Goal: Task Accomplishment & Management: Complete application form

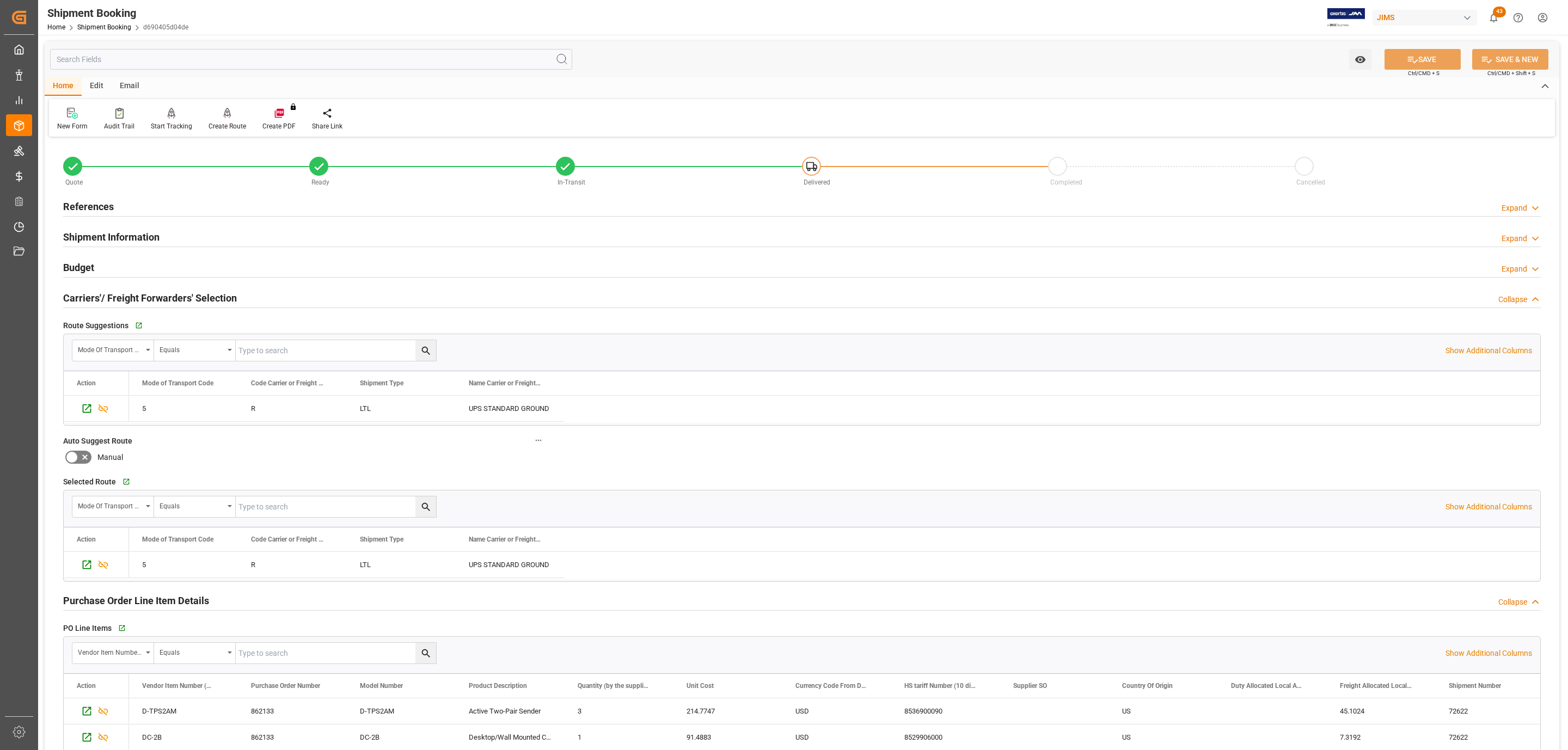
click at [129, 203] on div "References Expand" at bounding box center [802, 206] width 1478 height 21
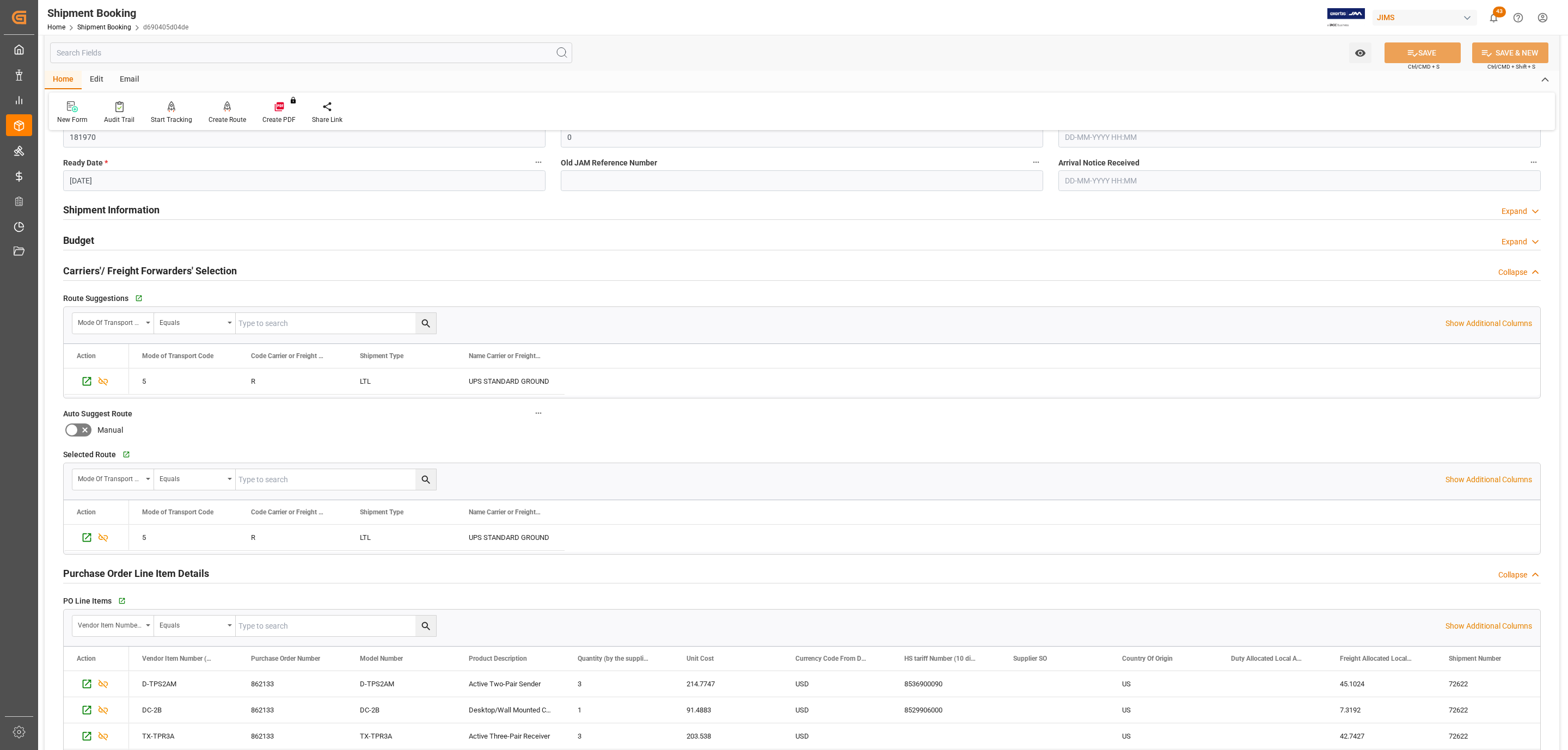
scroll to position [163, 0]
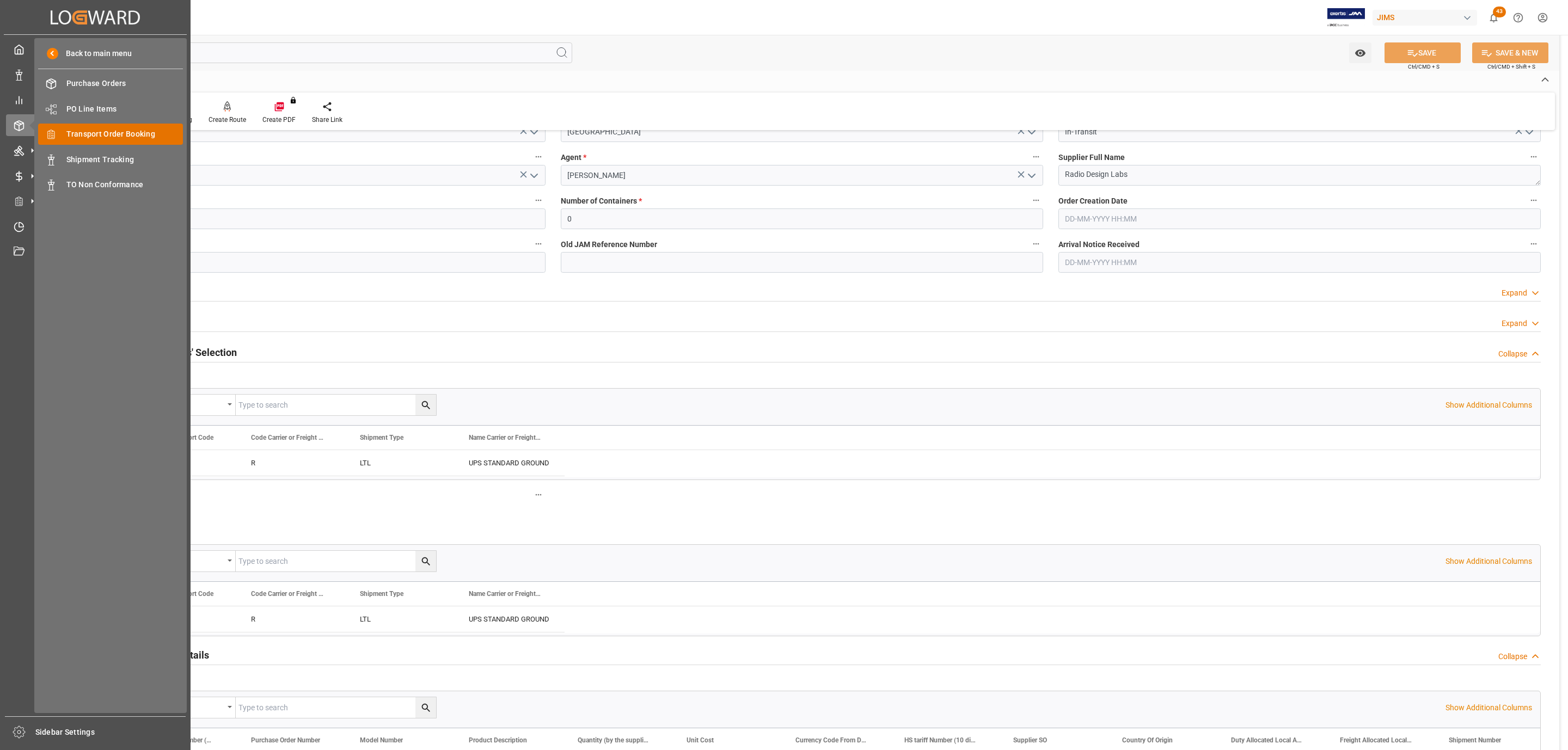
click at [119, 137] on span "Transport Order Booking" at bounding box center [125, 134] width 117 height 12
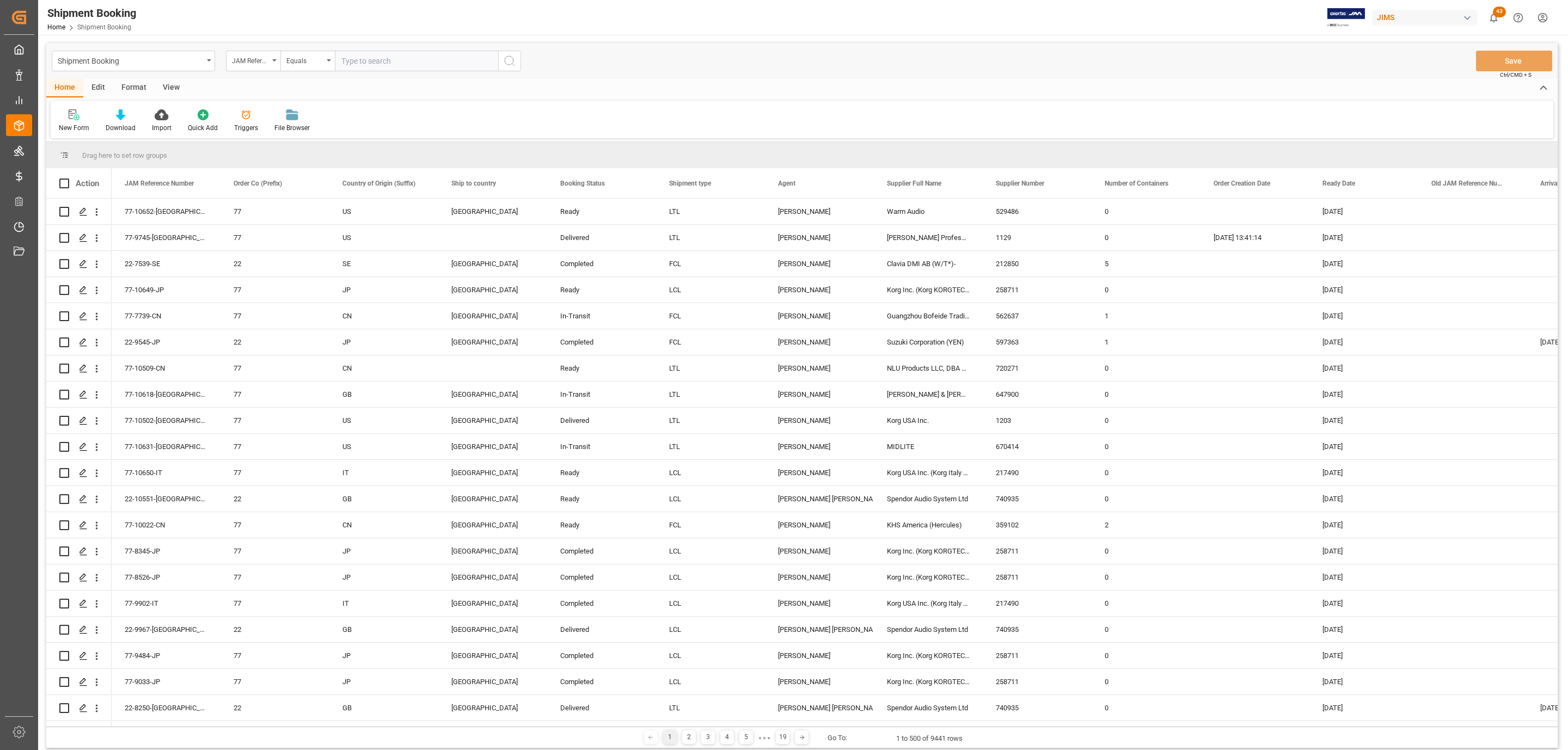
paste input "77-10559-US"
type input "77-10559-US"
click at [509, 56] on icon "search button" at bounding box center [509, 61] width 13 height 13
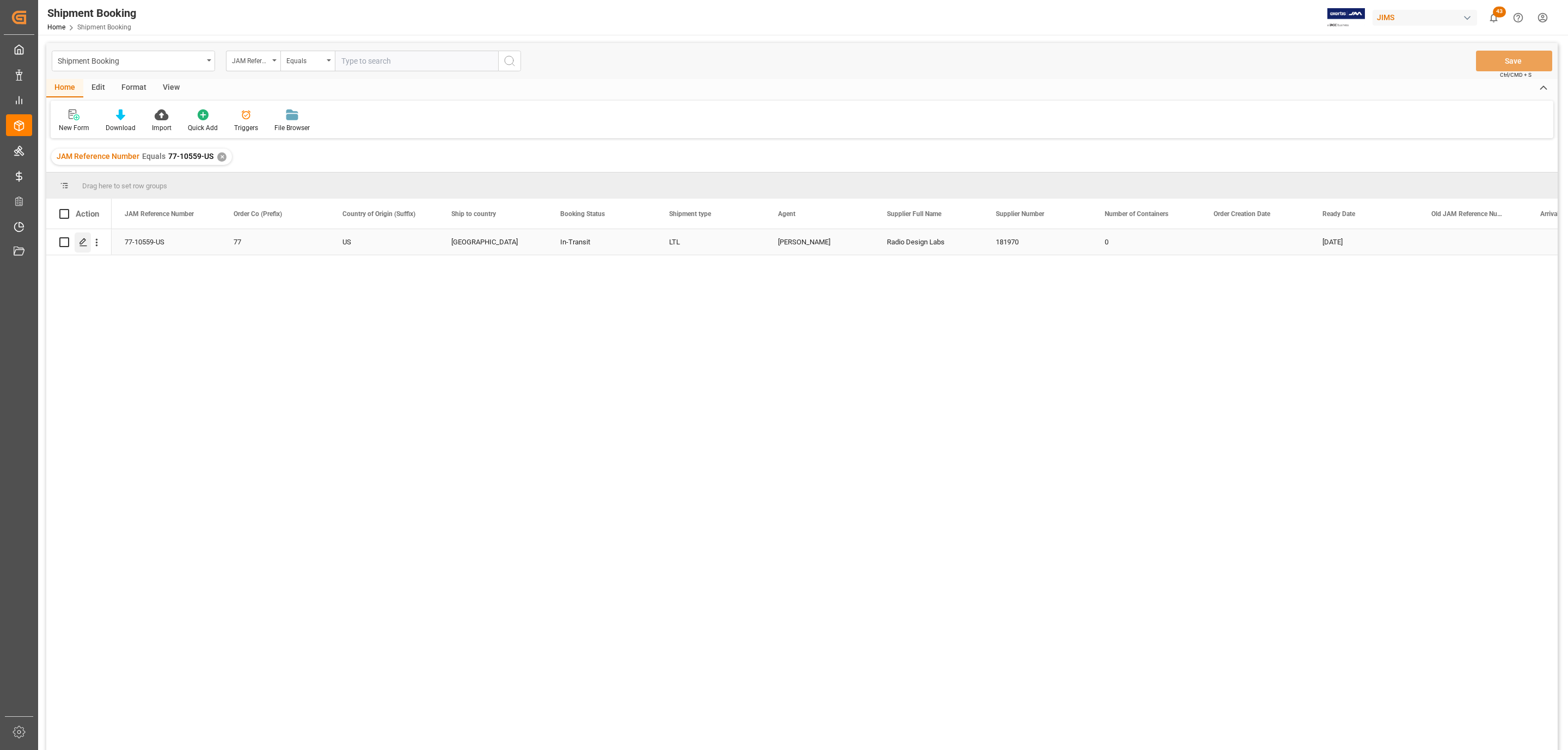
click at [83, 240] on polygon "Press SPACE to select this row." at bounding box center [83, 242] width 6 height 6
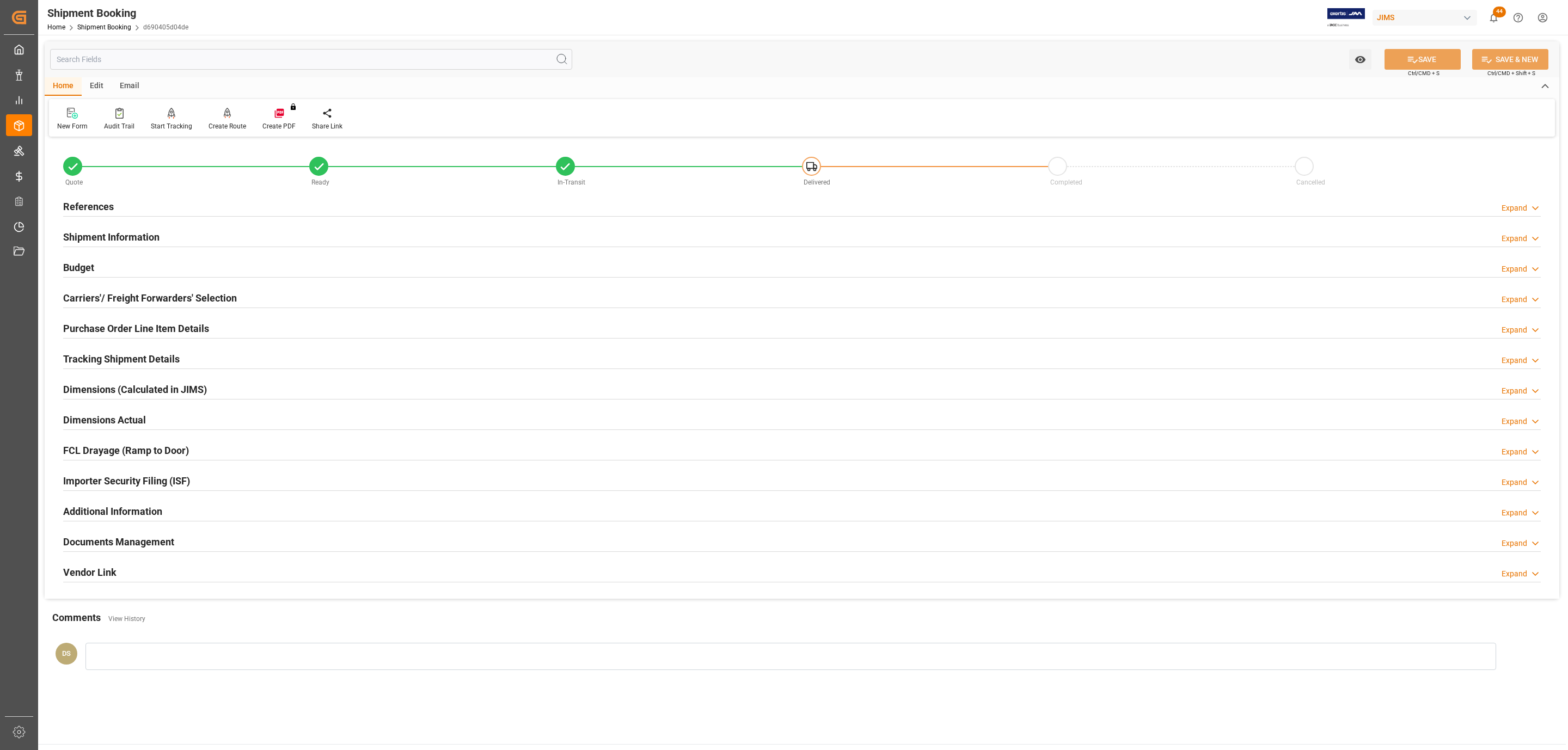
click at [105, 299] on h2 "Carriers'/ Freight Forwarders' Selection" at bounding box center [150, 298] width 174 height 14
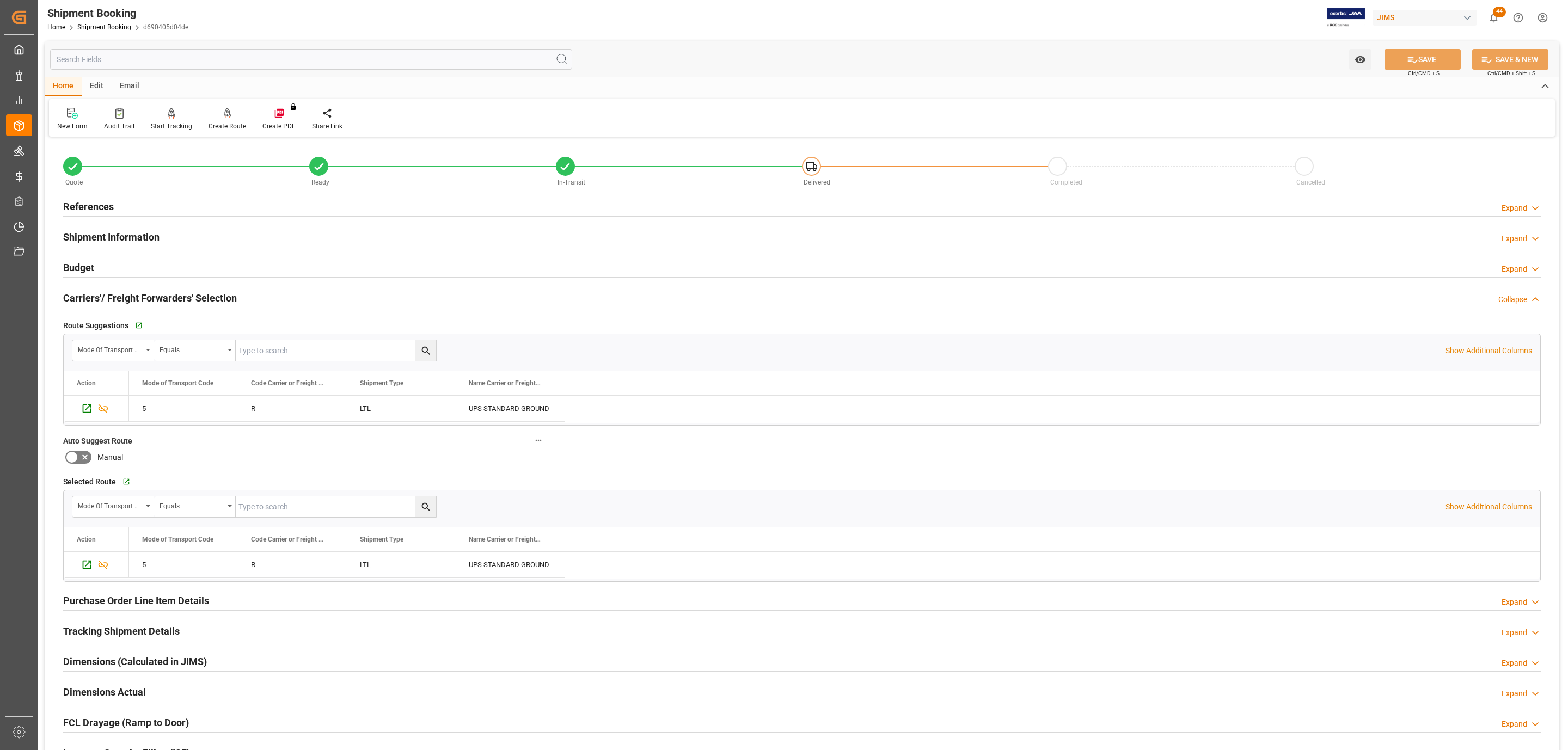
click at [105, 299] on h2 "Carriers'/ Freight Forwarders' Selection" at bounding box center [150, 298] width 174 height 14
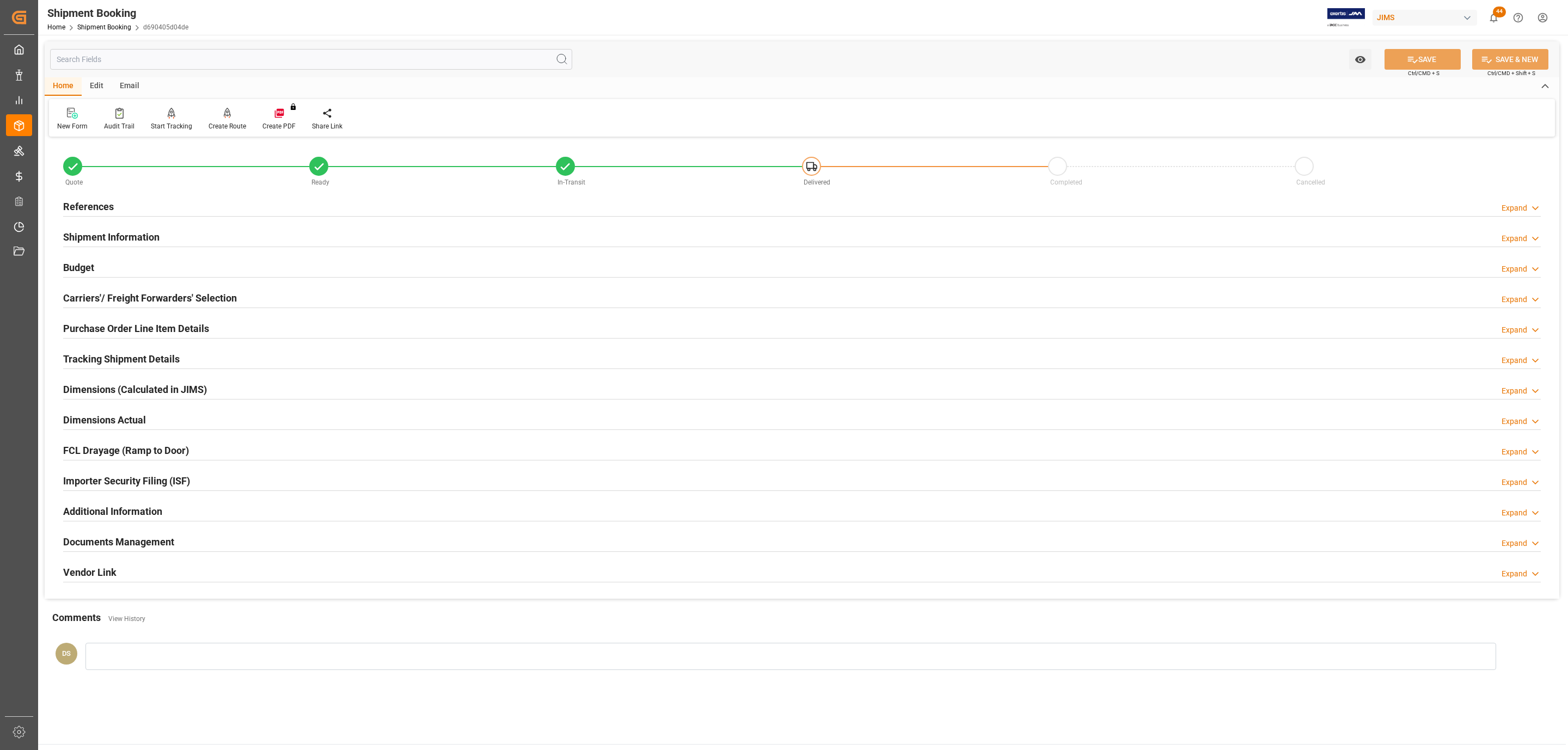
click at [134, 544] on h2 "Documents Management" at bounding box center [119, 542] width 111 height 14
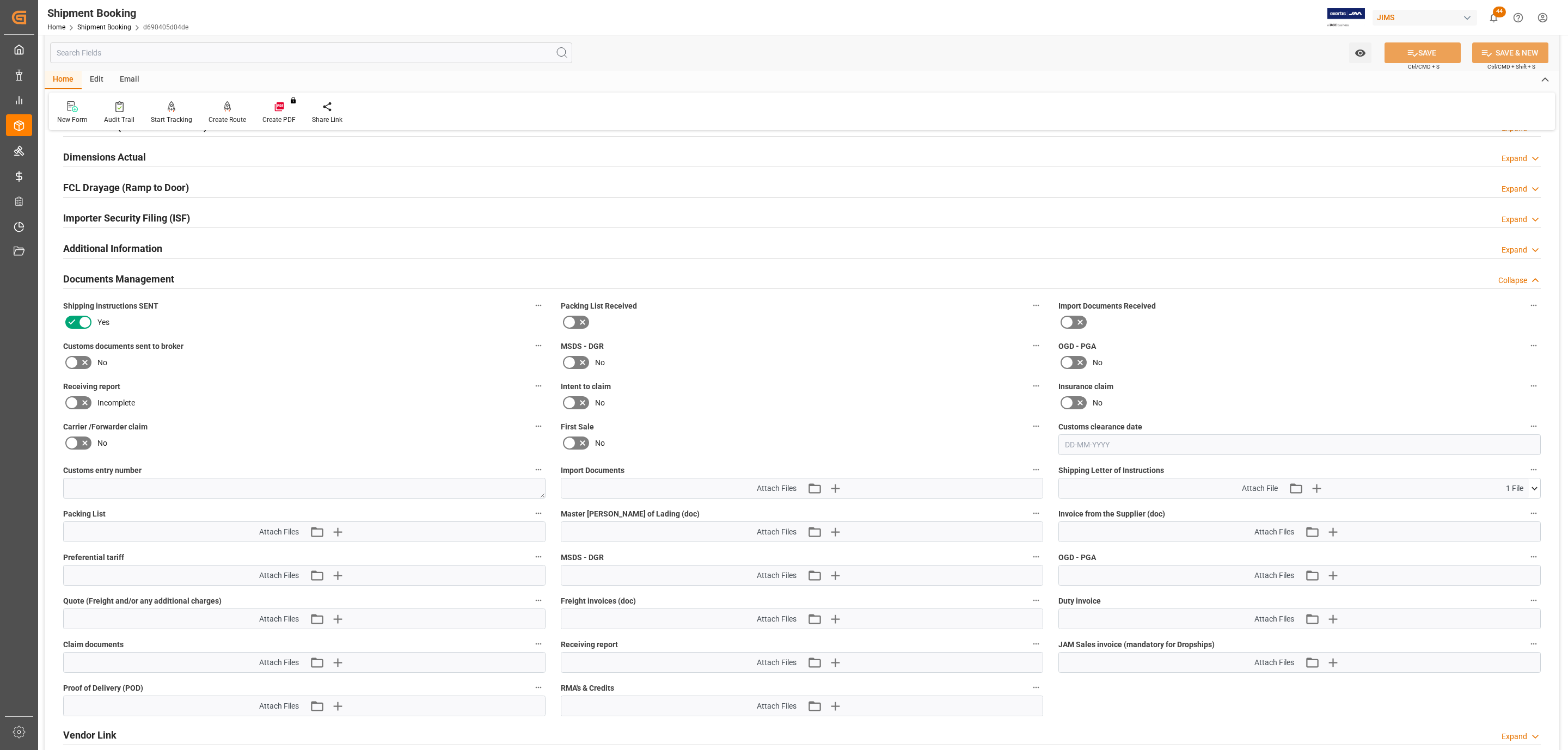
scroll to position [327, 0]
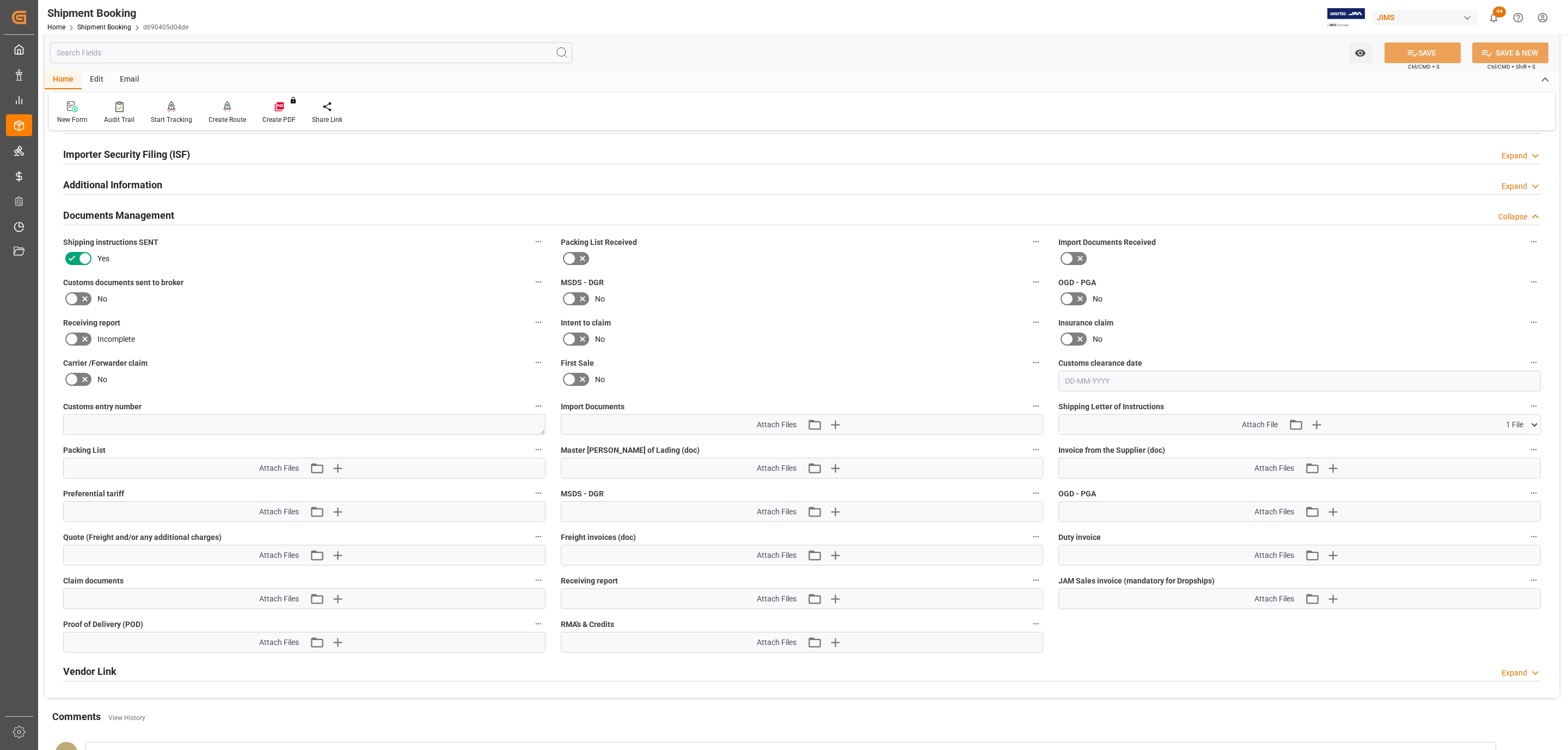
click at [74, 299] on icon at bounding box center [71, 298] width 6 height 5
click at [0, 0] on input "checkbox" at bounding box center [0, 0] width 0 height 0
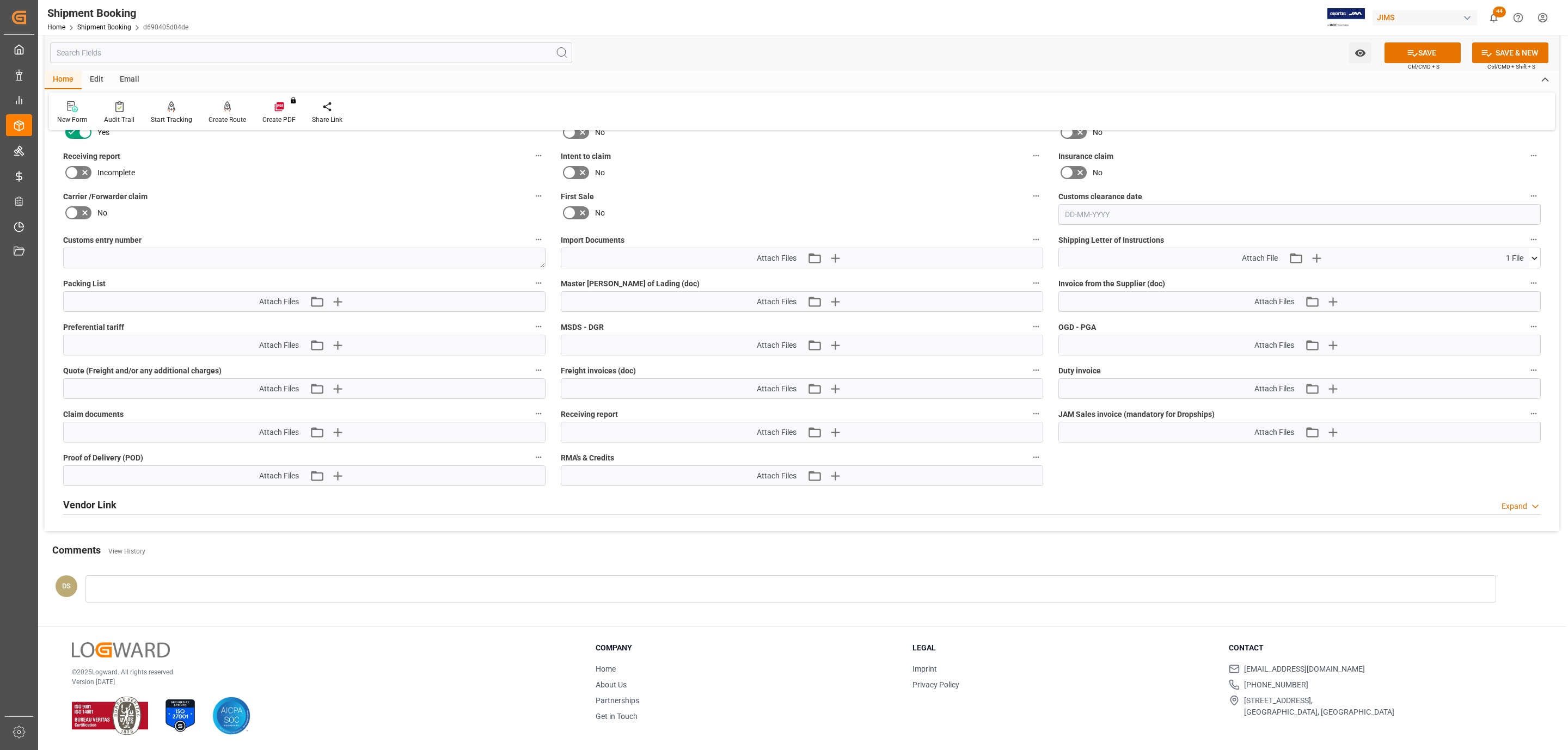
scroll to position [498, 0]
click at [835, 257] on icon "button" at bounding box center [835, 258] width 10 height 10
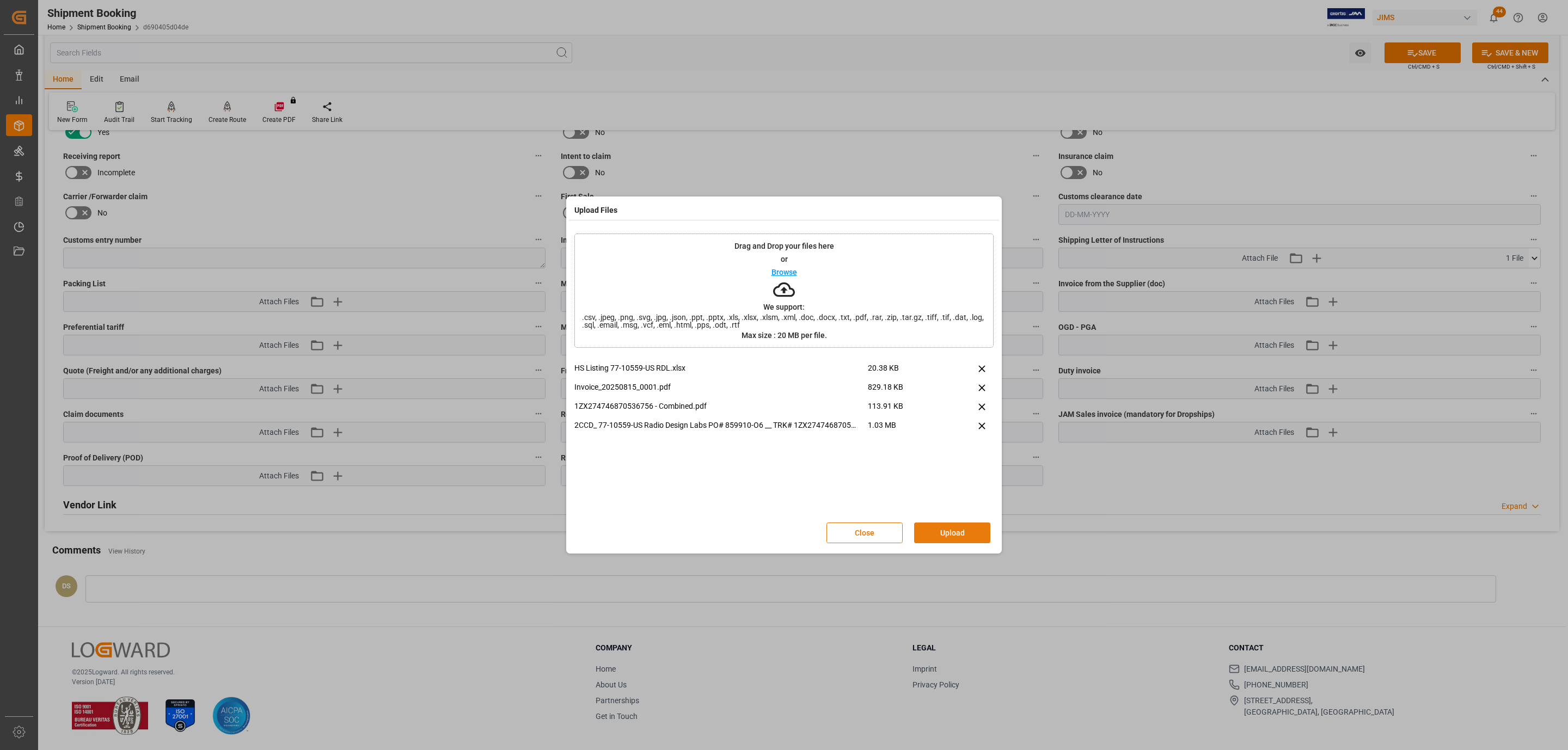
click at [950, 534] on button "Upload" at bounding box center [952, 532] width 76 height 21
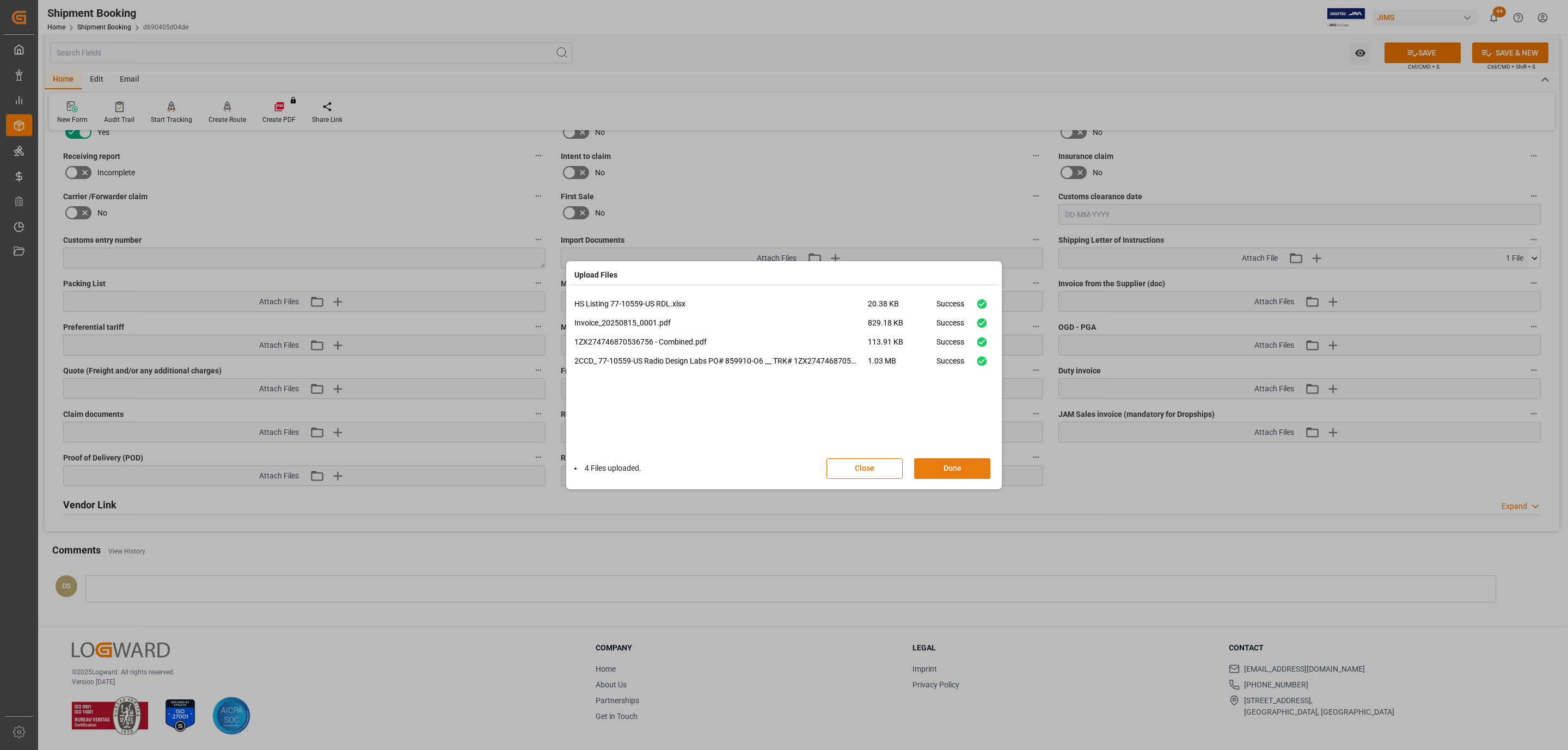
click at [967, 469] on button "Done" at bounding box center [952, 468] width 76 height 21
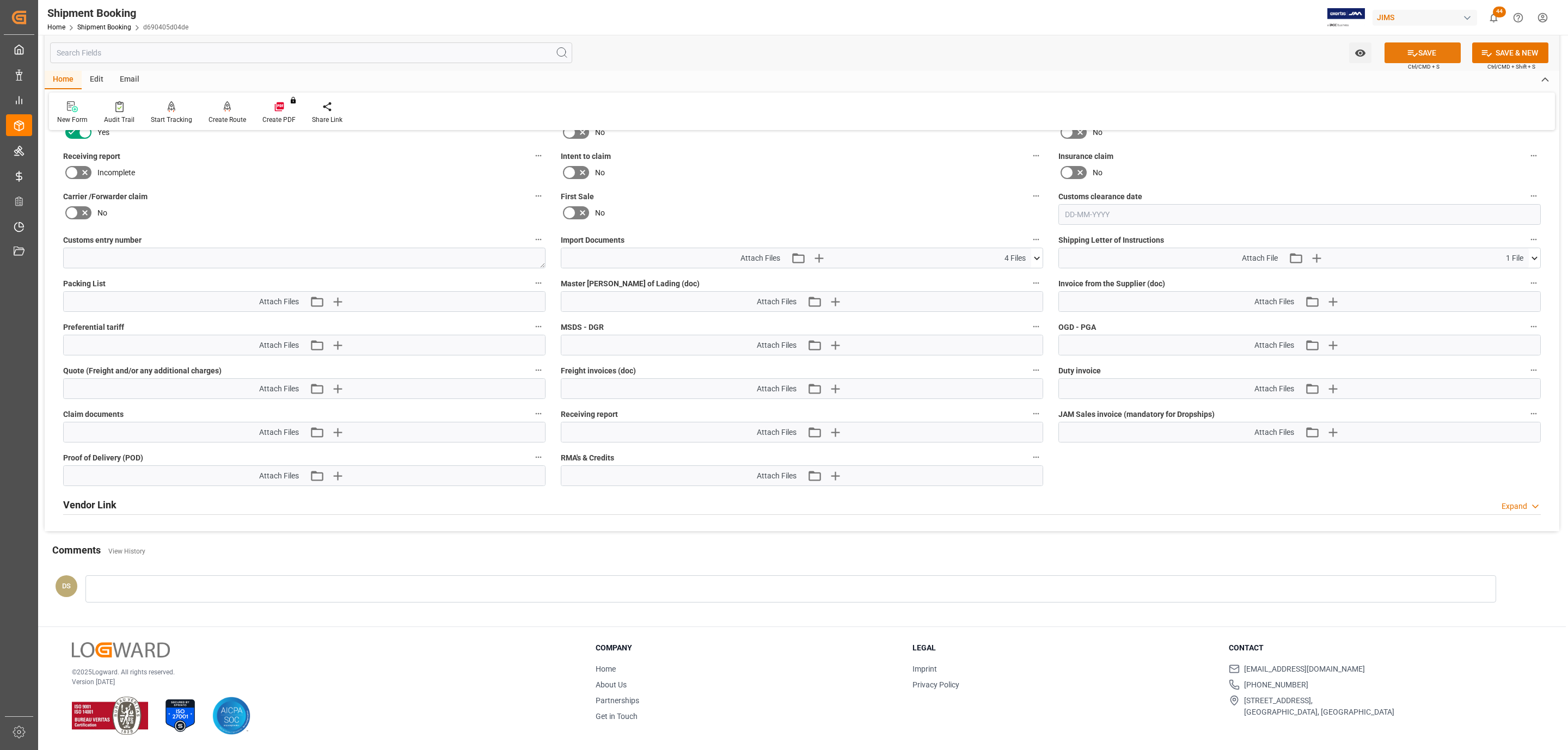
click at [1407, 49] on icon at bounding box center [1413, 53] width 12 height 12
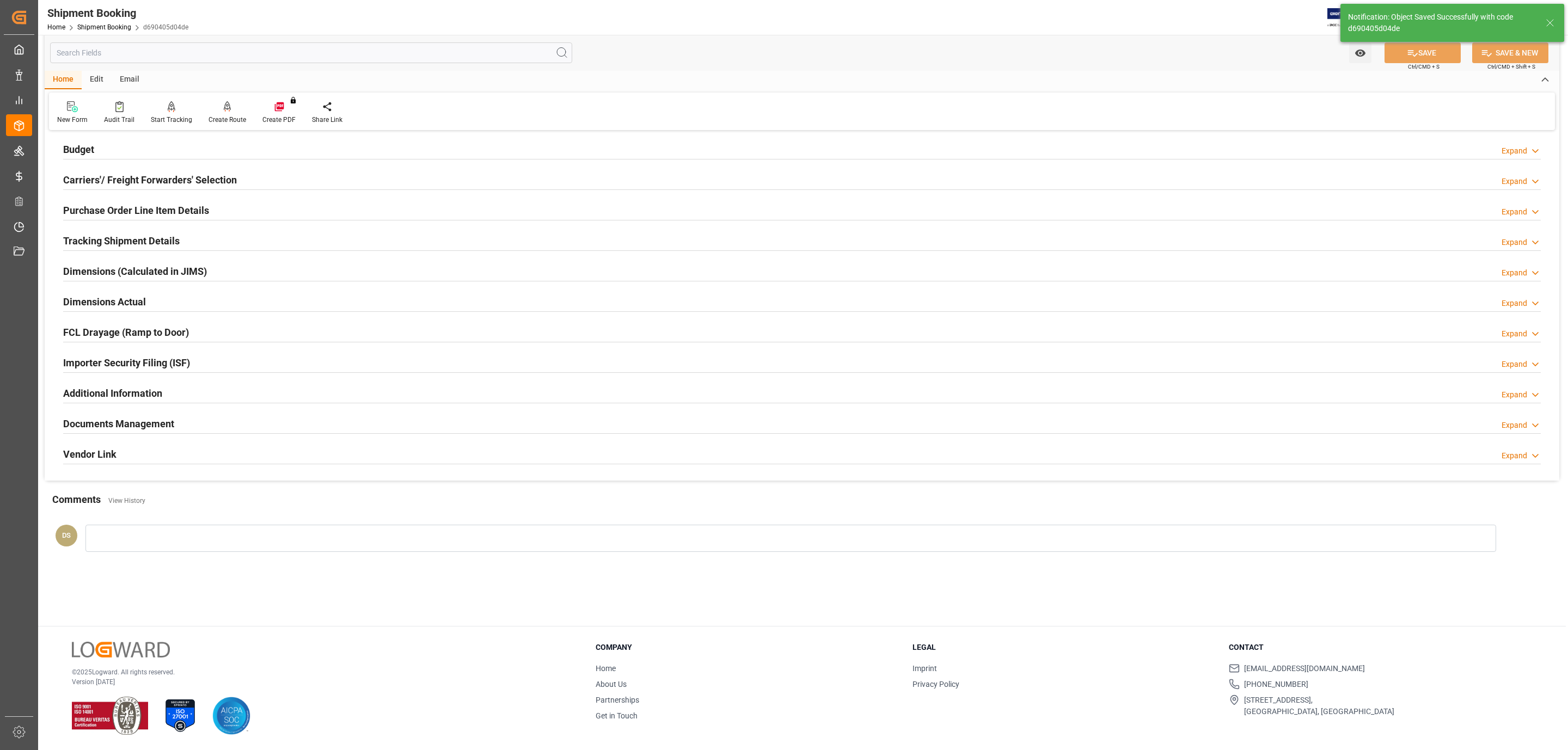
scroll to position [118, 0]
drag, startPoint x: 115, startPoint y: 236, endPoint x: 118, endPoint y: 230, distance: 6.7
click at [116, 234] on div "Tracking Shipment Details" at bounding box center [121, 239] width 116 height 21
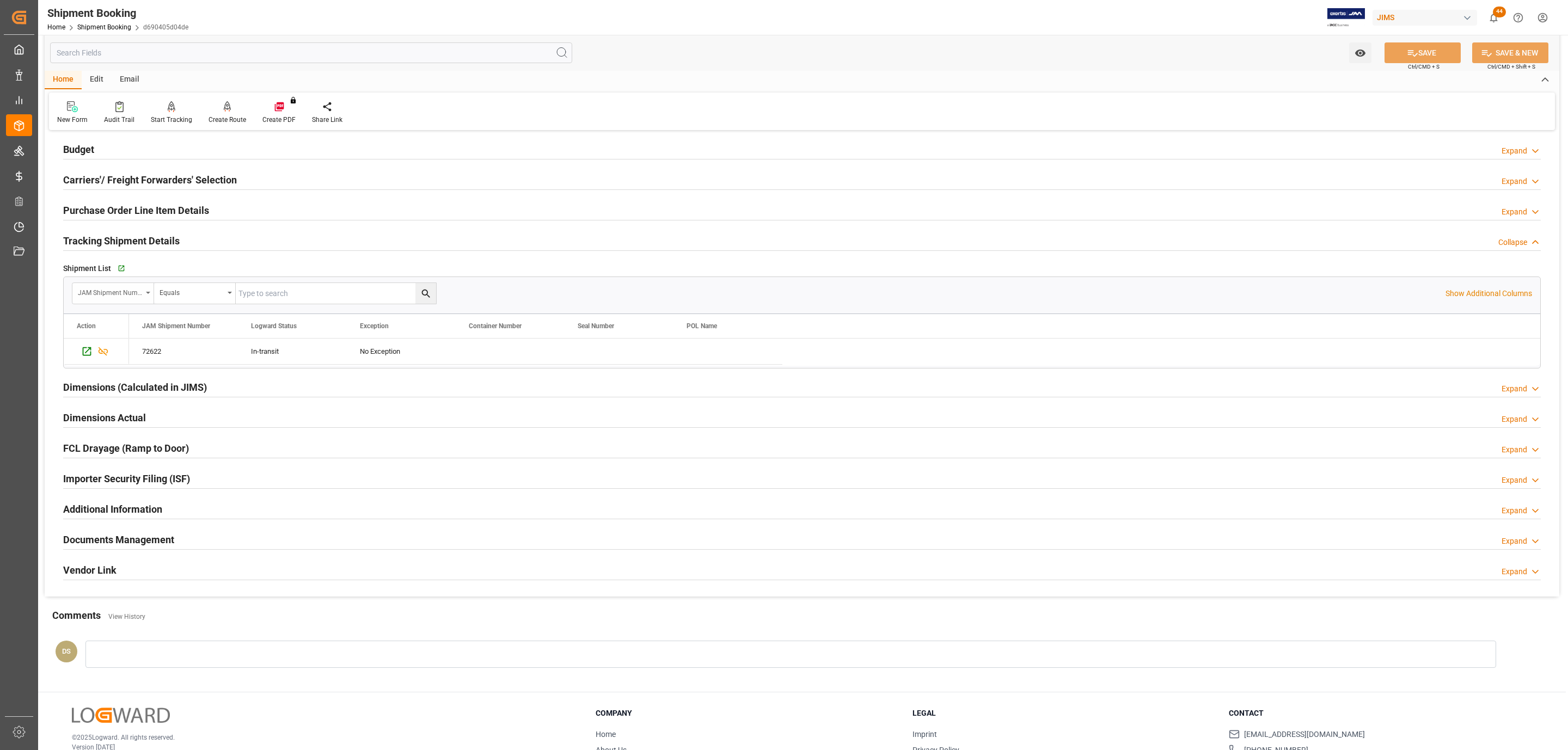
scroll to position [188, 0]
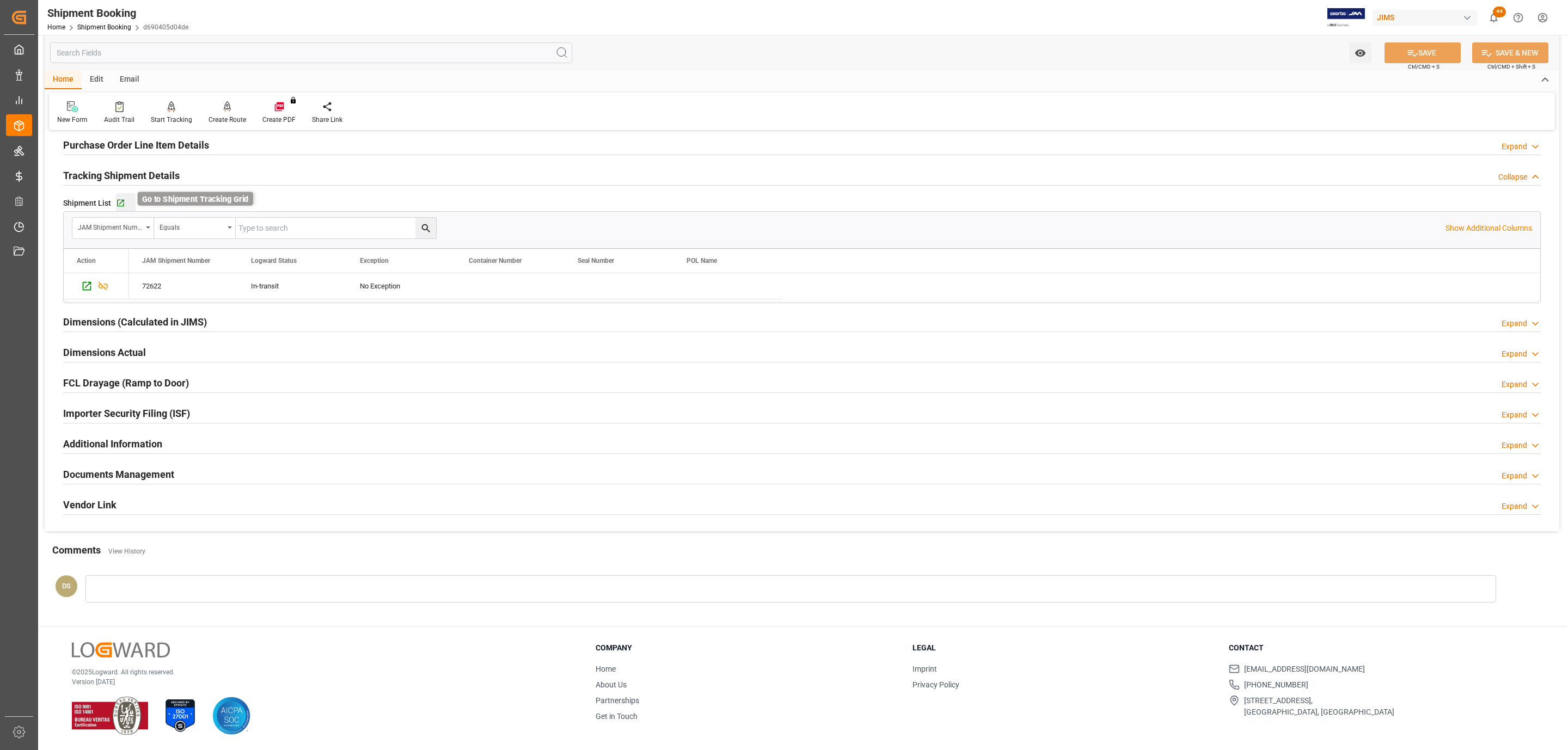
click at [117, 200] on icon "button" at bounding box center [121, 203] width 7 height 7
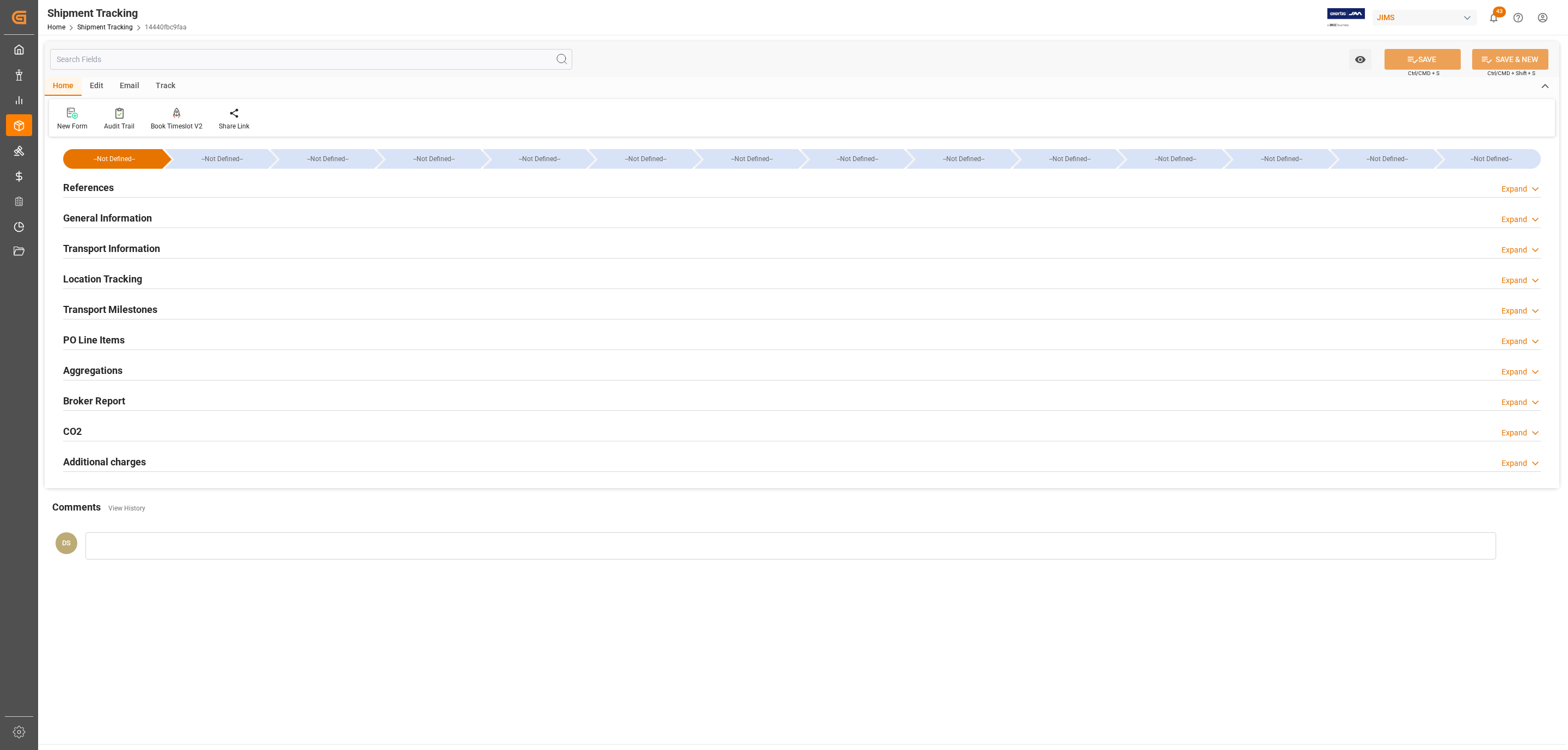
click at [79, 337] on h2 "PO Line Items" at bounding box center [94, 340] width 61 height 14
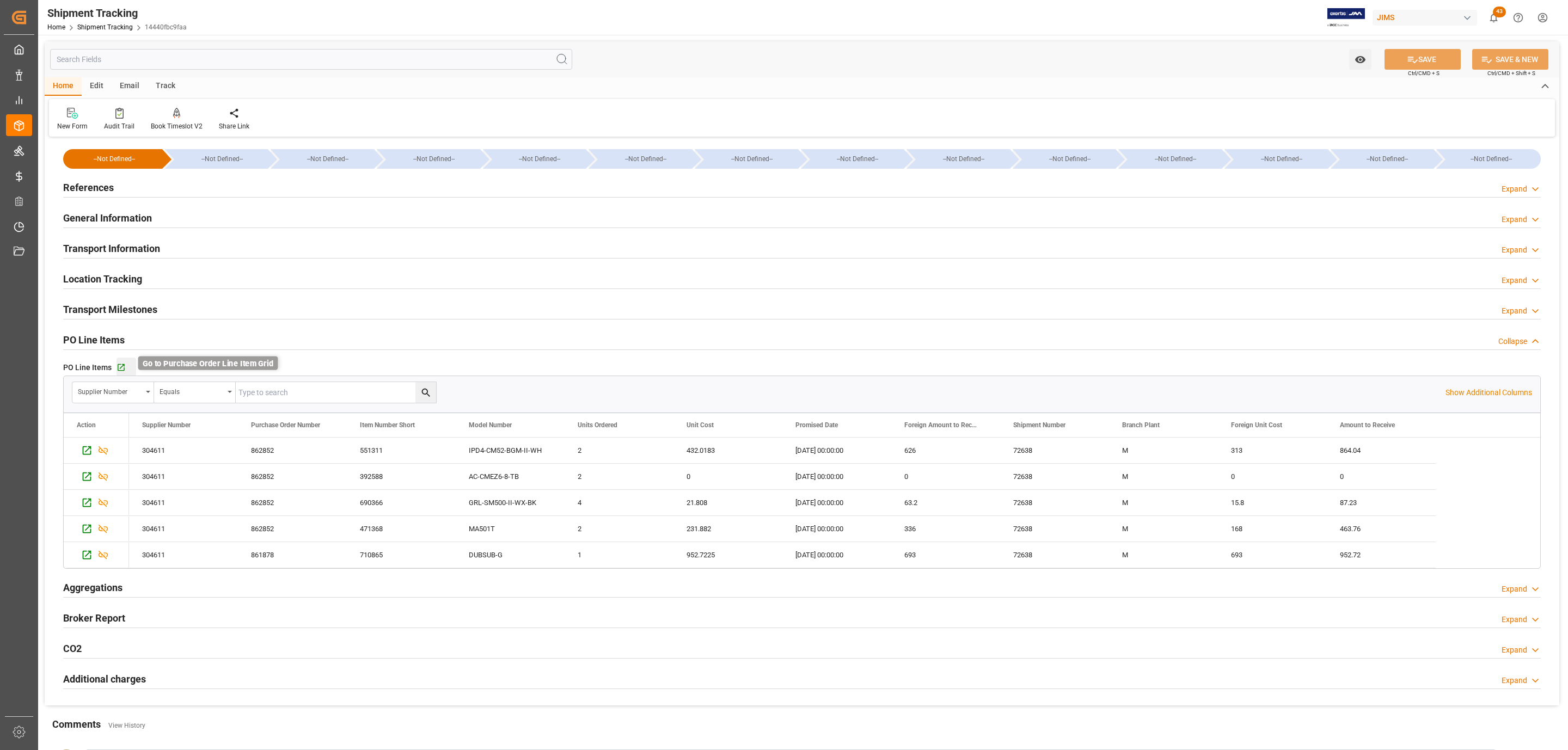
click at [121, 369] on icon "button" at bounding box center [121, 368] width 7 height 7
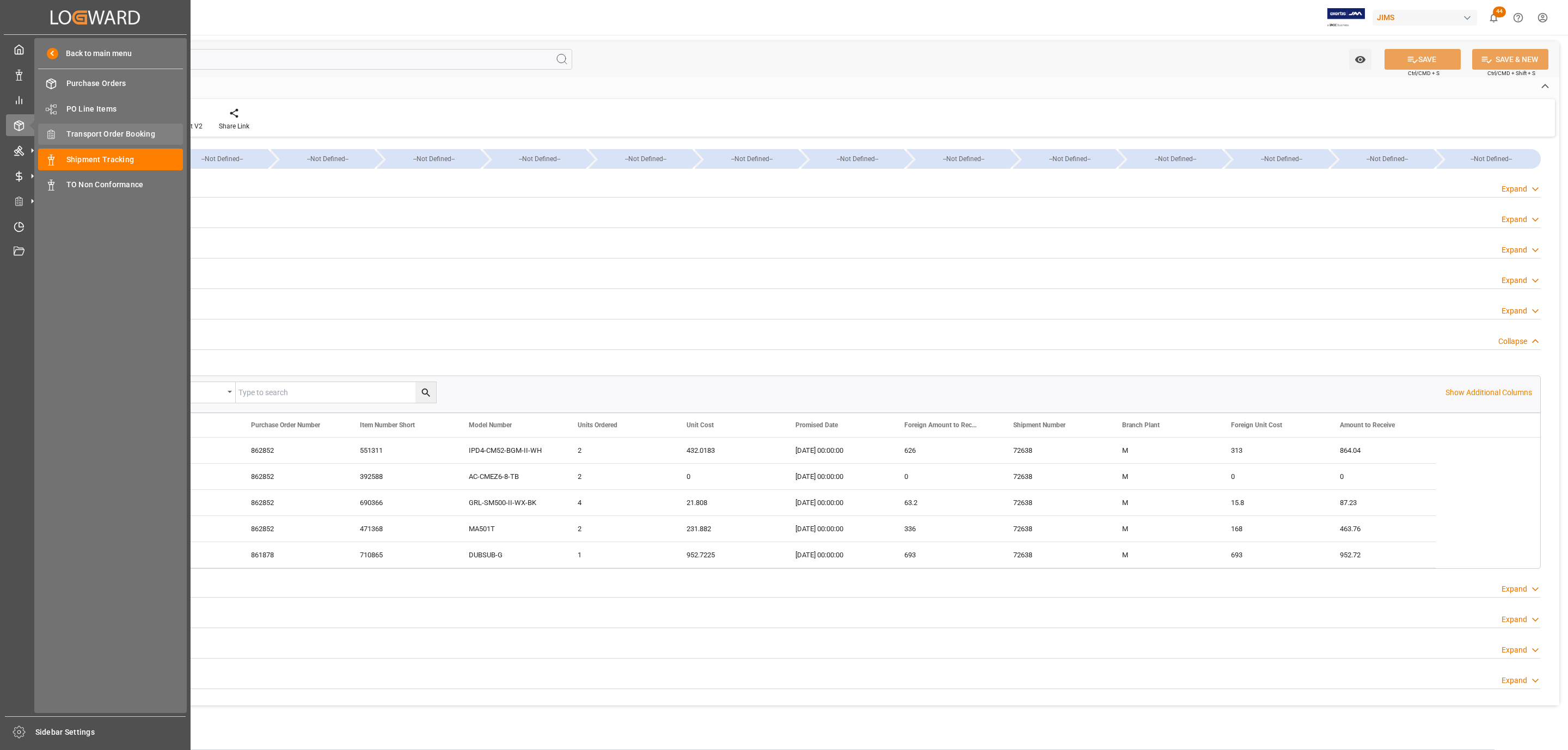
click at [123, 133] on span "Transport Order Booking" at bounding box center [125, 134] width 117 height 12
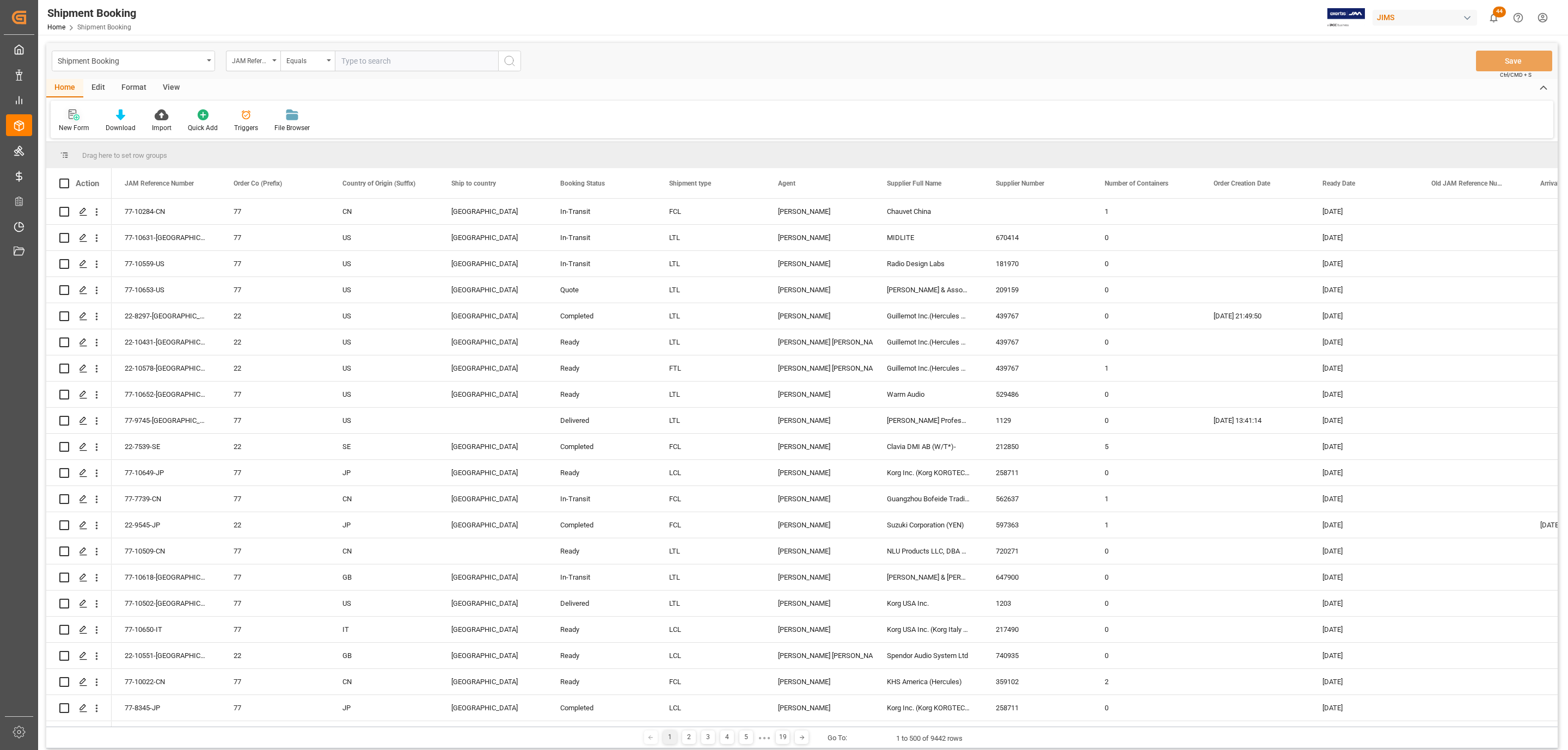
click at [64, 115] on div at bounding box center [74, 115] width 30 height 12
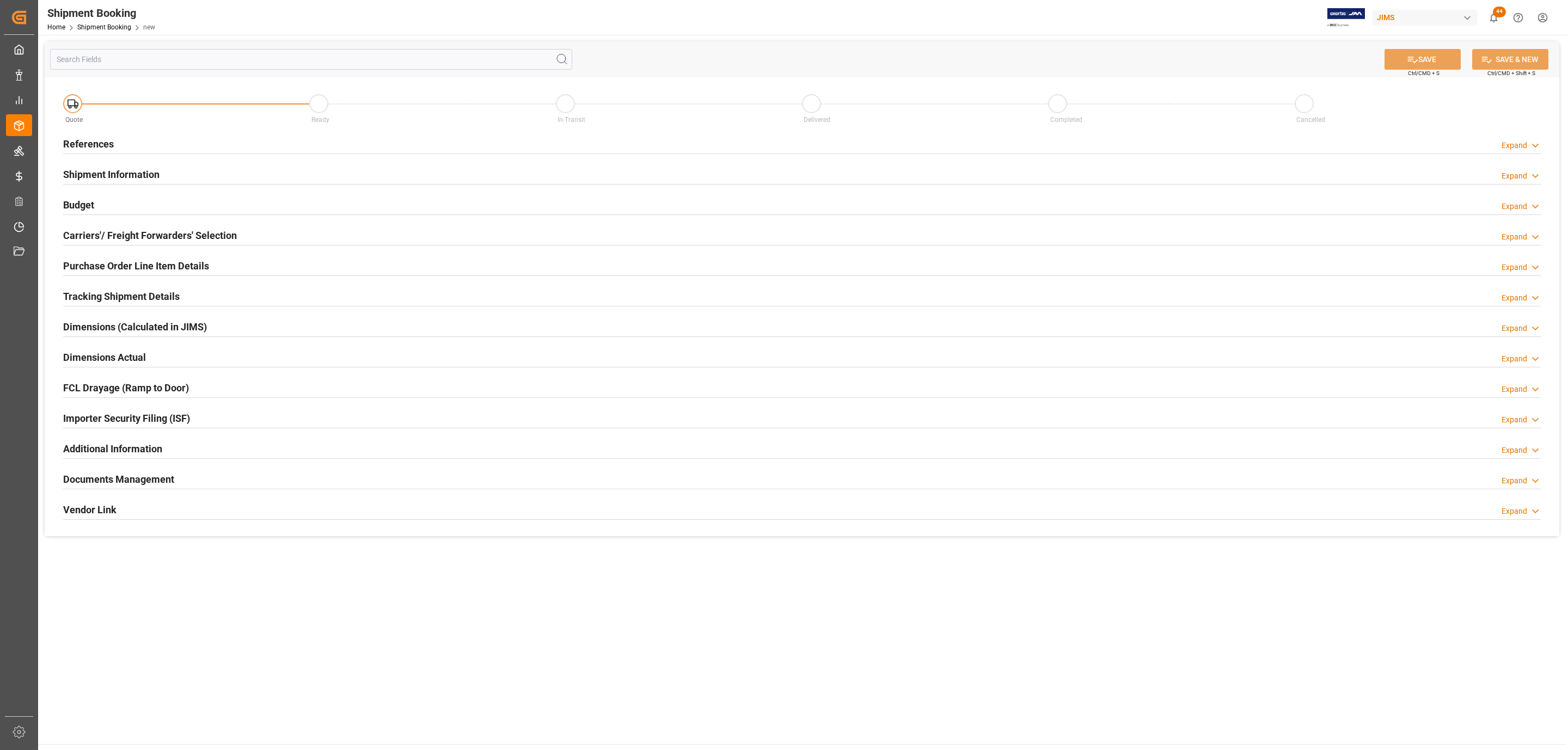
click at [193, 147] on div "References Expand" at bounding box center [802, 143] width 1478 height 21
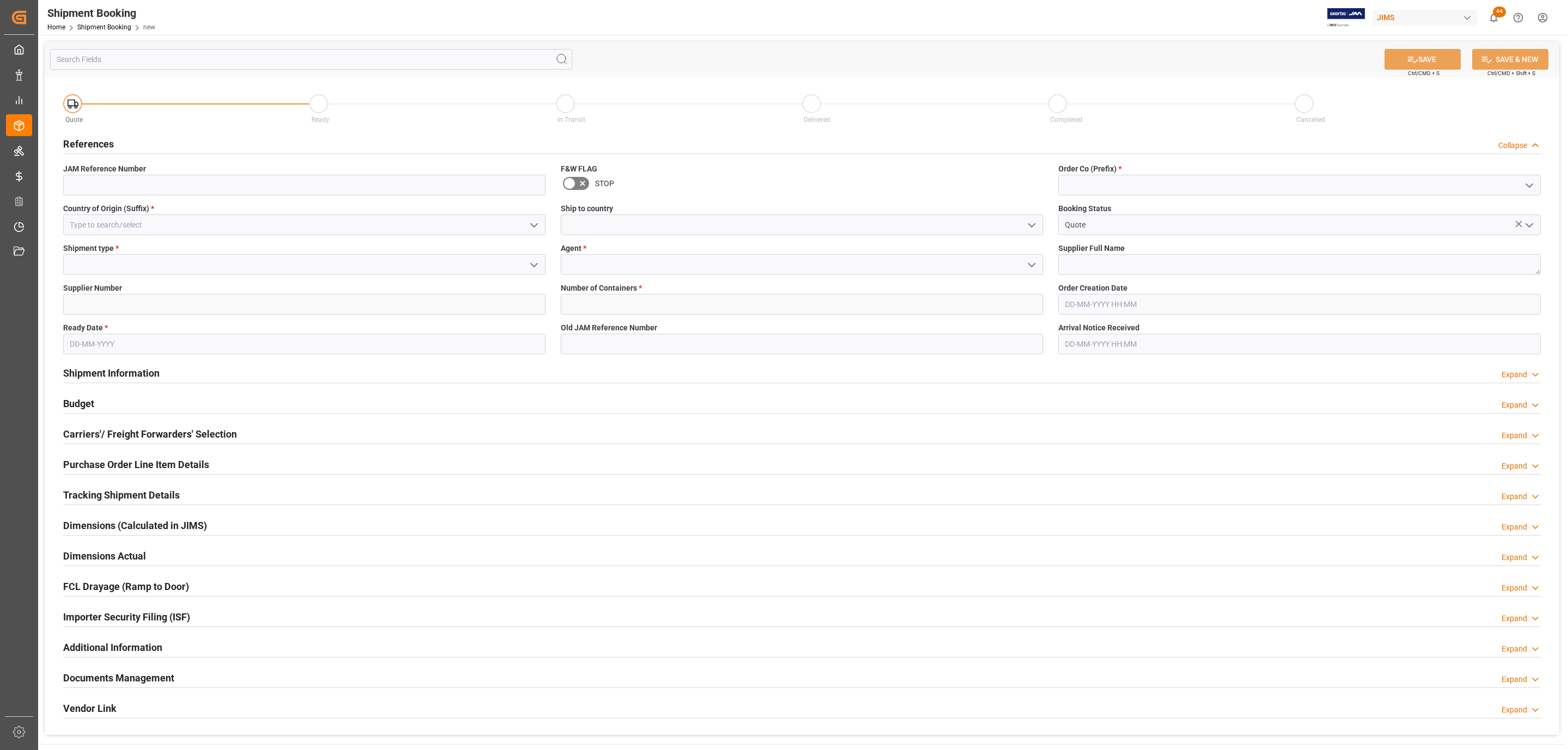
click at [536, 224] on polyline "open menu" at bounding box center [534, 225] width 6 height 4
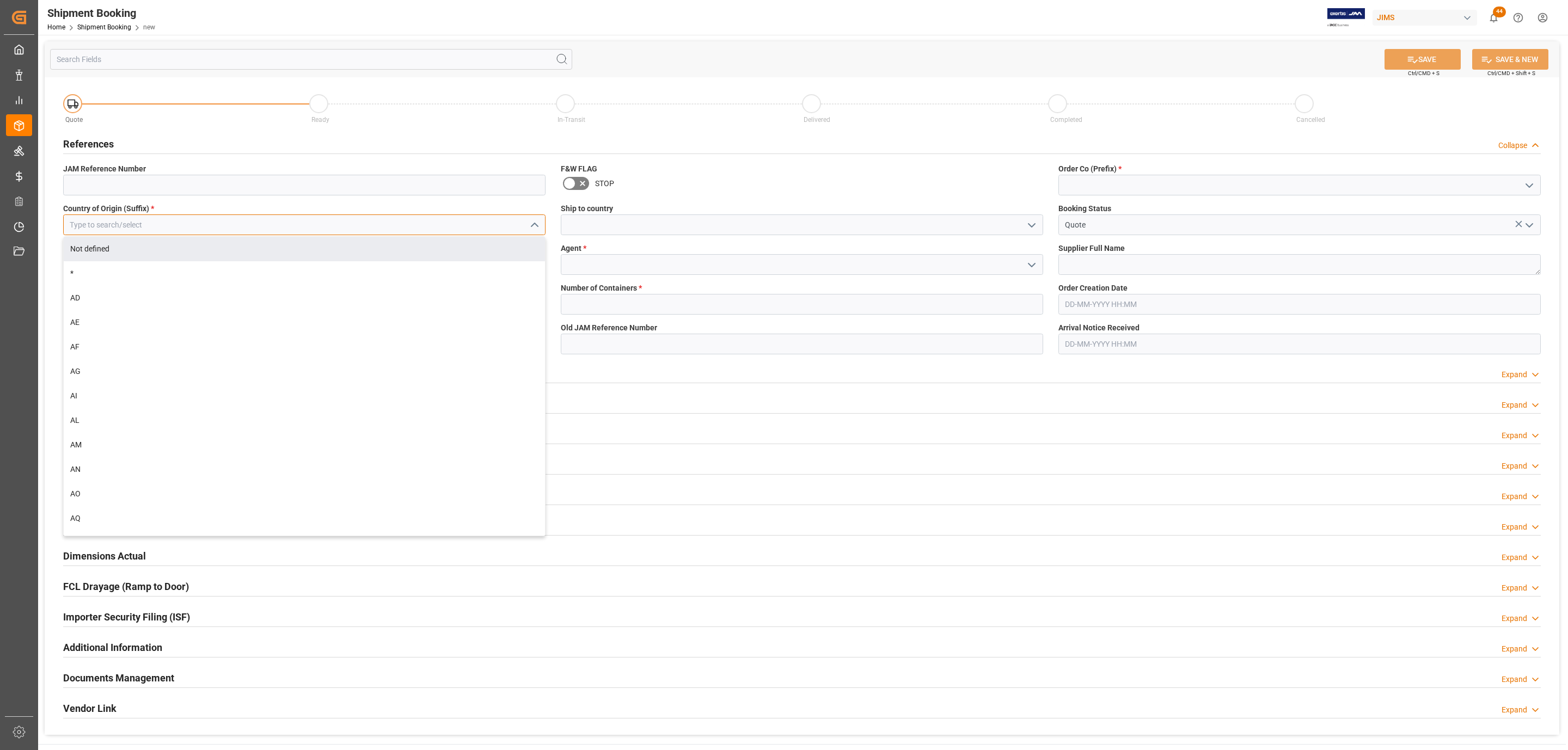
click at [97, 224] on input at bounding box center [305, 224] width 482 height 21
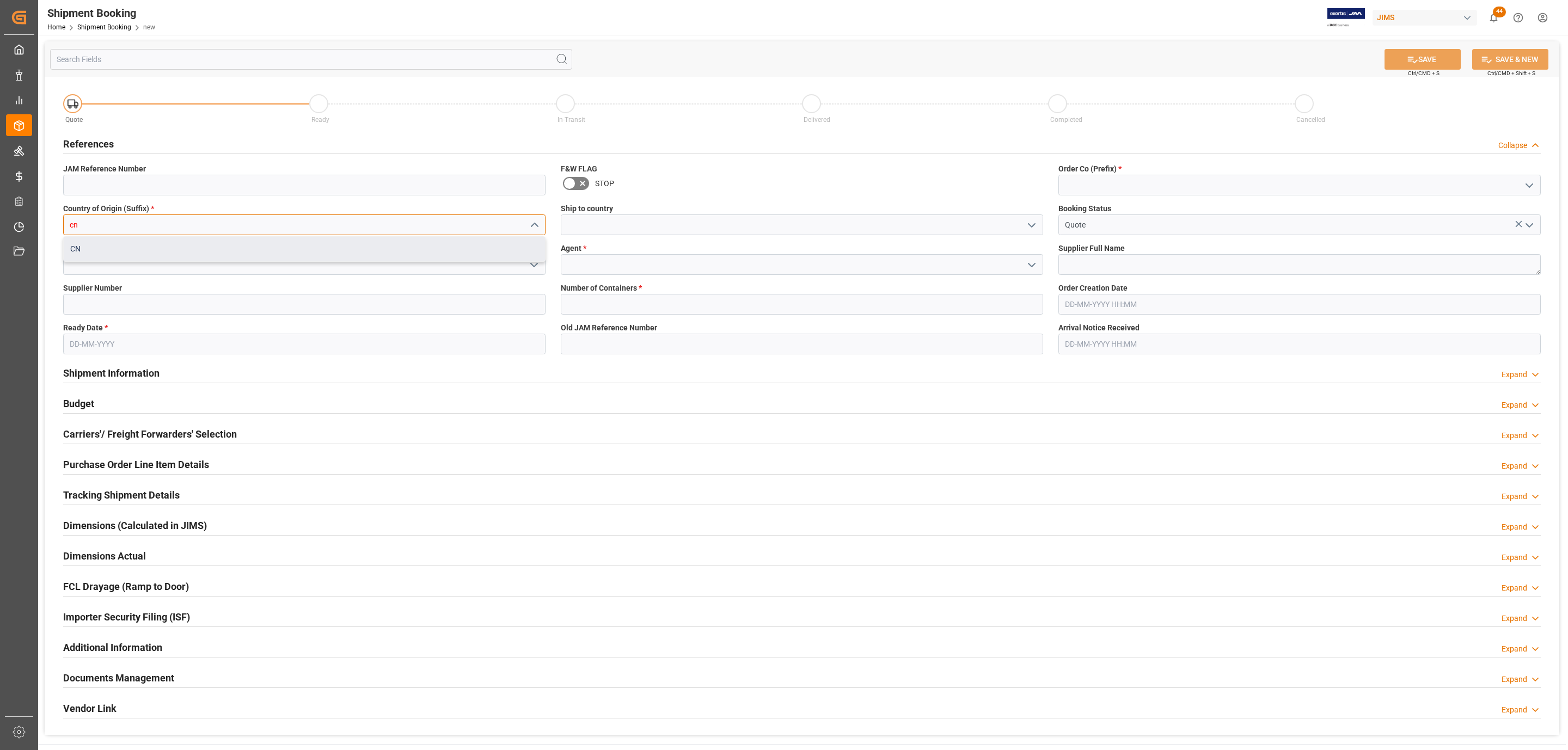
click at [95, 250] on div "CN" at bounding box center [304, 249] width 481 height 25
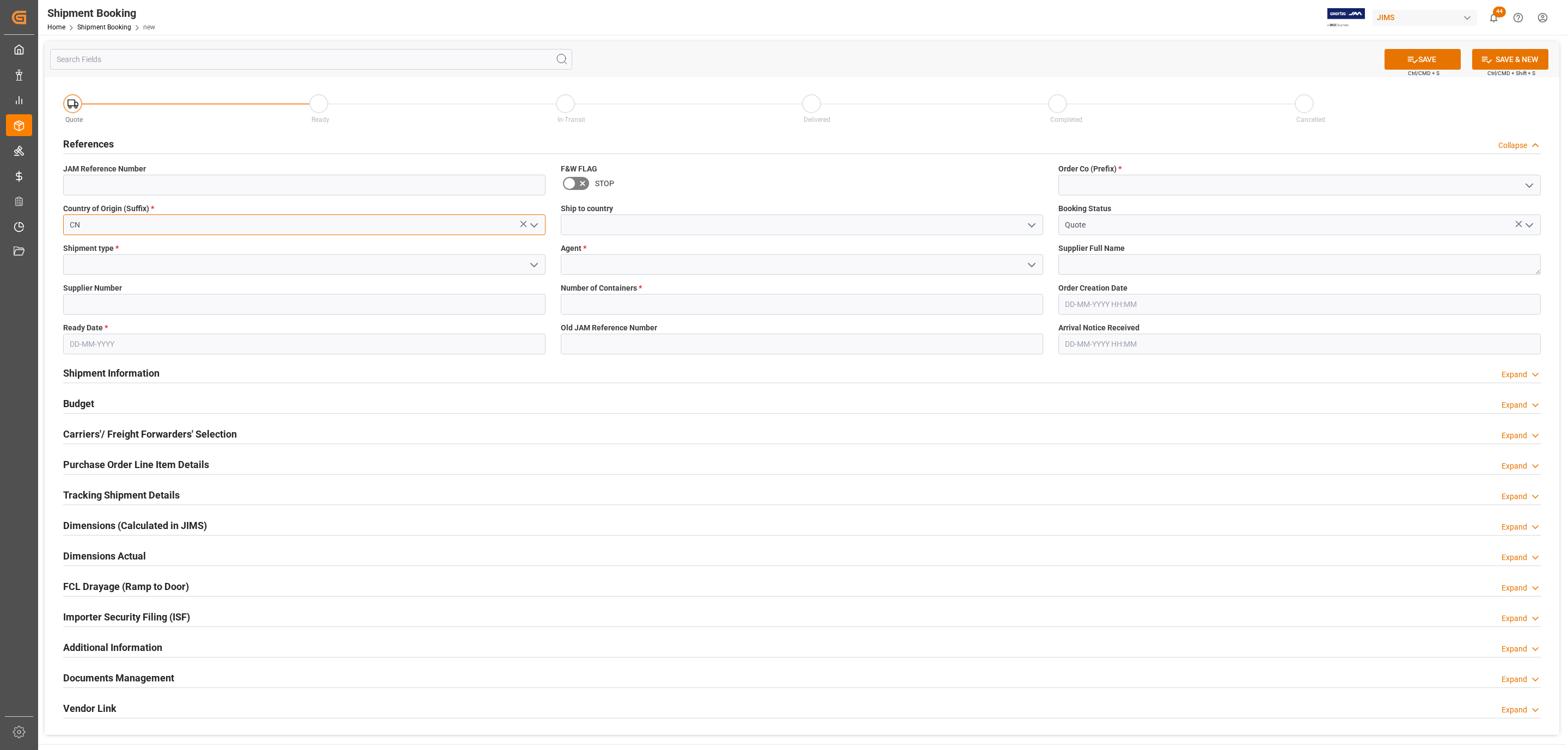
type input "CN"
click at [527, 262] on icon "open menu" at bounding box center [534, 265] width 13 height 13
click at [97, 333] on div "LTL" at bounding box center [304, 338] width 481 height 25
type input "LTL"
click at [76, 299] on input at bounding box center [305, 304] width 482 height 21
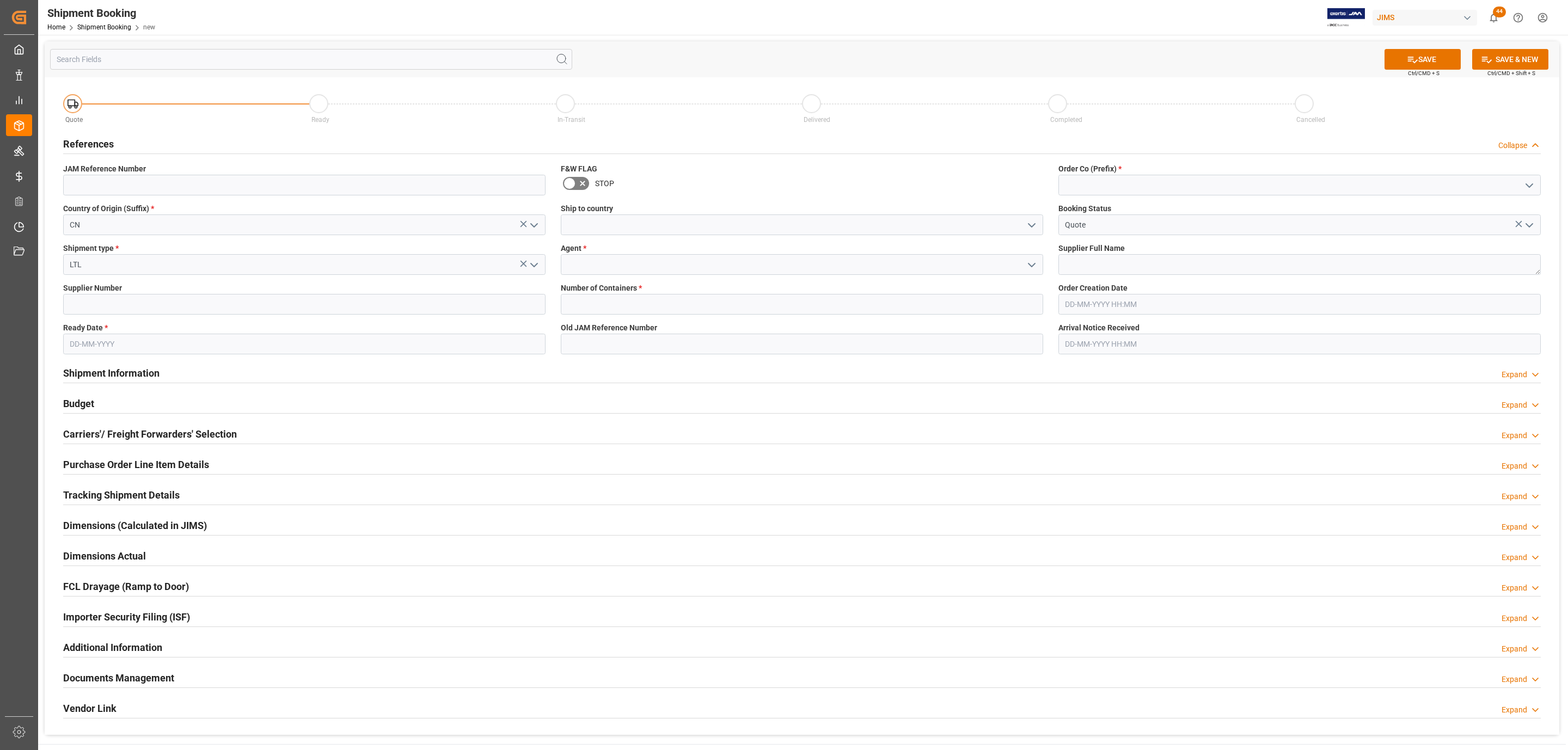
click at [81, 345] on input "text" at bounding box center [305, 343] width 482 height 21
click at [79, 493] on span "25" at bounding box center [77, 495] width 7 height 8
type input "[DATE]"
click at [1028, 224] on polyline "open menu" at bounding box center [1031, 225] width 6 height 4
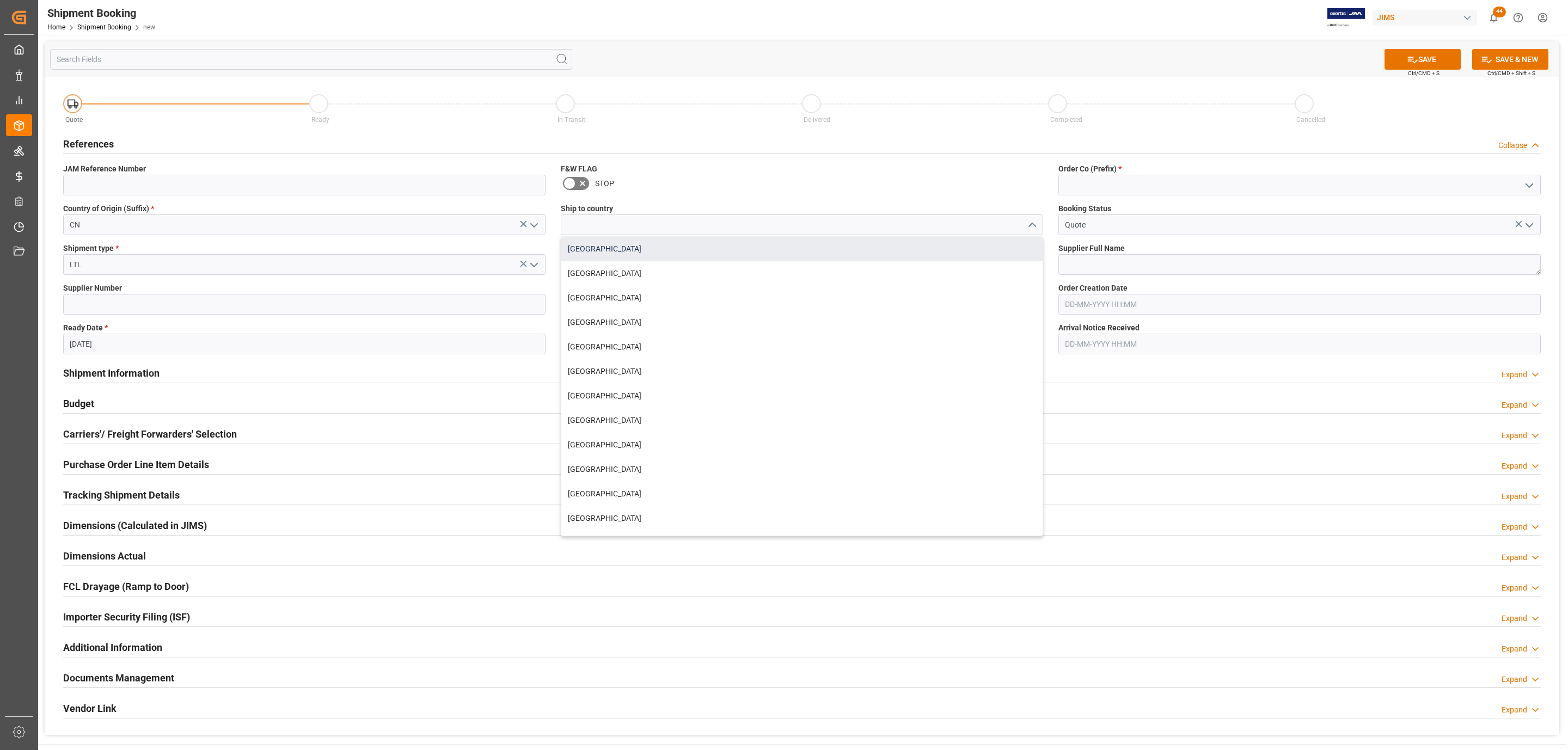
click at [642, 242] on div "[GEOGRAPHIC_DATA]" at bounding box center [802, 249] width 481 height 25
type input "[GEOGRAPHIC_DATA]"
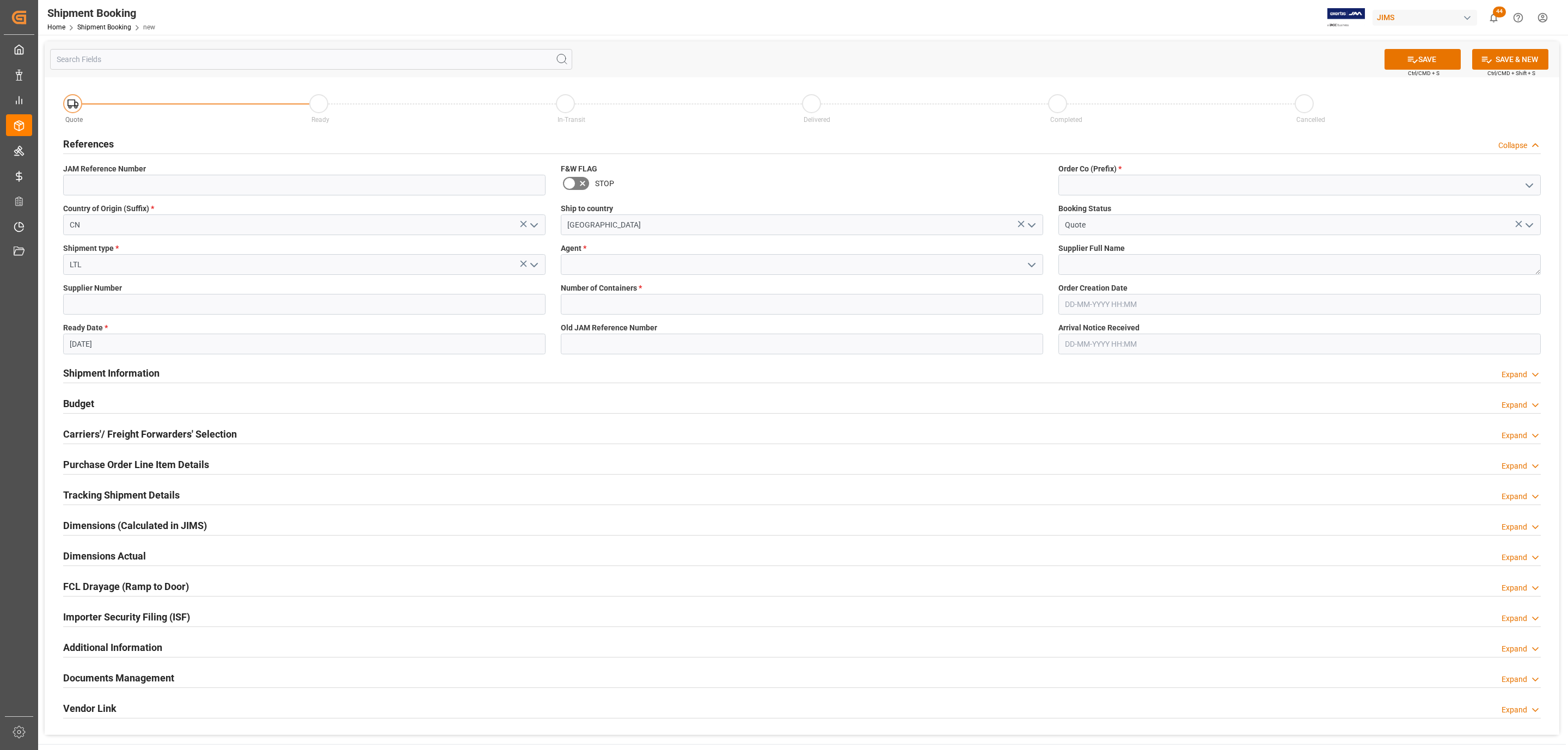
click at [1034, 266] on icon "open menu" at bounding box center [1032, 265] width 13 height 13
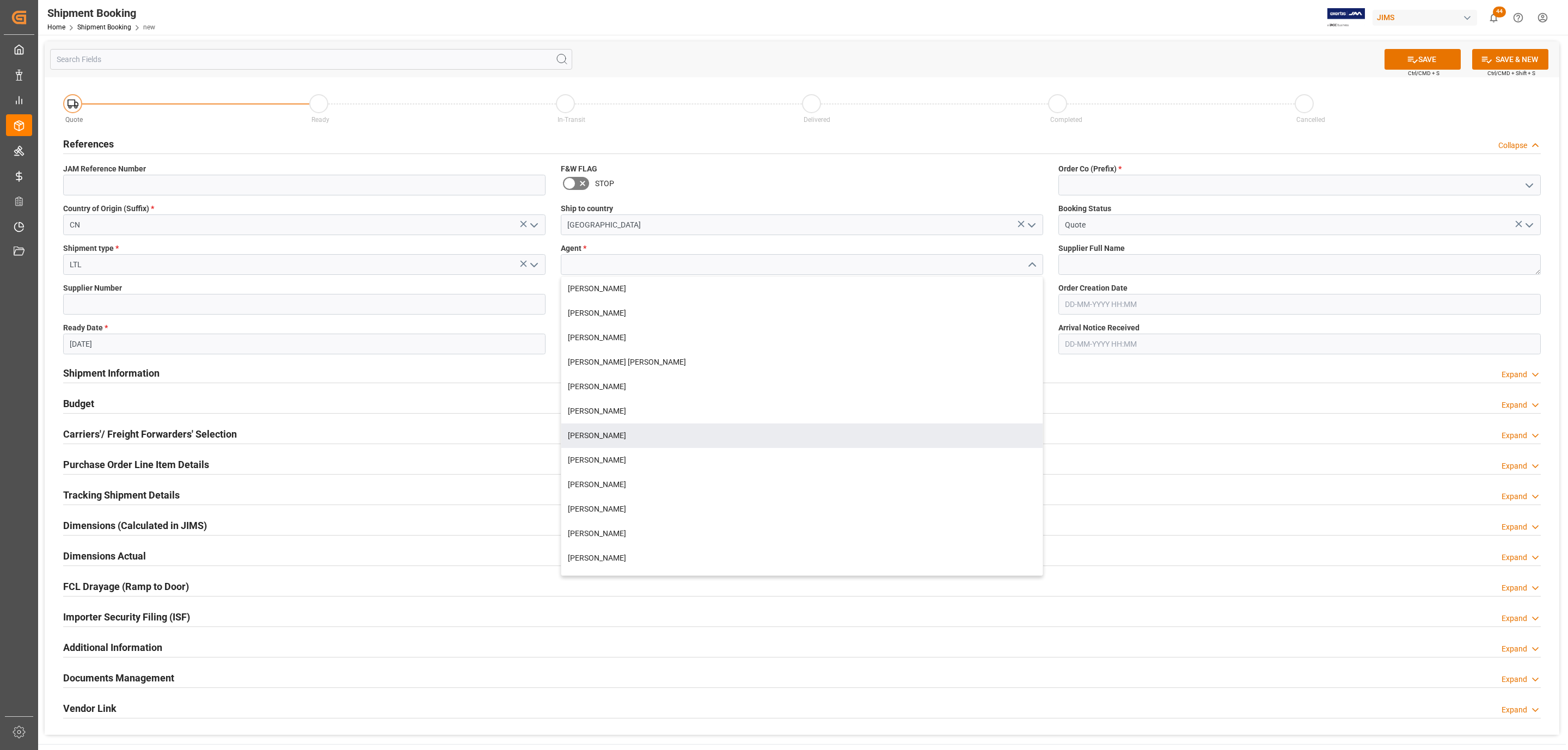
click at [603, 433] on div "[PERSON_NAME]" at bounding box center [802, 436] width 481 height 25
type input "[PERSON_NAME]"
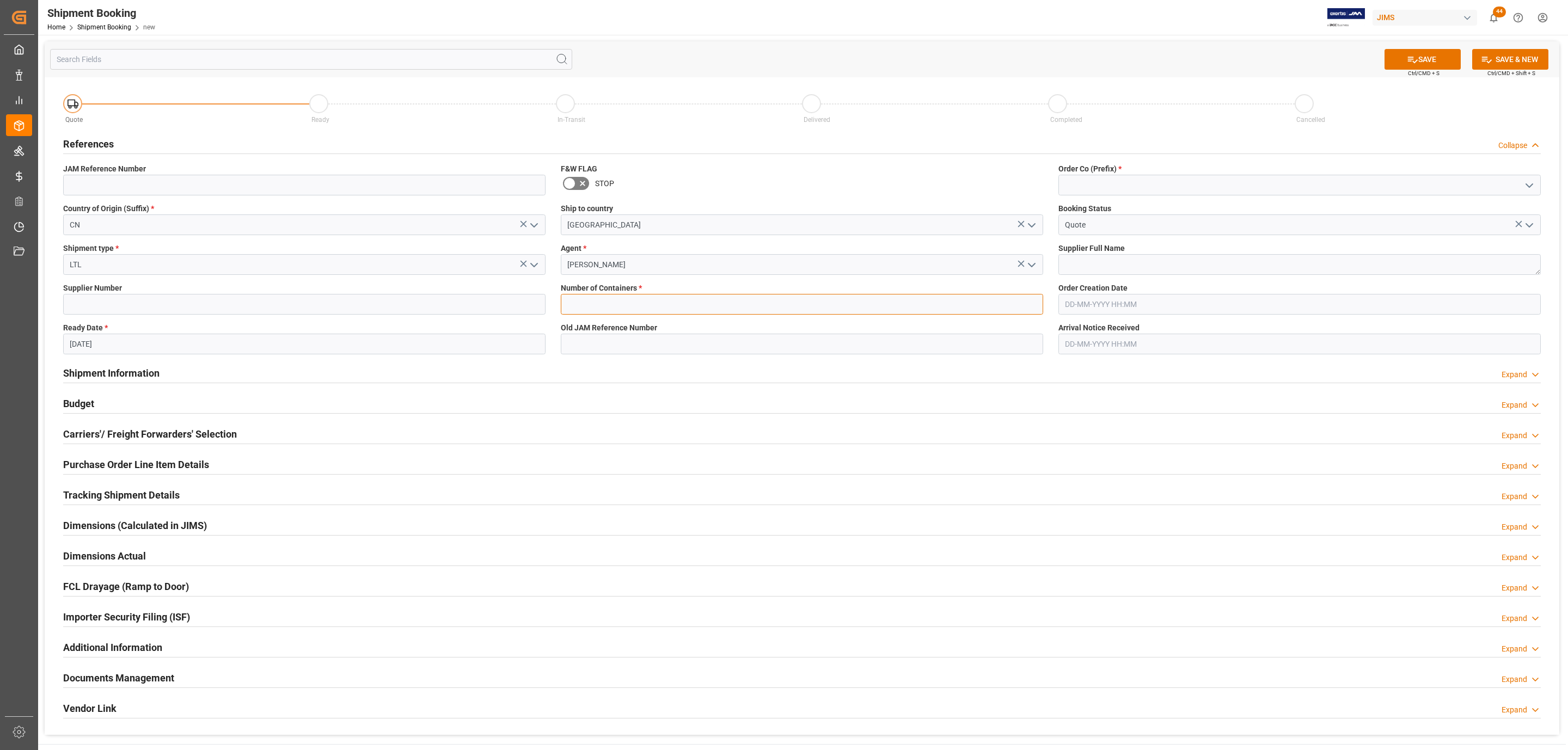
click at [591, 298] on input "text" at bounding box center [802, 304] width 482 height 21
type input "0"
click at [1525, 185] on icon "open menu" at bounding box center [1529, 185] width 13 height 13
click at [1188, 231] on div "77" at bounding box center [1299, 234] width 481 height 25
type input "77"
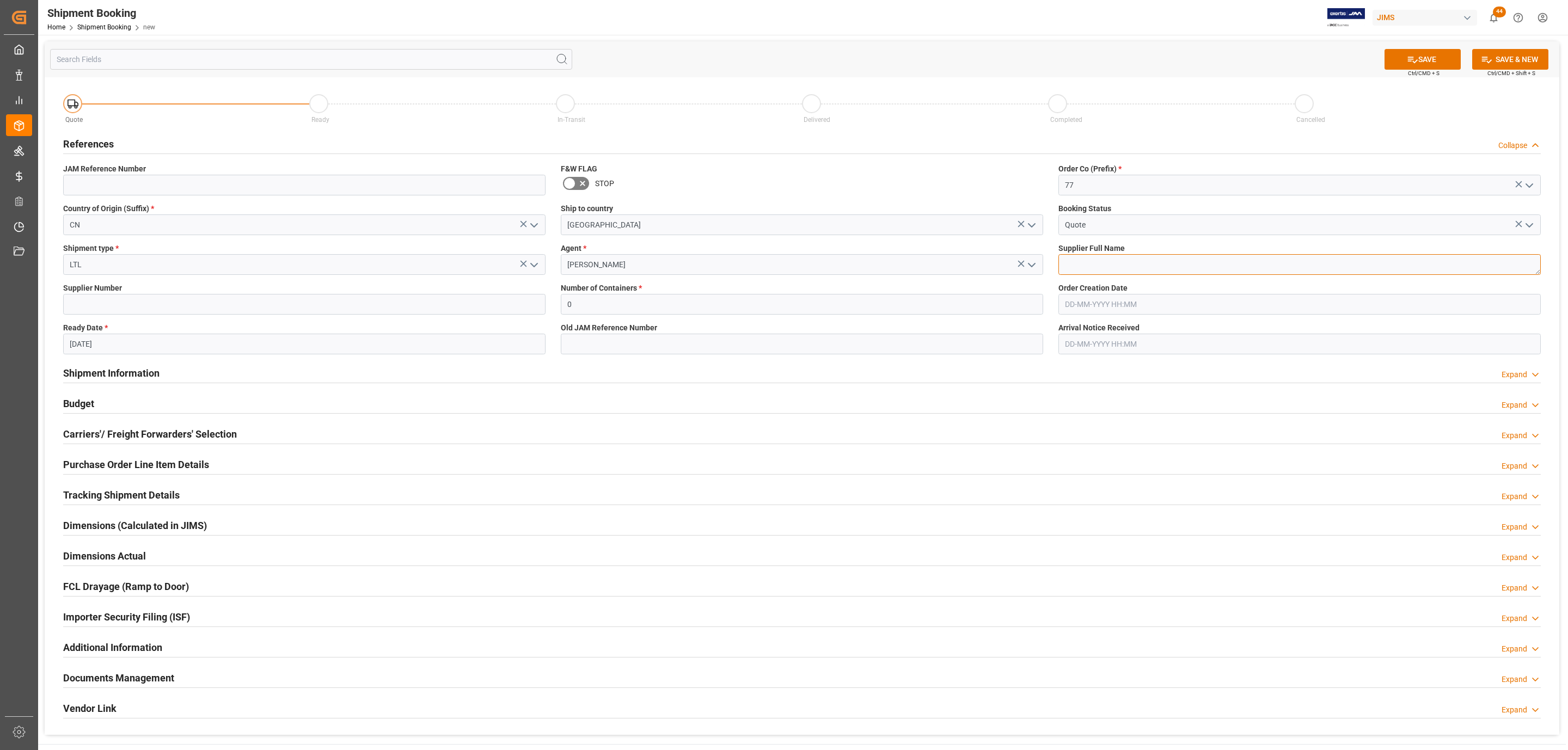
click at [1100, 268] on textarea at bounding box center [1300, 264] width 482 height 21
type textarea "Chauvet China"
click at [1436, 59] on button "SAVE" at bounding box center [1423, 59] width 76 height 21
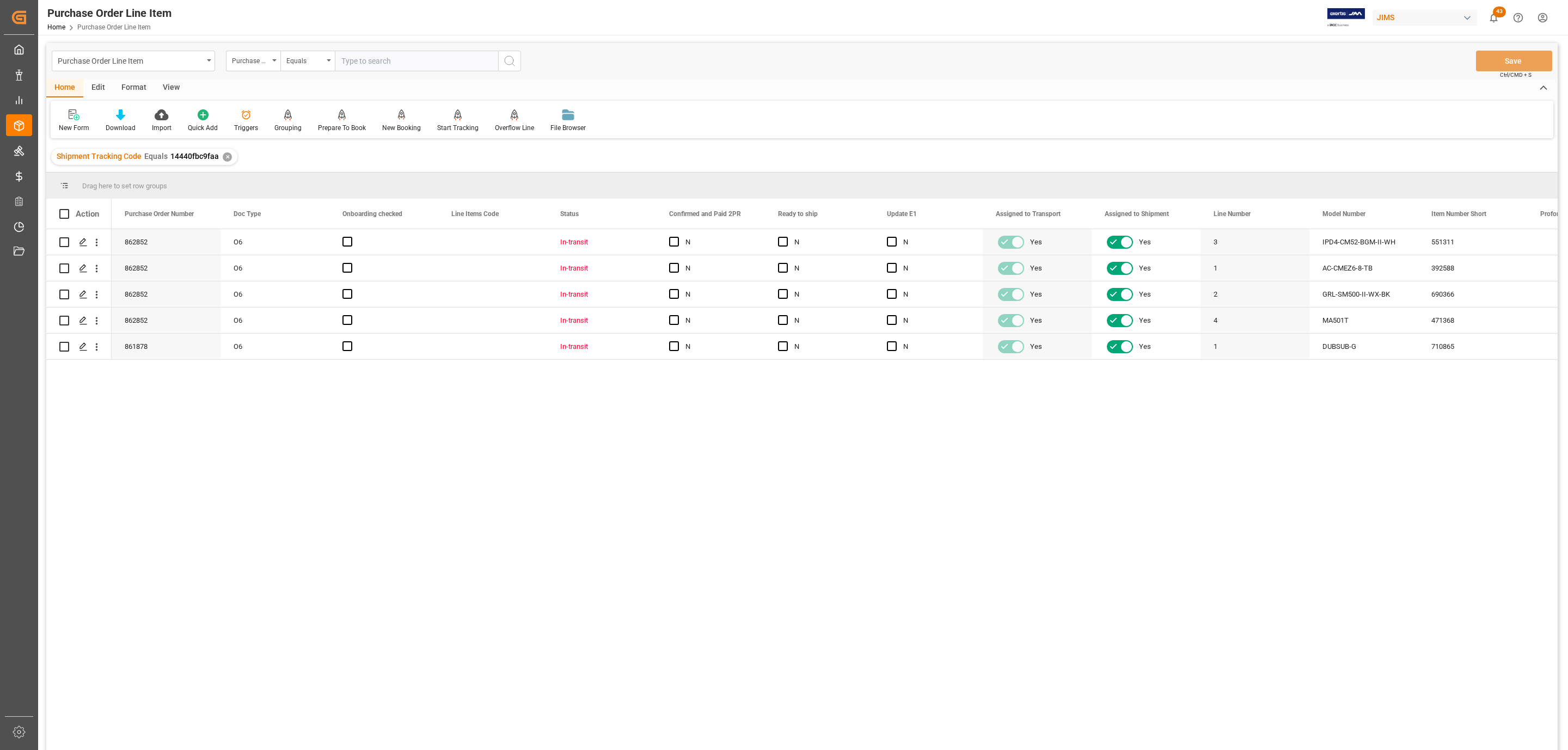
click at [169, 81] on div "View" at bounding box center [171, 88] width 33 height 19
click at [133, 110] on div at bounding box center [123, 115] width 54 height 12
click at [144, 195] on div "HS Listing [GEOGRAPHIC_DATA]" at bounding box center [153, 198] width 95 height 12
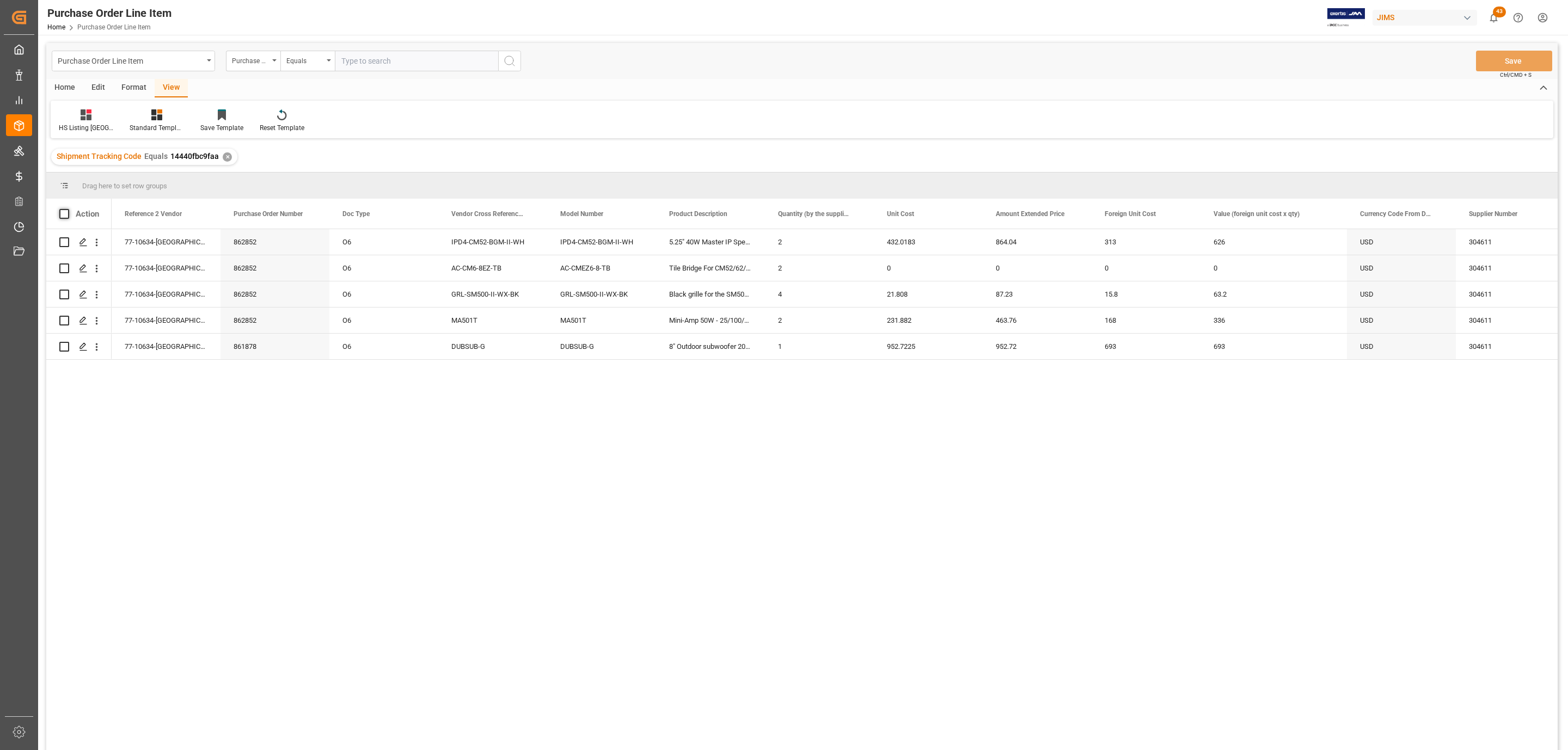
click at [61, 216] on span at bounding box center [64, 214] width 10 height 10
click at [68, 209] on input "checkbox" at bounding box center [68, 209] width 0 height 0
checkbox input "true"
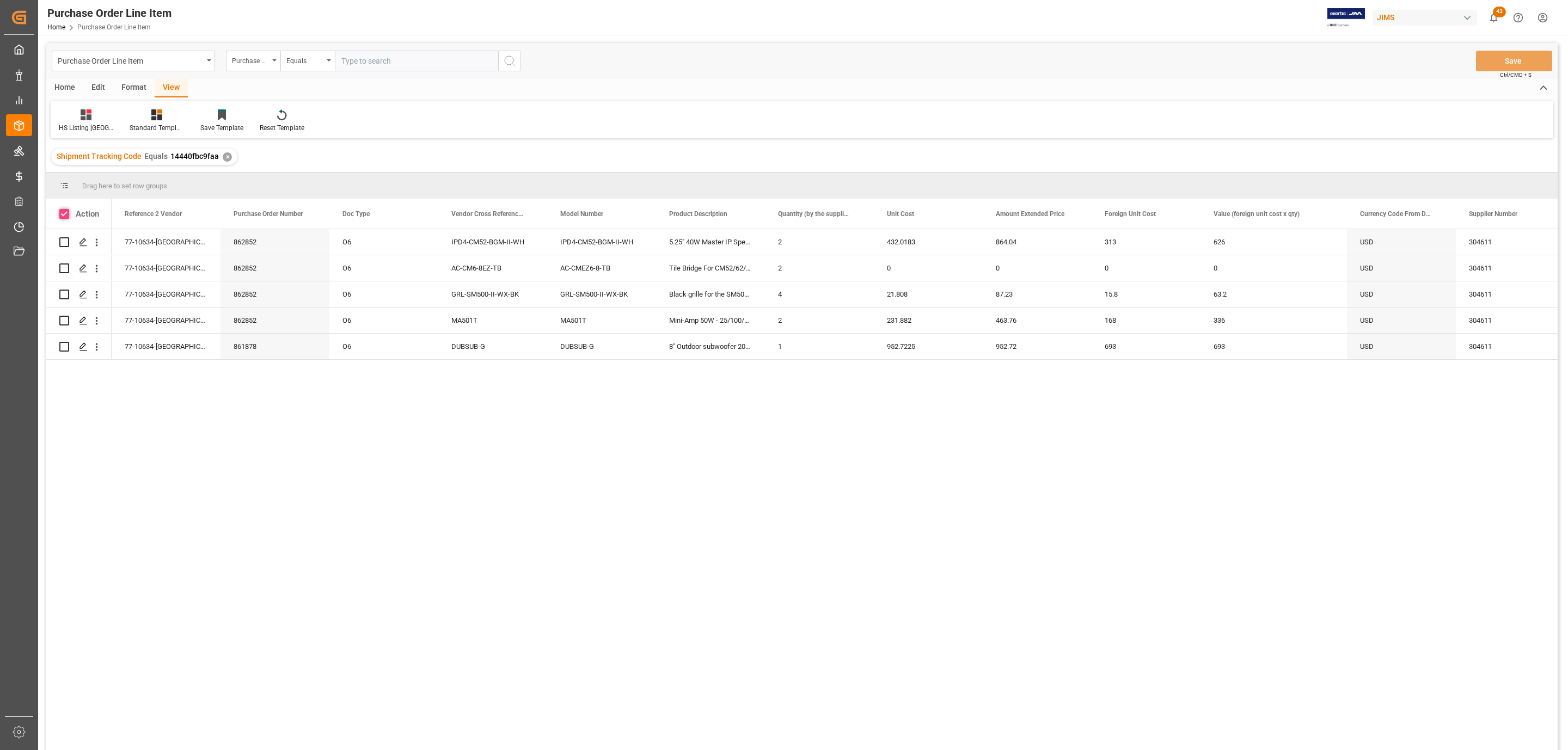
checkbox input "true"
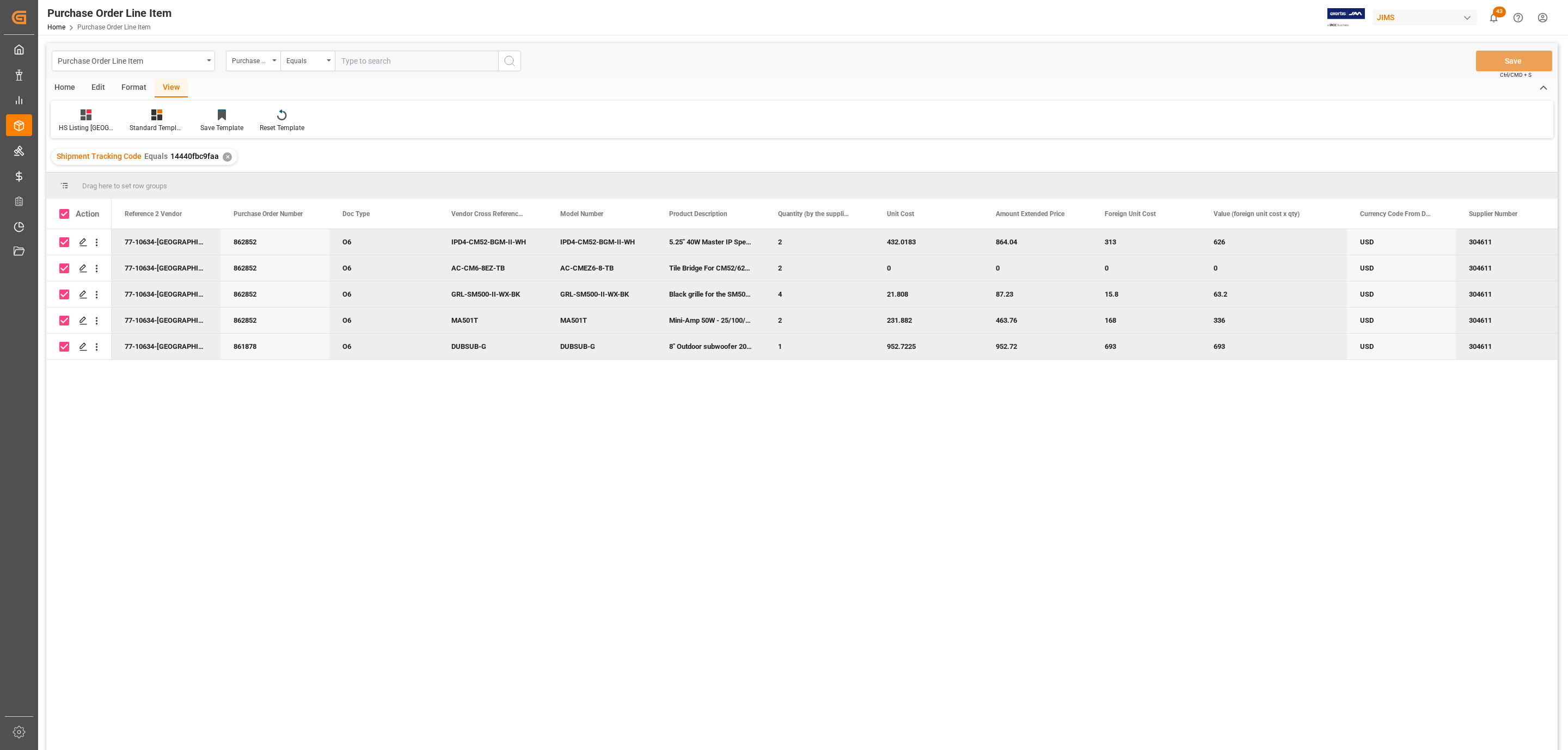
click at [61, 83] on div "Home" at bounding box center [64, 88] width 37 height 19
click at [116, 116] on icon at bounding box center [121, 115] width 9 height 11
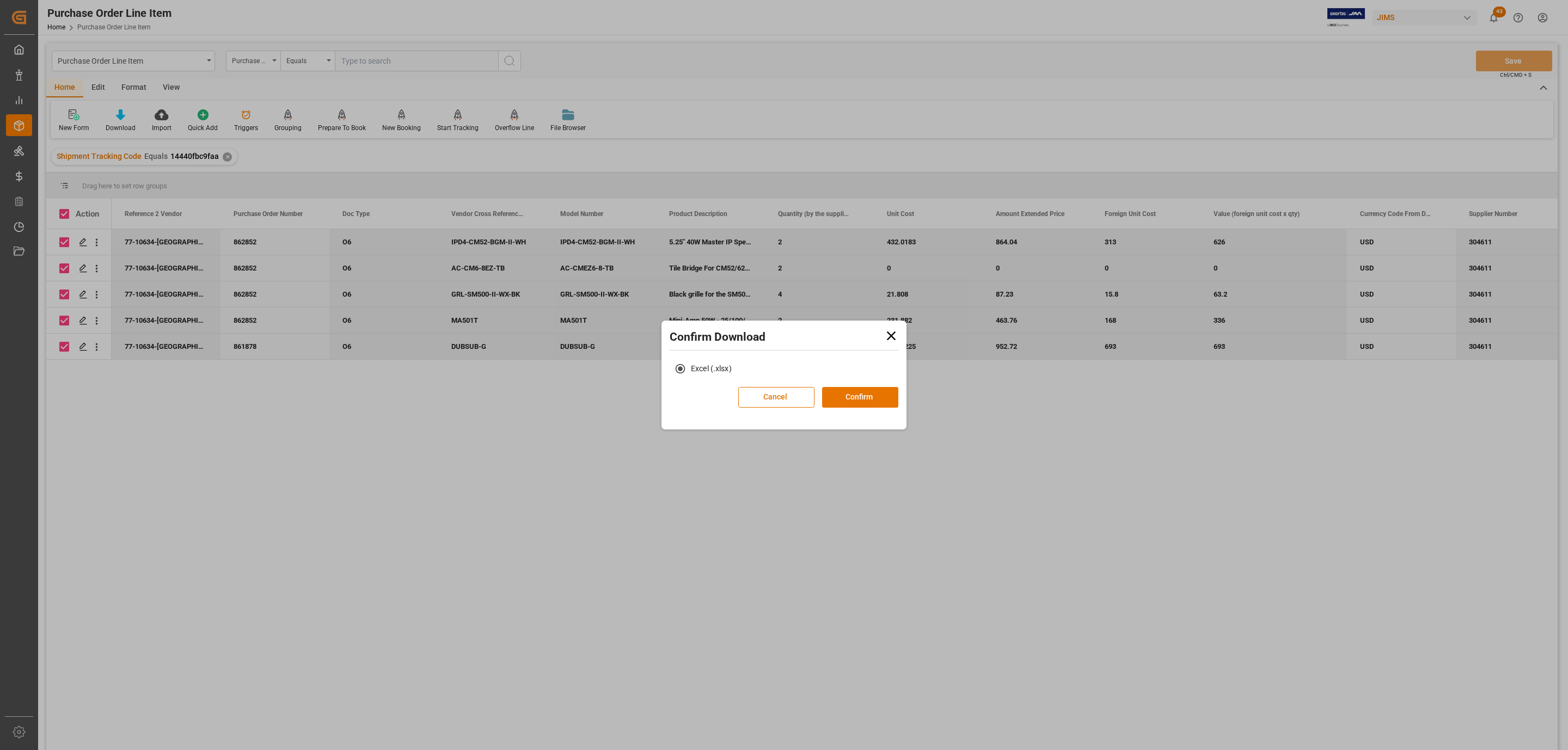
click at [875, 386] on div "Excel (.xlsx)" at bounding box center [784, 372] width 240 height 29
click at [875, 389] on button "Confirm" at bounding box center [860, 397] width 76 height 21
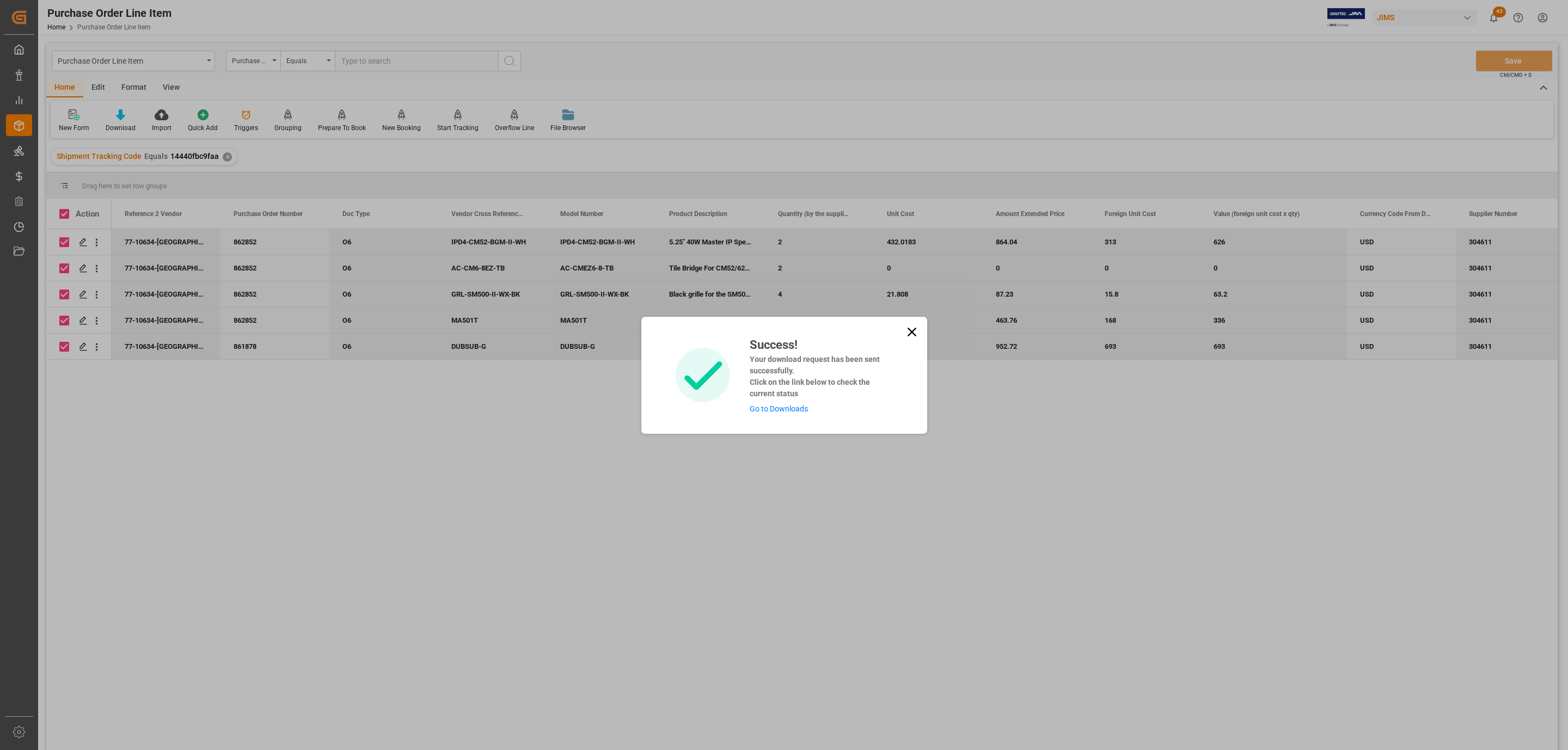
click at [797, 408] on link "Go to Downloads" at bounding box center [779, 409] width 58 height 9
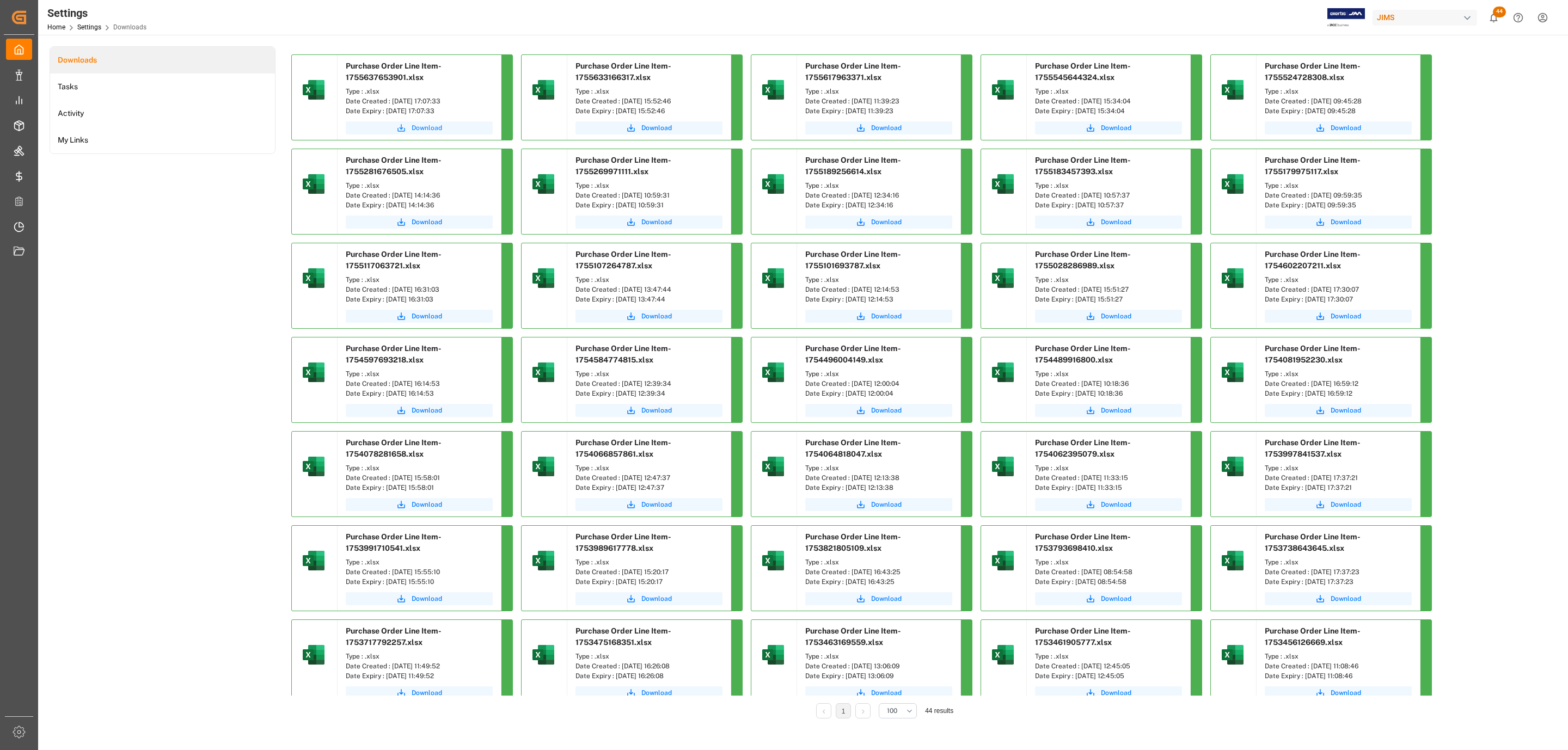
click at [419, 128] on span "Download" at bounding box center [426, 128] width 30 height 10
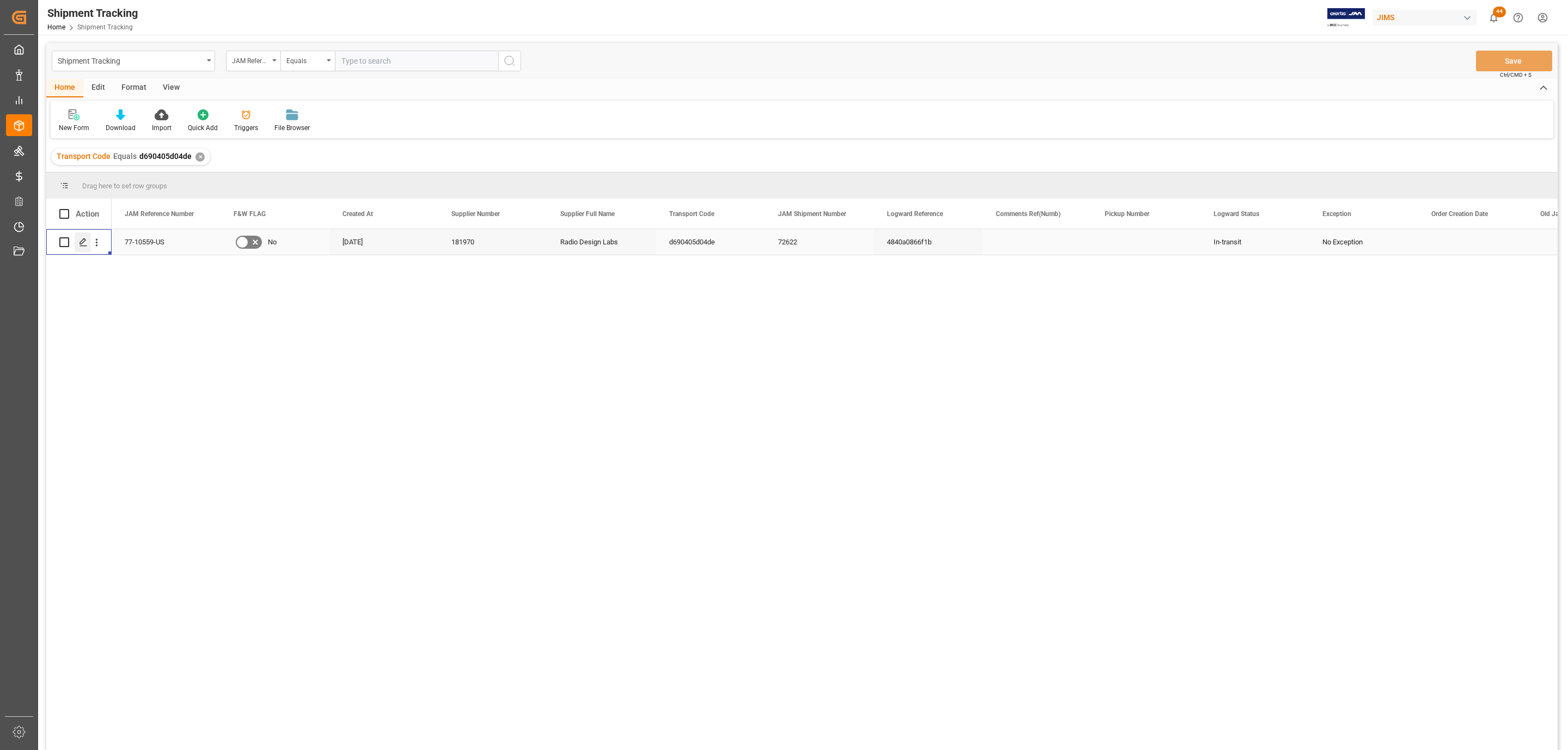
click at [84, 243] on icon "Press SPACE to select this row." at bounding box center [83, 242] width 9 height 9
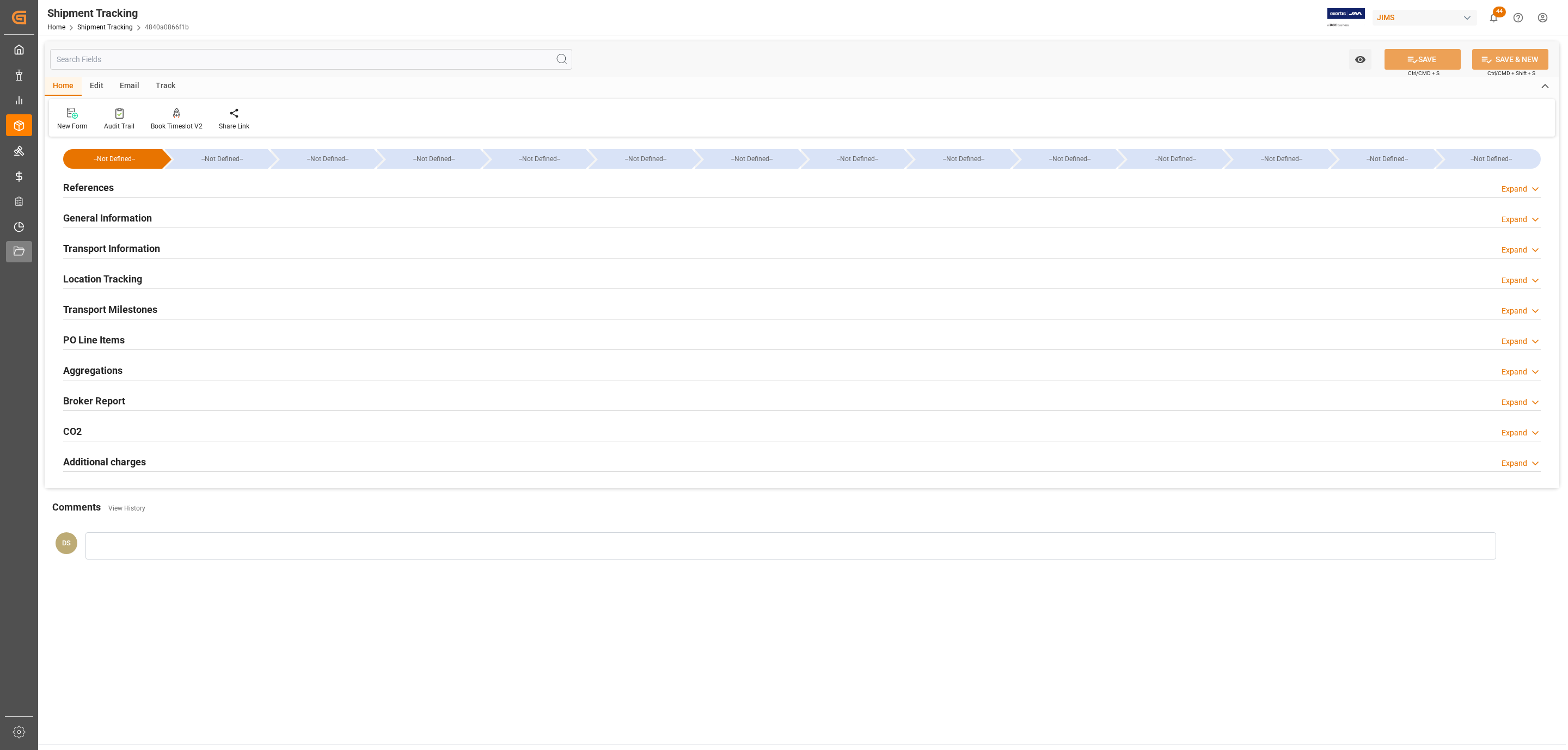
type input "15-08-2025 00:00"
type input "22-08-2025 00:00"
type input "16-08-2025"
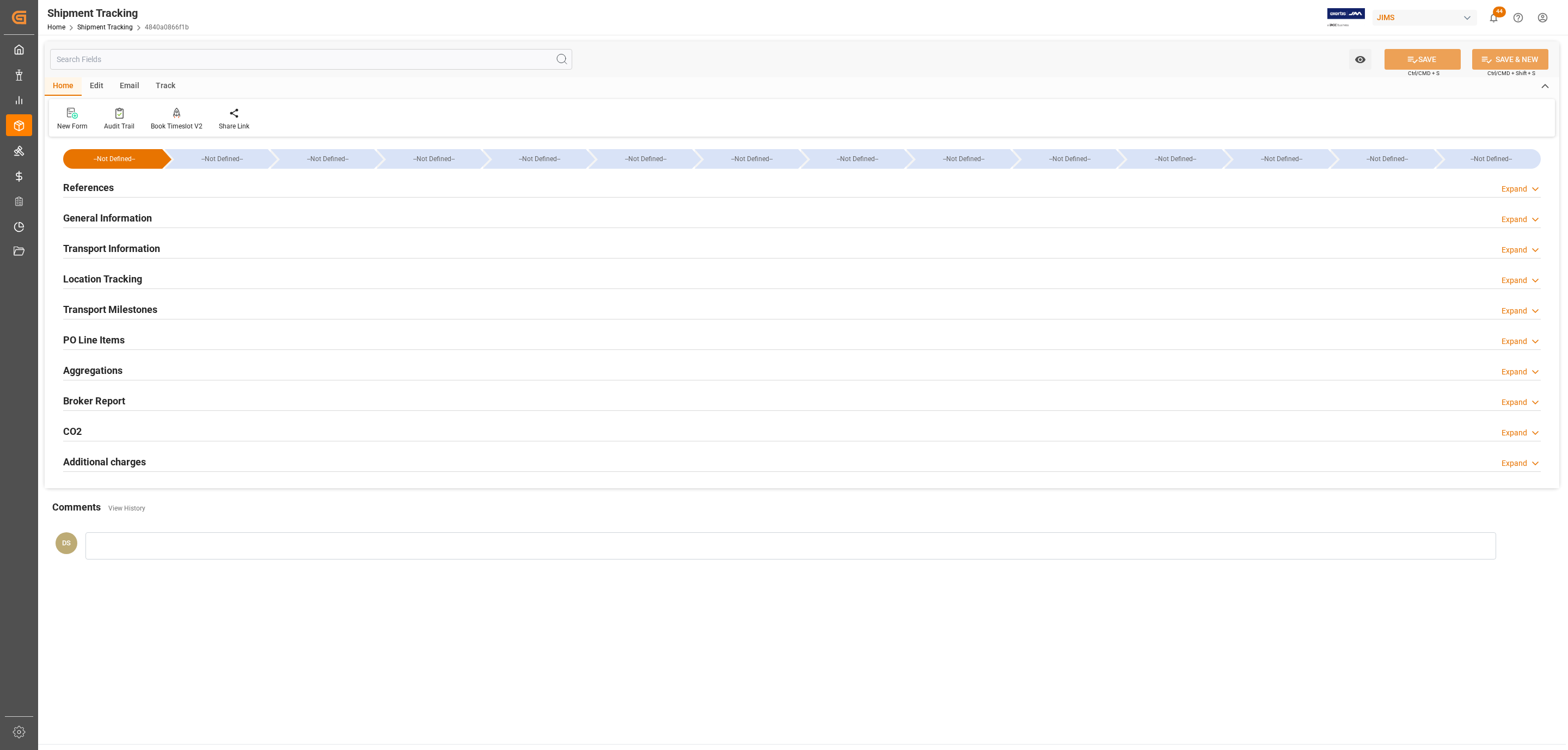
click at [164, 302] on div "Transport Milestones Expand" at bounding box center [802, 308] width 1478 height 21
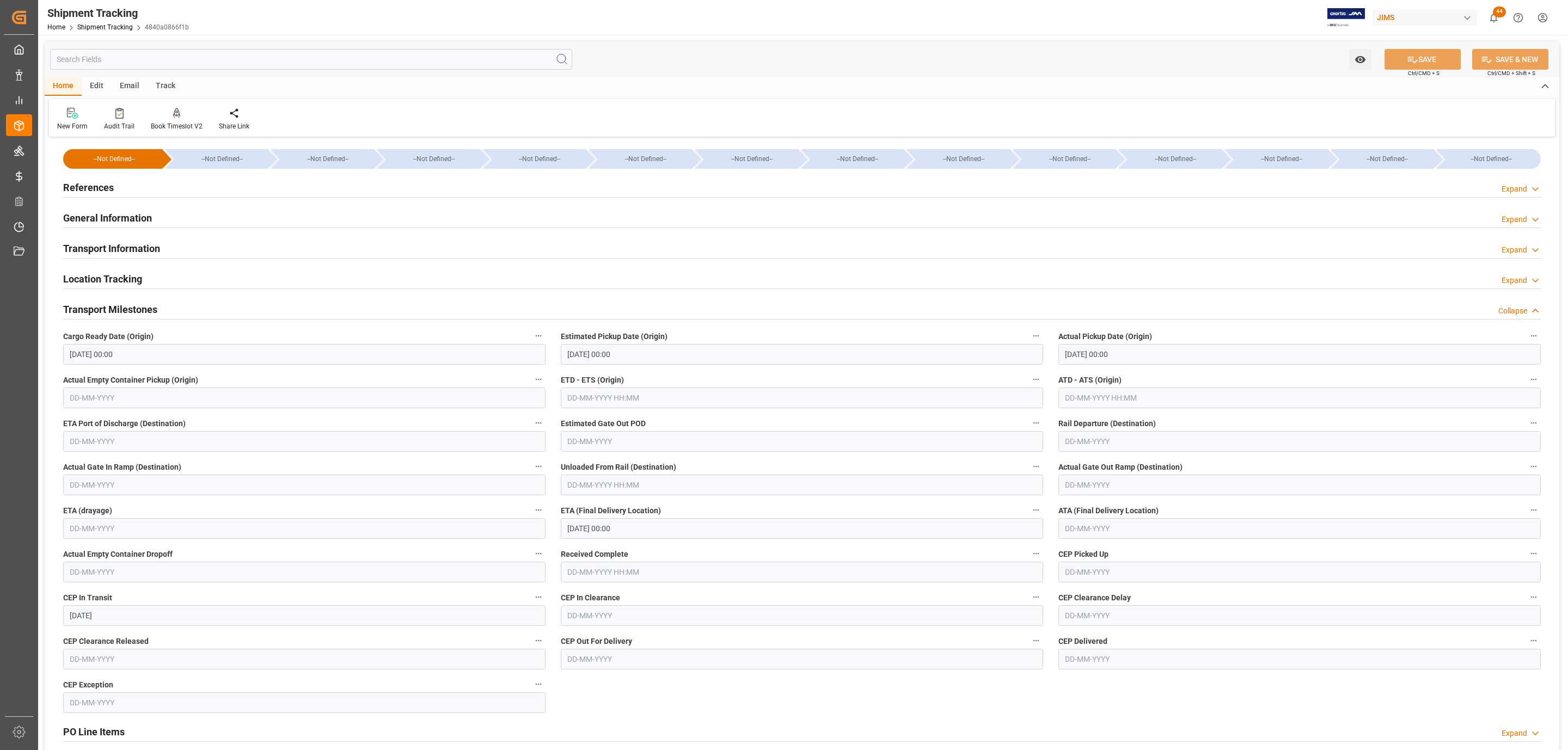
click at [156, 252] on h2 "Transport Information" at bounding box center [112, 248] width 97 height 14
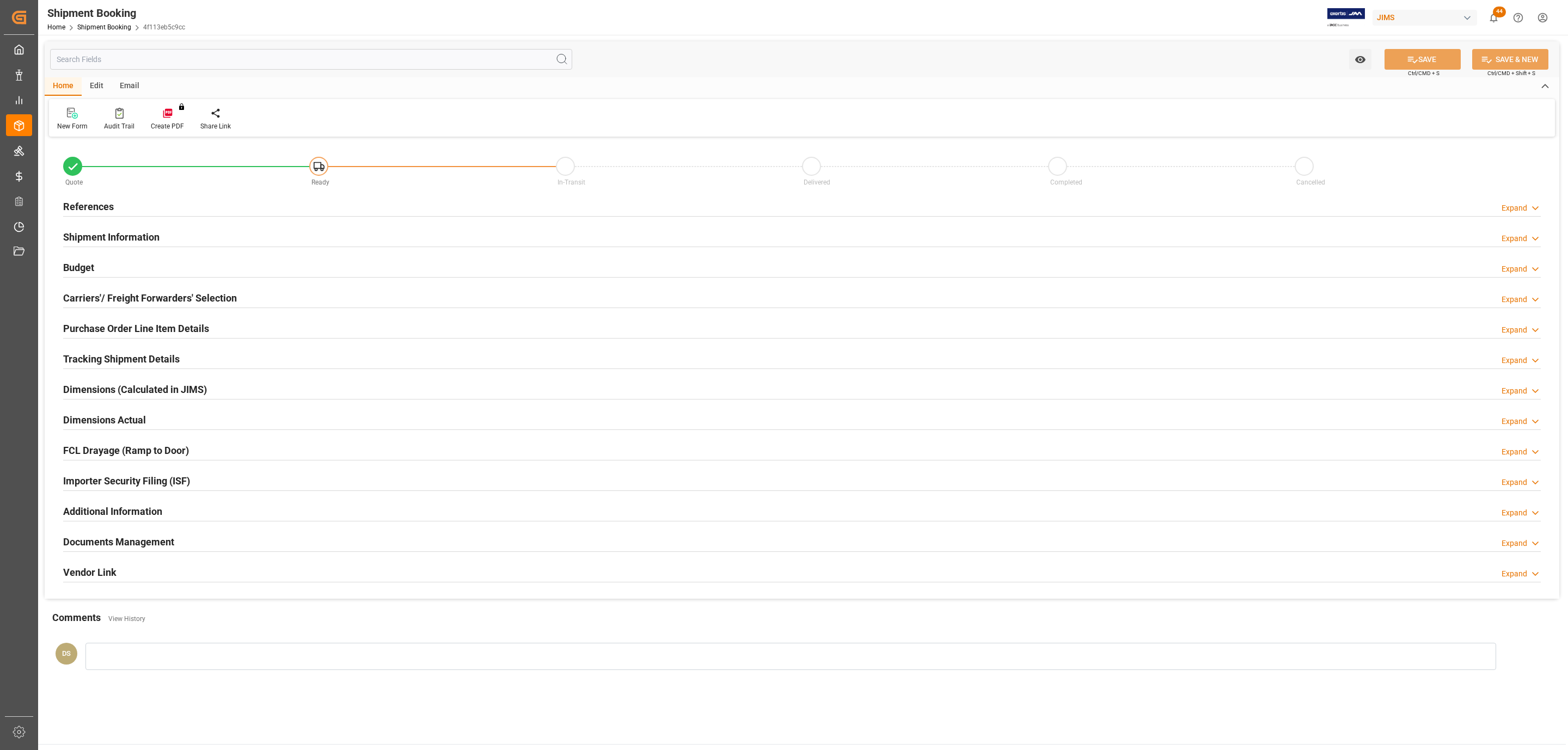
type input "0"
type input "[DATE]"
click at [118, 198] on div "References Expand" at bounding box center [802, 206] width 1478 height 21
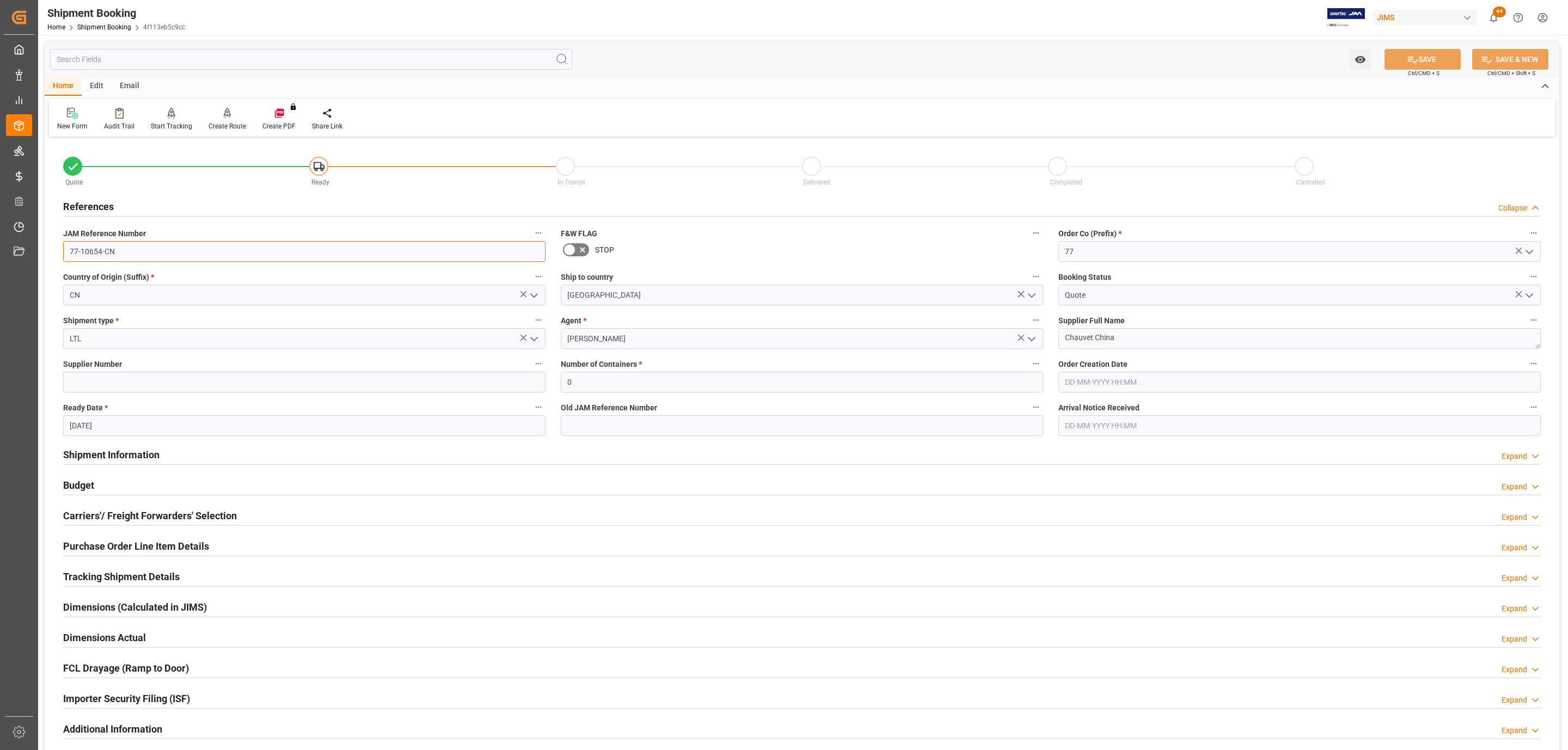
click at [100, 254] on input "77-10654-CN" at bounding box center [305, 251] width 482 height 21
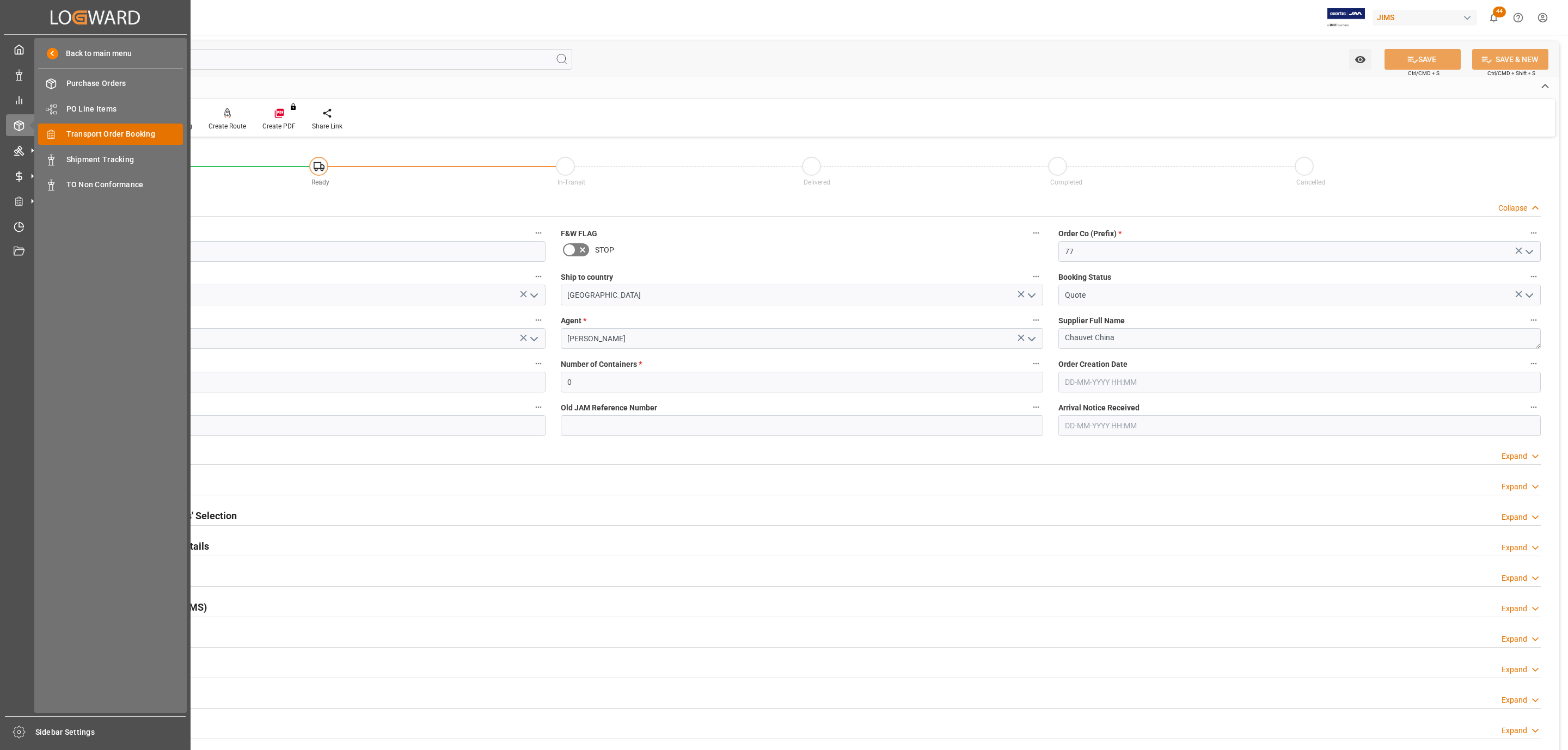
click at [144, 130] on span "Transport Order Booking" at bounding box center [125, 134] width 117 height 12
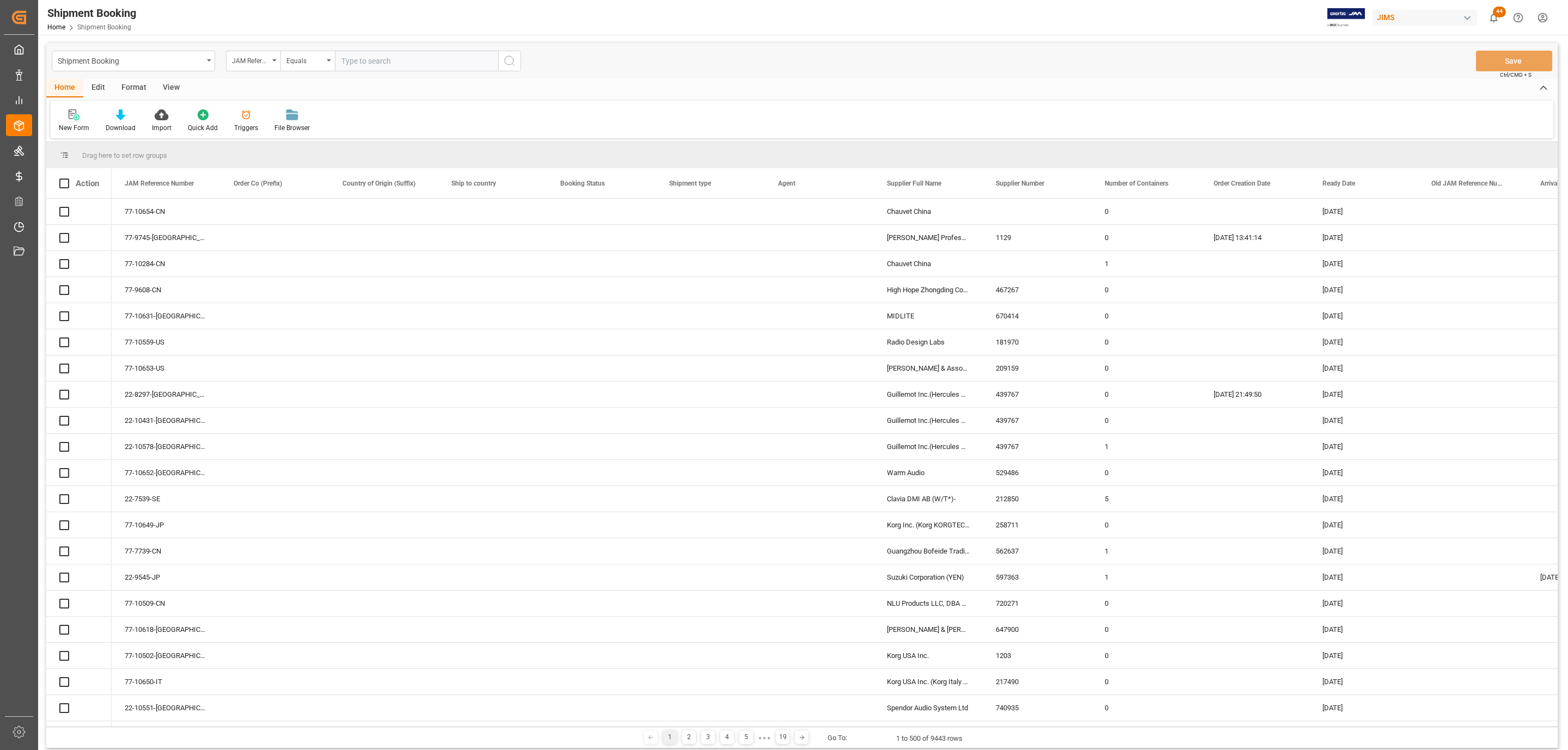
click at [74, 116] on icon at bounding box center [74, 115] width 11 height 11
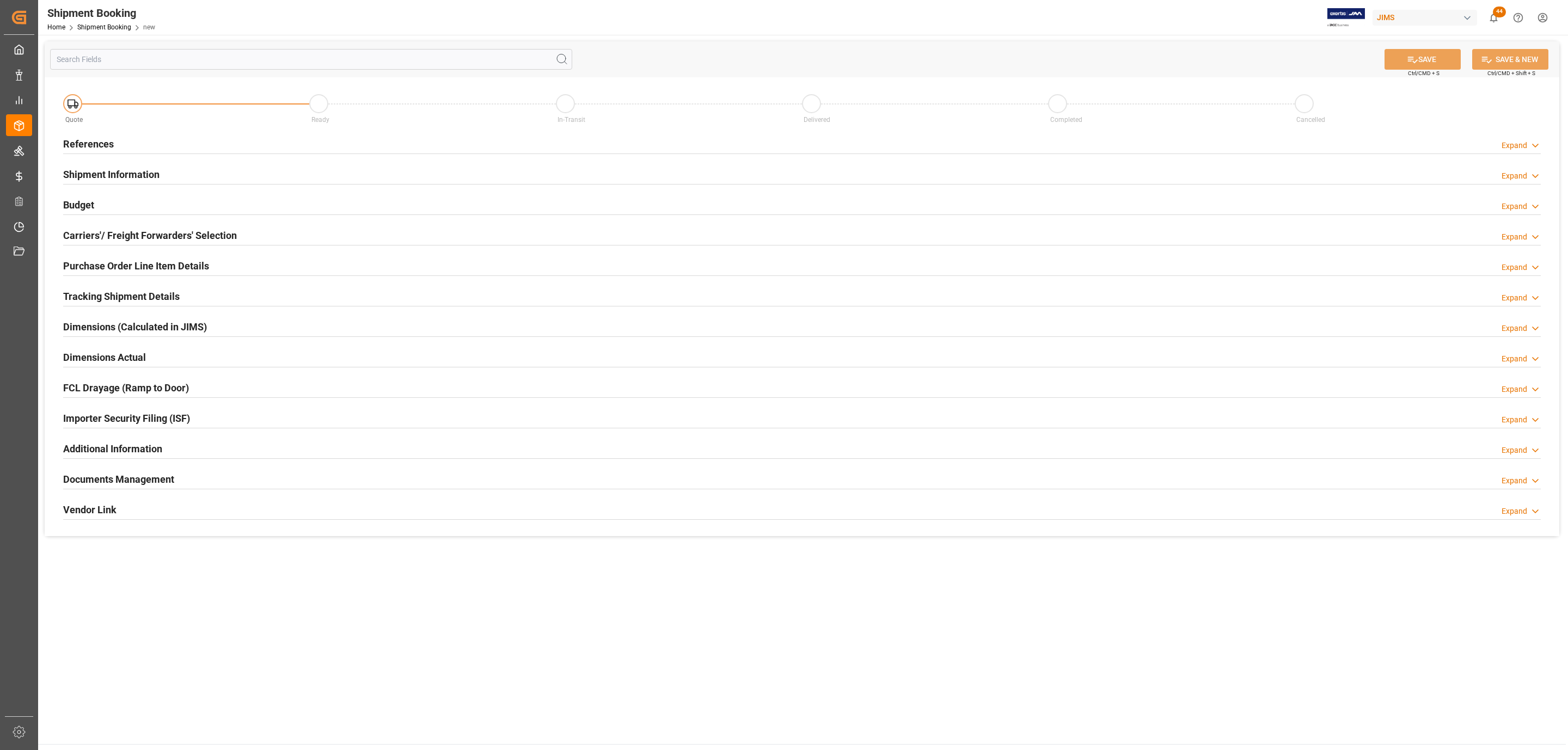
click at [333, 146] on div "References Expand" at bounding box center [802, 143] width 1478 height 21
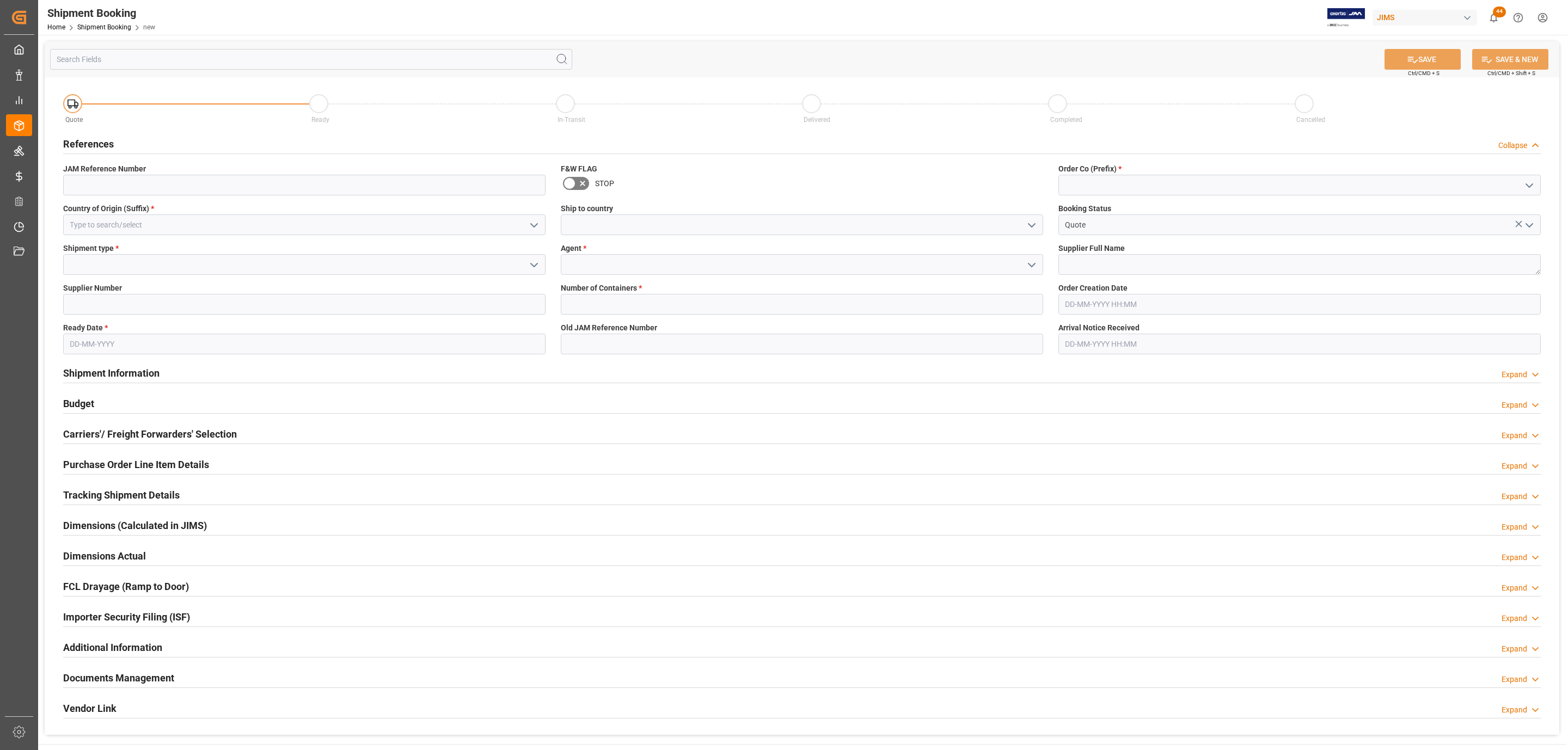
click at [162, 217] on div "Country of Origin (Suffix) *" at bounding box center [305, 219] width 498 height 40
click at [160, 221] on input at bounding box center [305, 224] width 482 height 21
click at [149, 244] on div "US" at bounding box center [304, 249] width 481 height 25
type input "US"
click at [528, 262] on icon "open menu" at bounding box center [534, 265] width 13 height 13
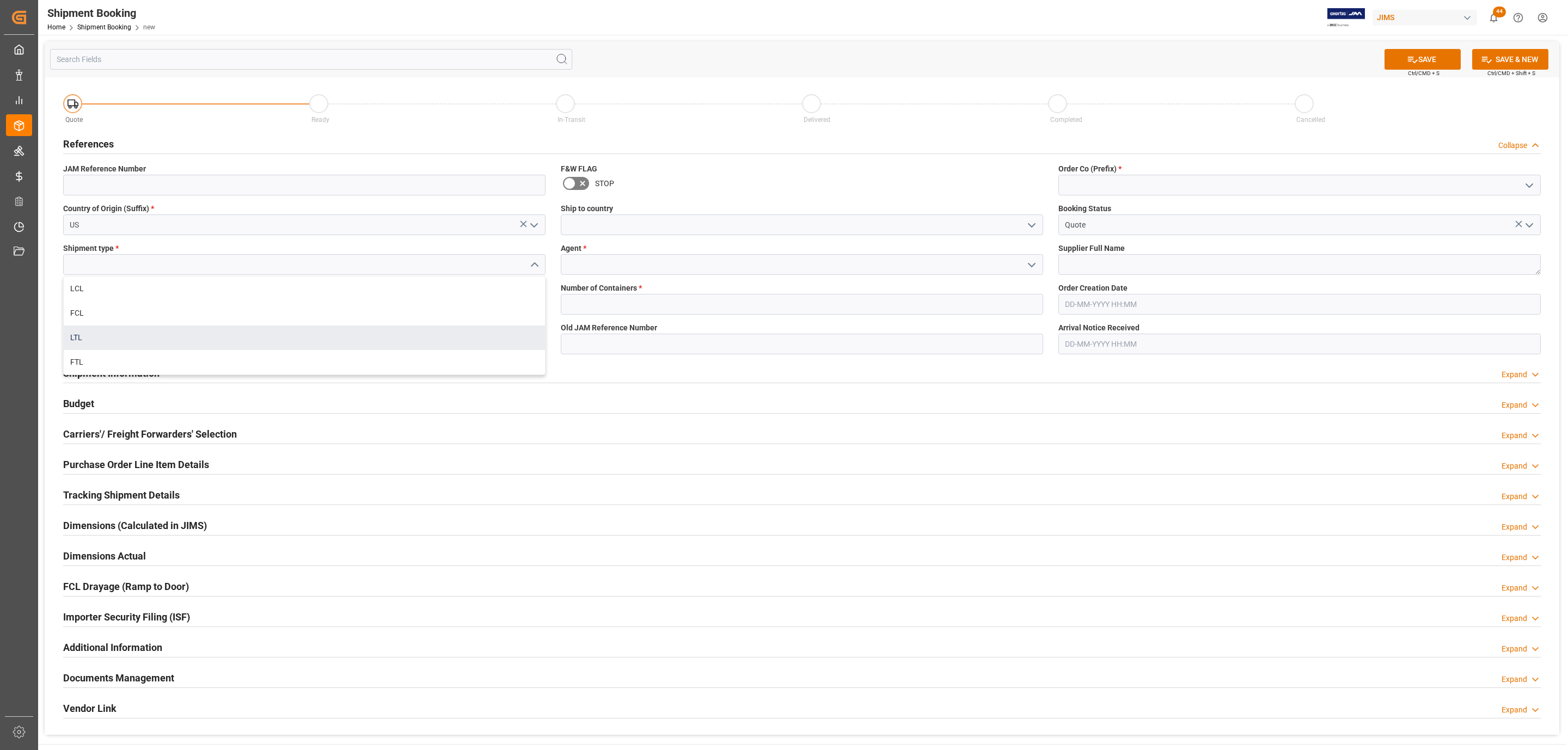
click at [200, 333] on div "LTL" at bounding box center [304, 338] width 481 height 25
type input "LTL"
click at [94, 296] on input at bounding box center [305, 304] width 482 height 21
click at [99, 340] on input "text" at bounding box center [305, 343] width 482 height 21
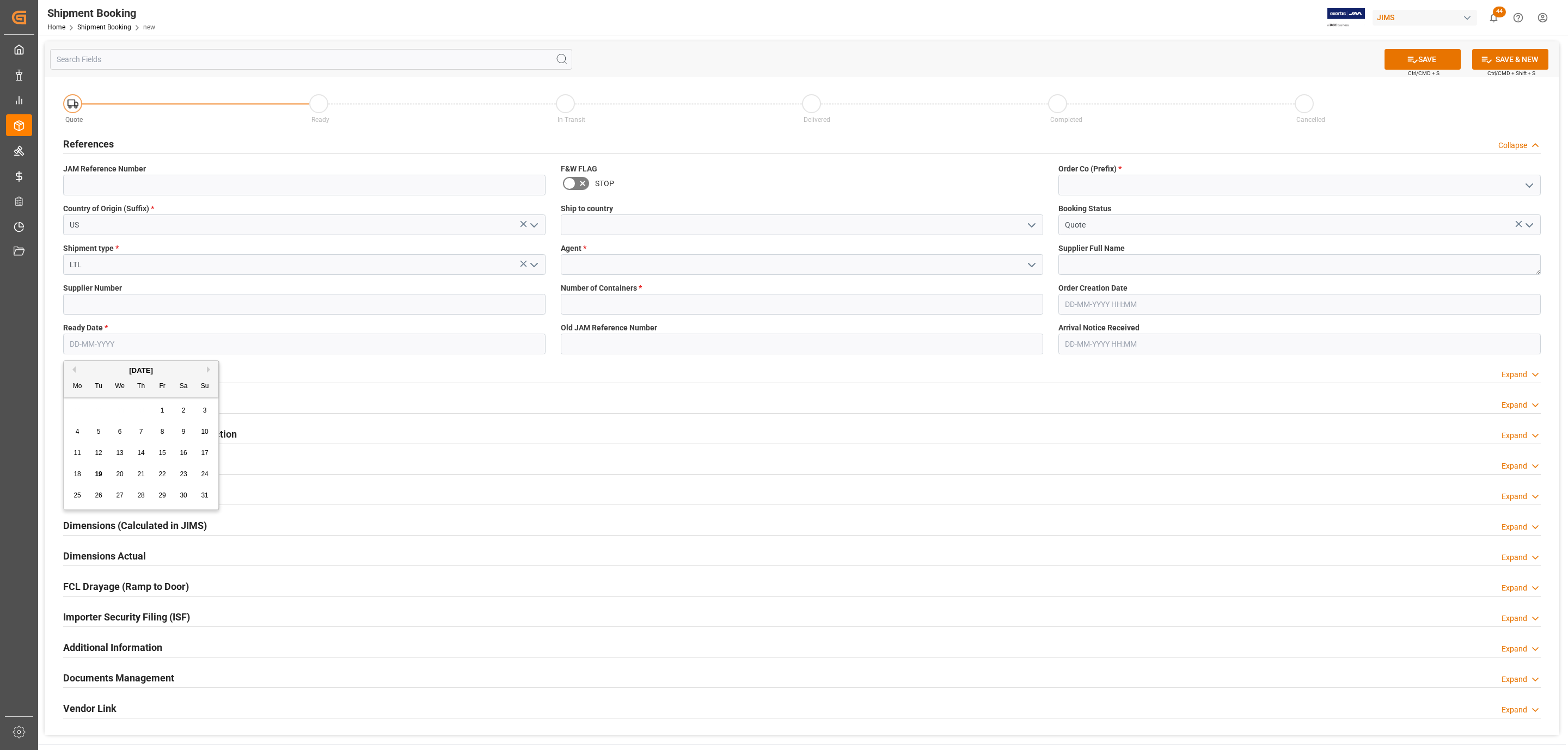
click at [79, 493] on span "25" at bounding box center [77, 495] width 7 height 8
type input "[DATE]"
click at [1034, 219] on icon "open menu" at bounding box center [1032, 225] width 13 height 13
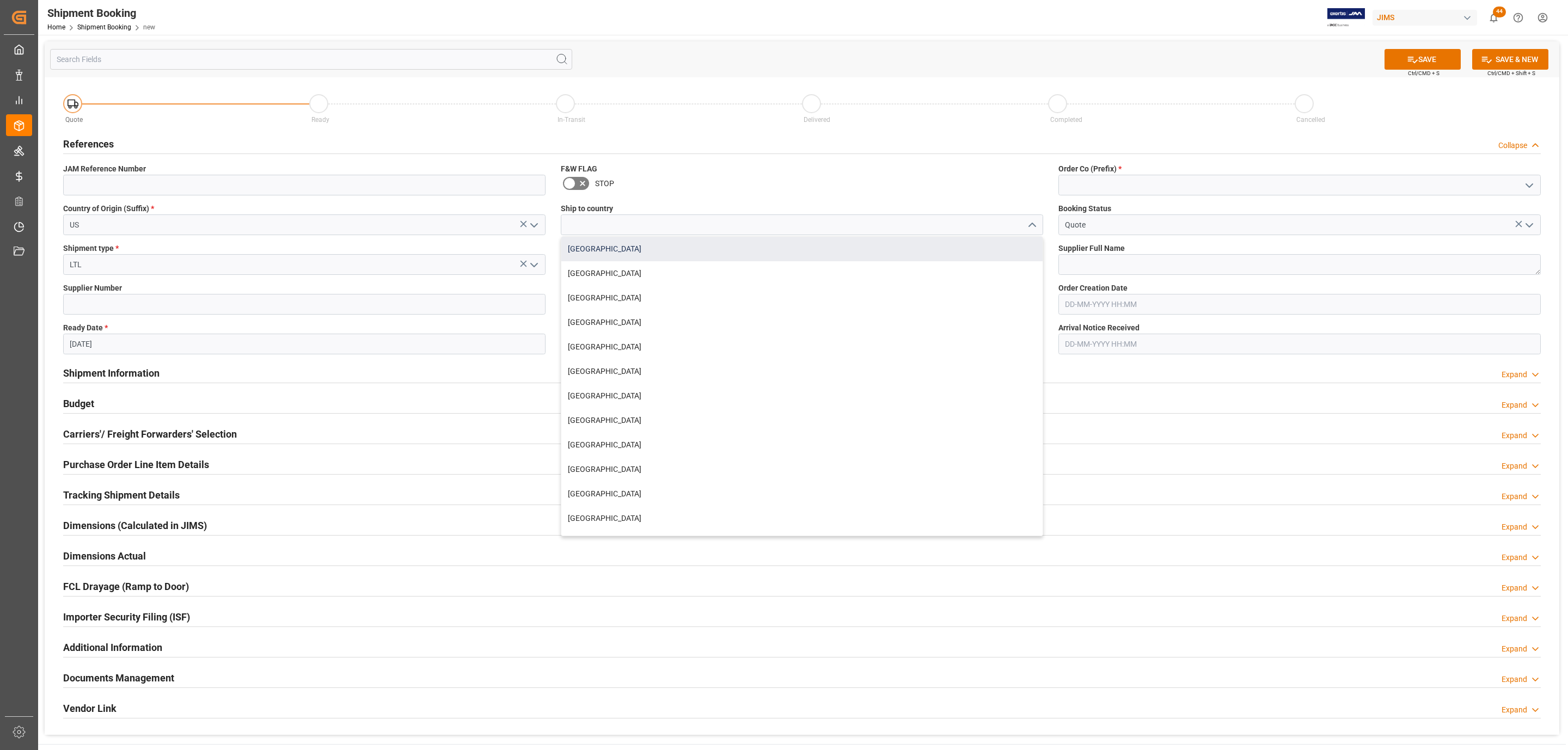
click at [728, 255] on div "[GEOGRAPHIC_DATA]" at bounding box center [802, 249] width 481 height 25
type input "[GEOGRAPHIC_DATA]"
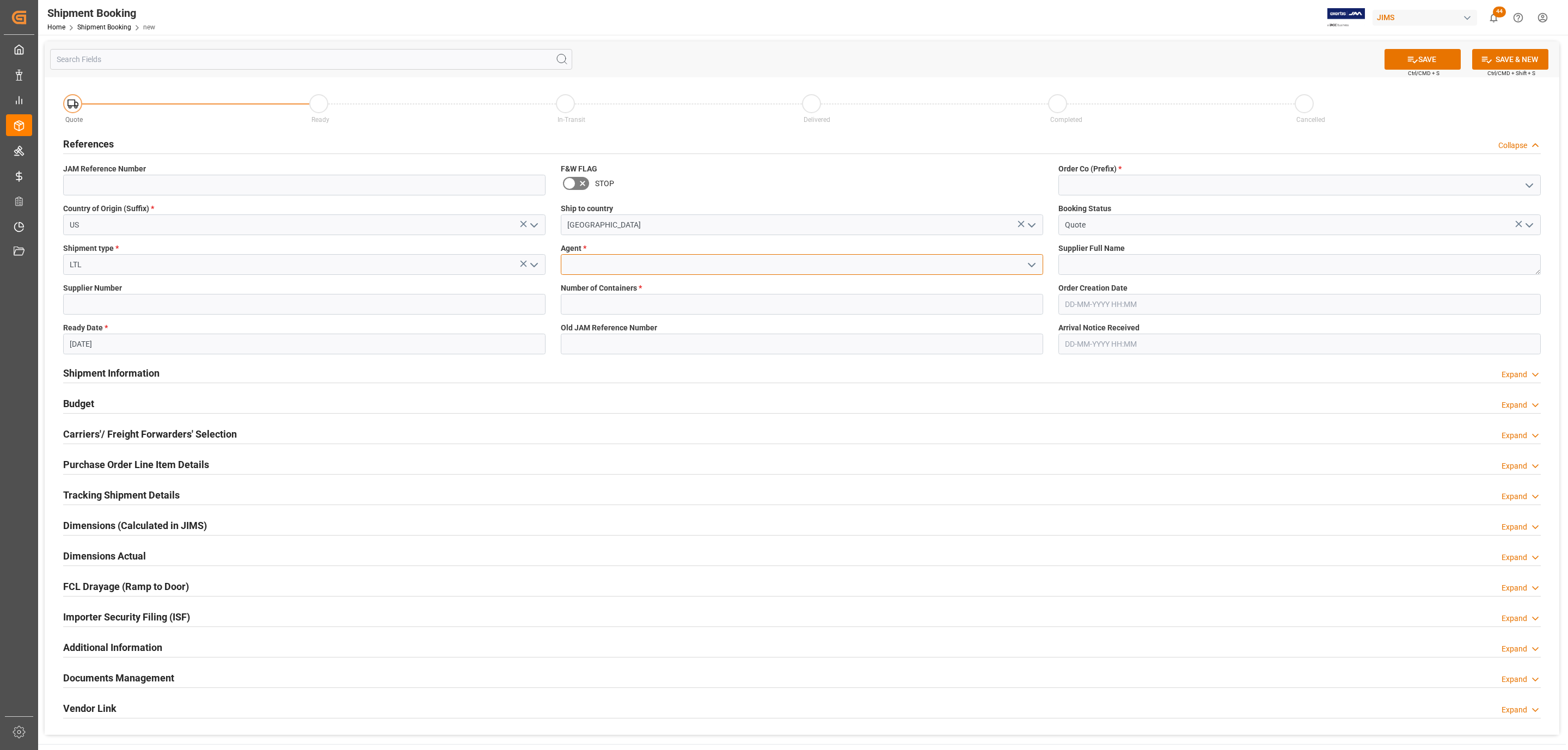
click at [722, 257] on input at bounding box center [802, 264] width 482 height 21
click at [1035, 263] on icon "open menu" at bounding box center [1032, 265] width 13 height 13
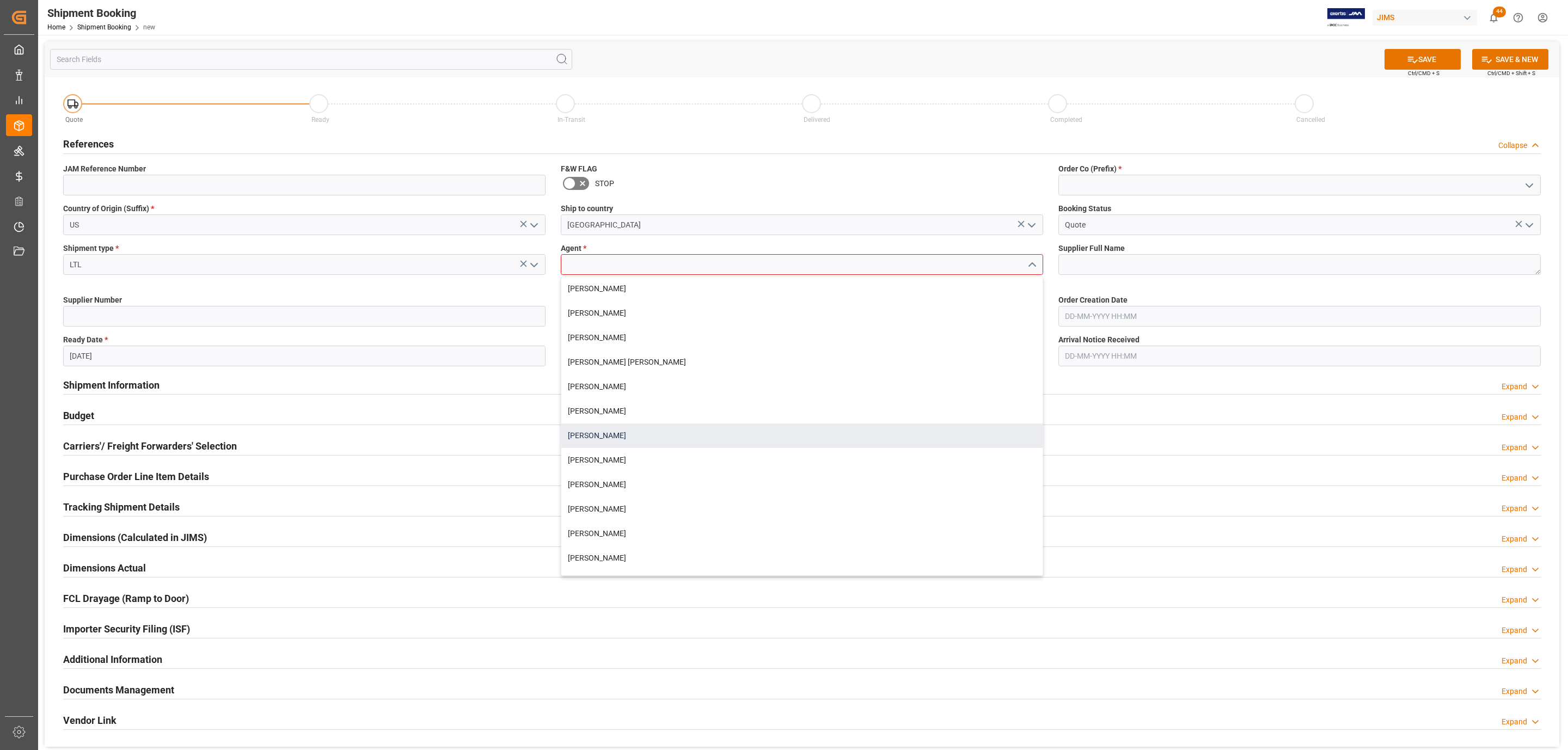
click at [629, 430] on div "[PERSON_NAME]" at bounding box center [802, 436] width 481 height 25
type input "[PERSON_NAME]"
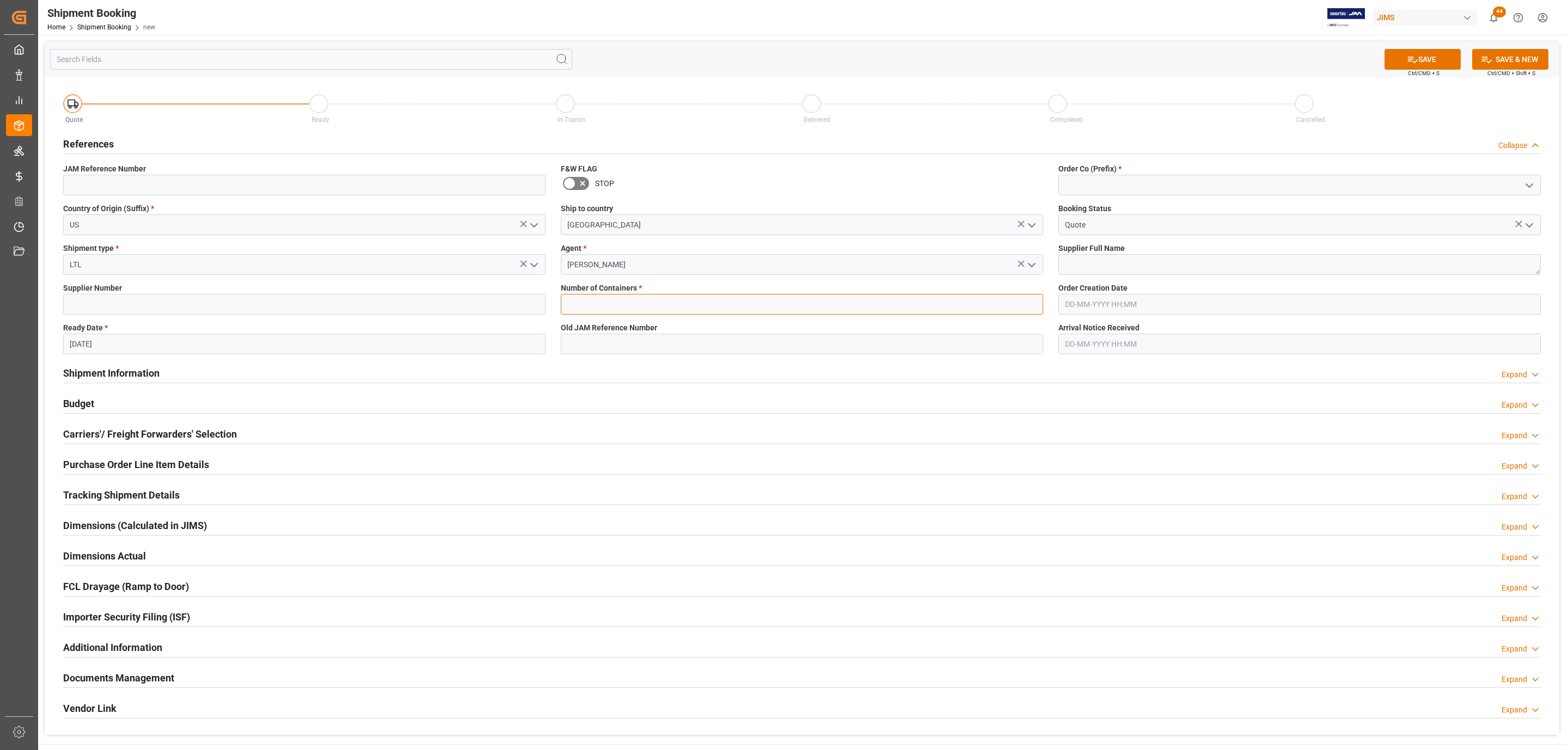
click at [593, 298] on input "text" at bounding box center [802, 304] width 482 height 21
type input "0"
click at [1530, 183] on icon "open menu" at bounding box center [1529, 185] width 13 height 13
click at [1247, 239] on div "77" at bounding box center [1299, 234] width 481 height 25
type input "77"
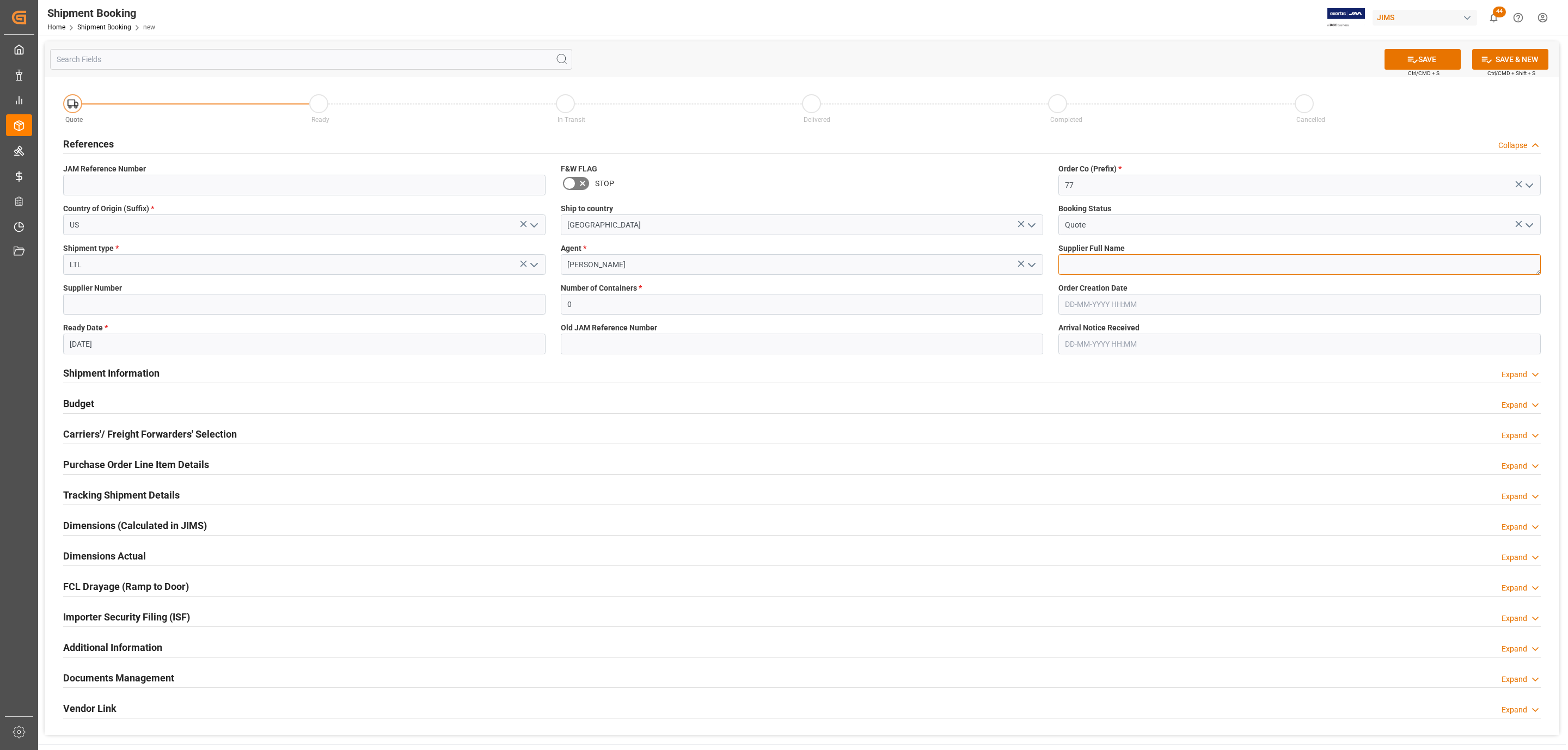
click at [1111, 271] on textarea at bounding box center [1300, 264] width 482 height 21
type textarea "Chauvet USA"
click at [1396, 61] on button "SAVE" at bounding box center [1423, 59] width 76 height 21
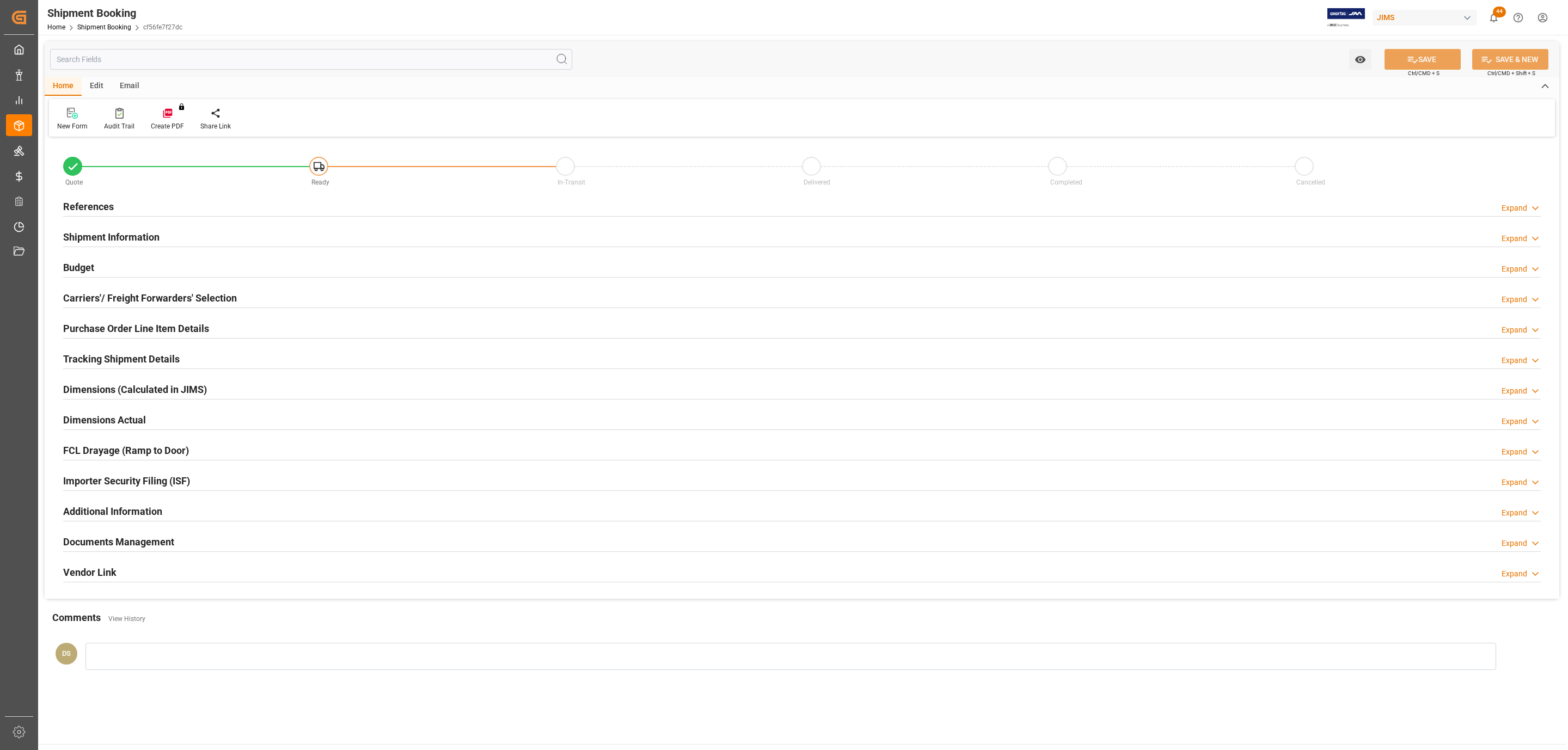
type input "0"
type input "[DATE]"
click at [103, 211] on h2 "References" at bounding box center [89, 206] width 51 height 14
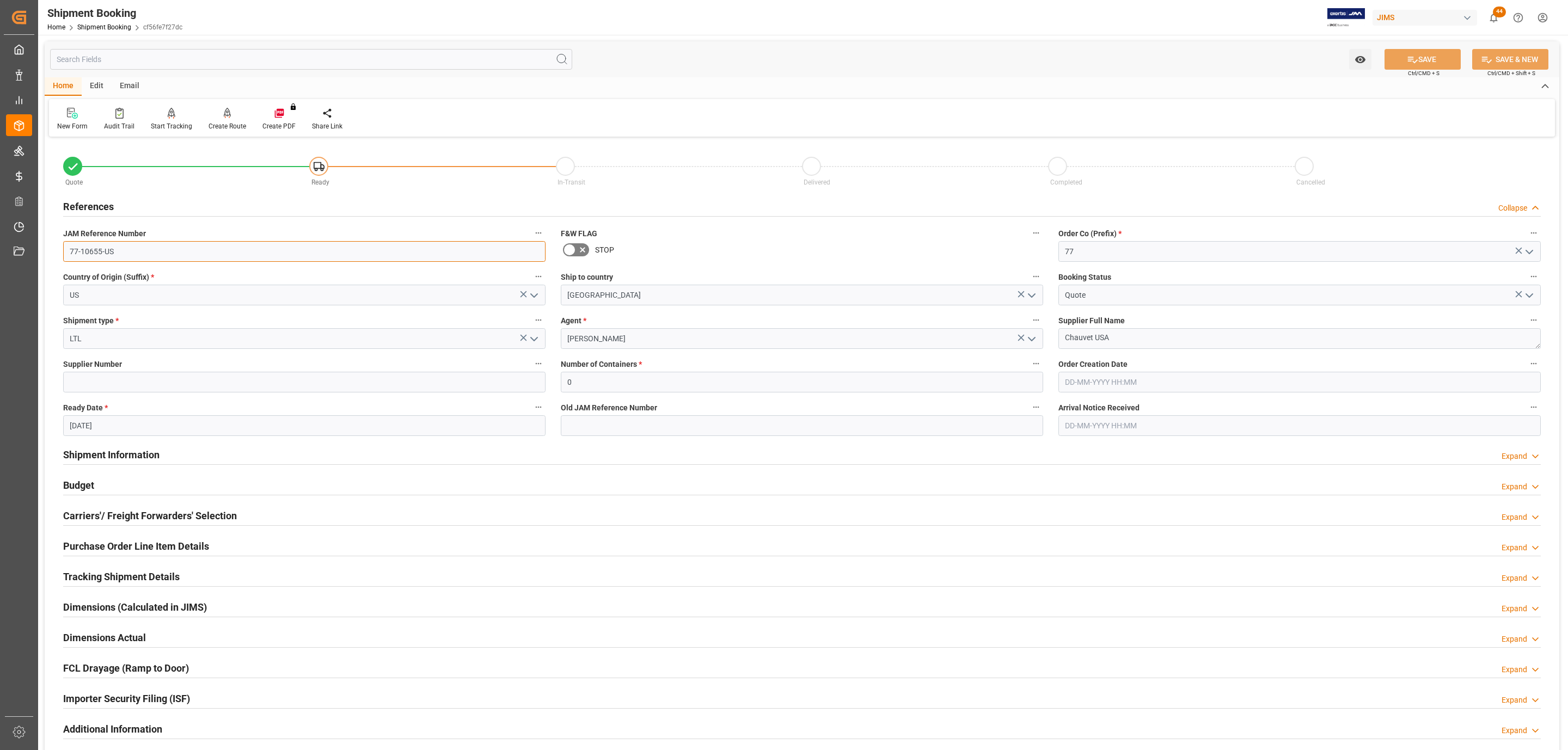
click at [116, 245] on input "77-10655-US" at bounding box center [305, 251] width 482 height 21
click at [162, 577] on h2 "Tracking Shipment Details" at bounding box center [121, 576] width 116 height 14
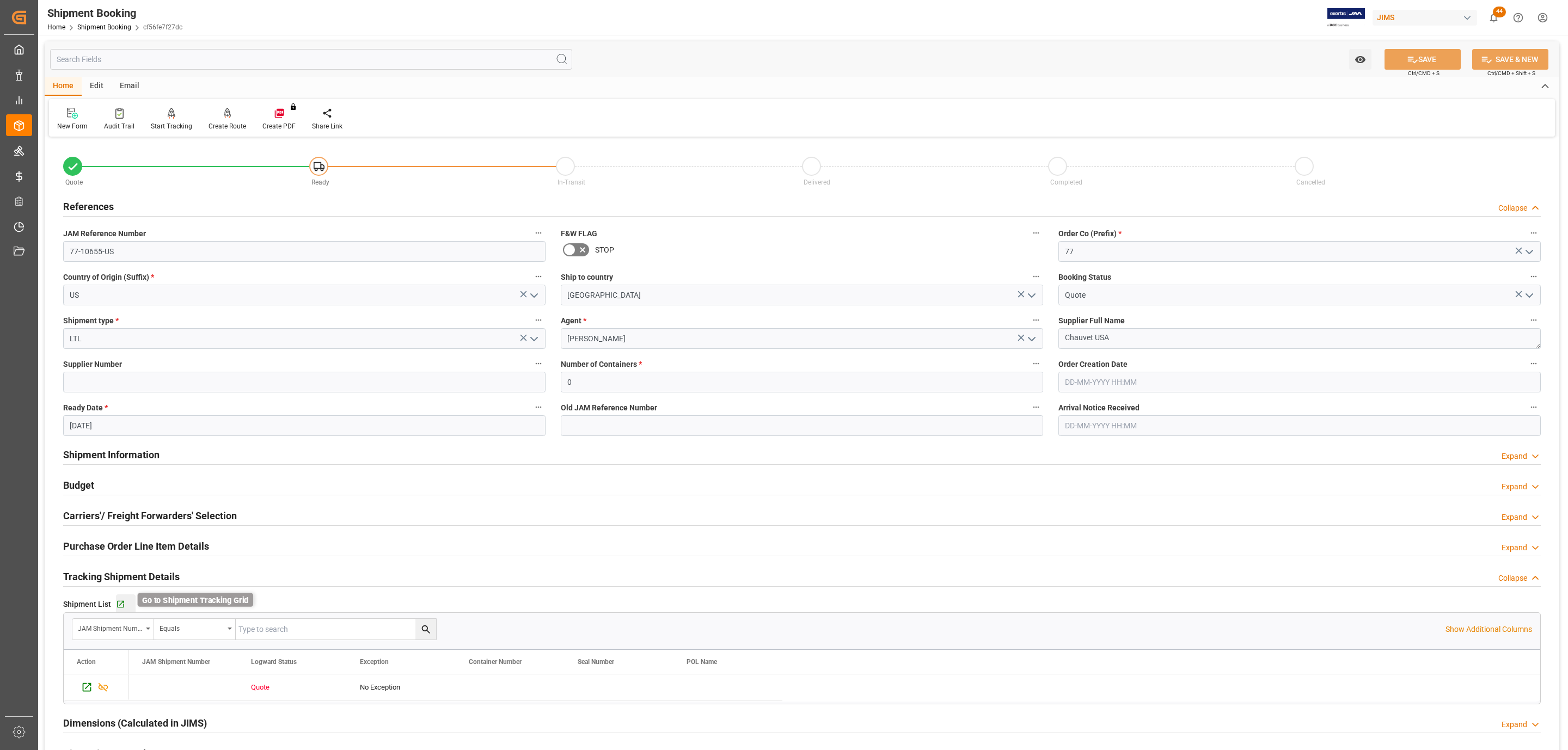
click at [121, 603] on icon "button" at bounding box center [121, 604] width 7 height 7
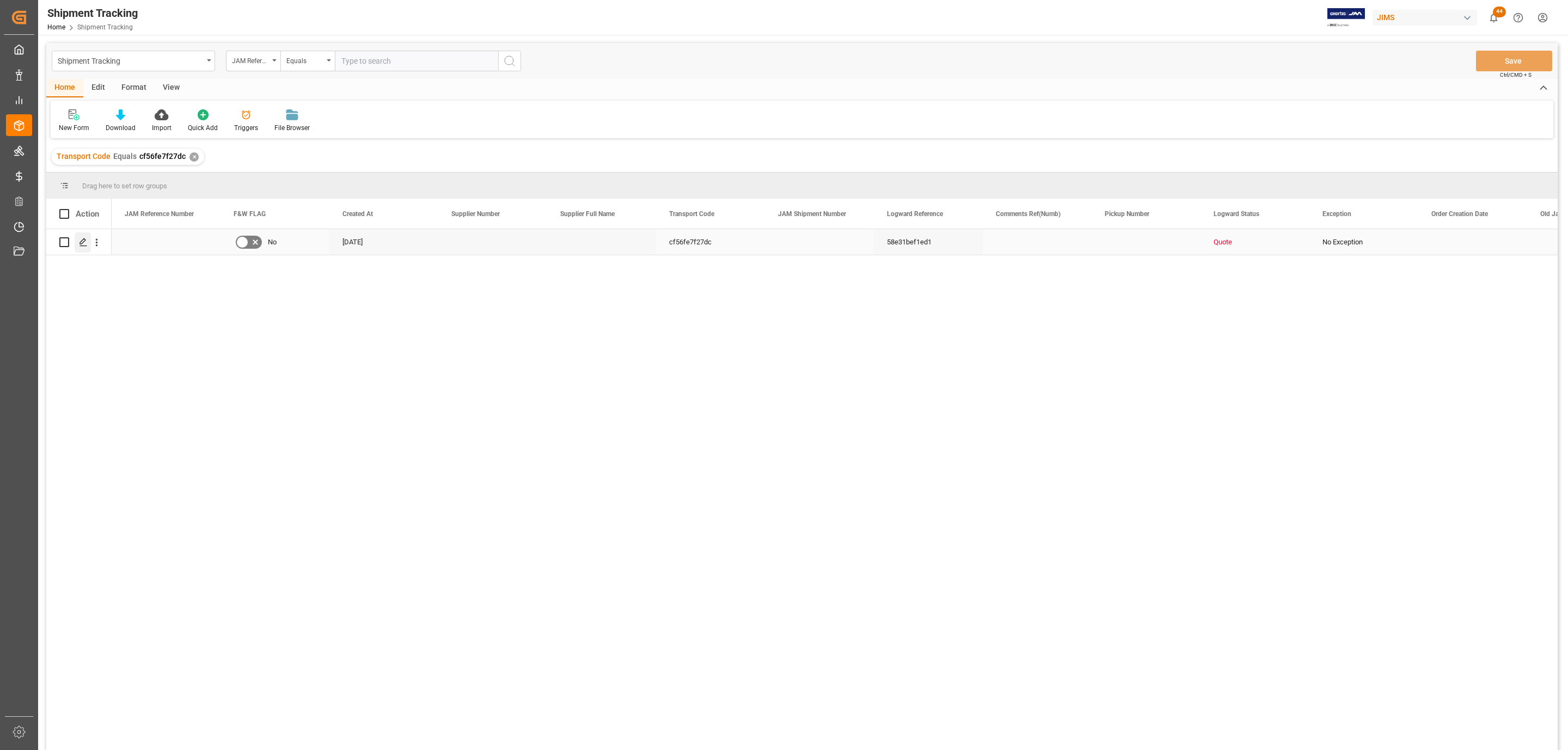
click at [87, 247] on icon "Press SPACE to select this row." at bounding box center [83, 242] width 9 height 9
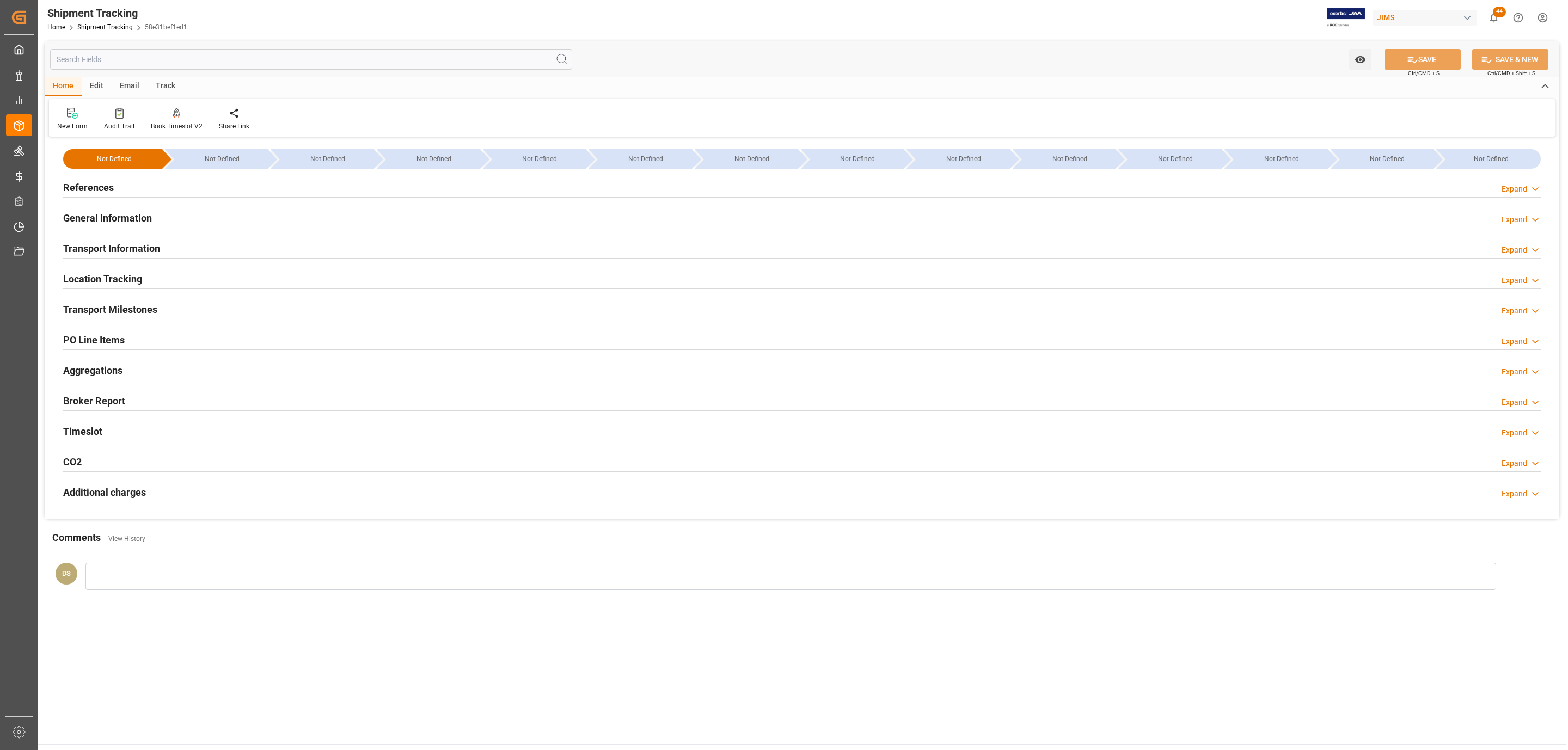
click at [106, 250] on h2 "Transport Information" at bounding box center [112, 248] width 97 height 14
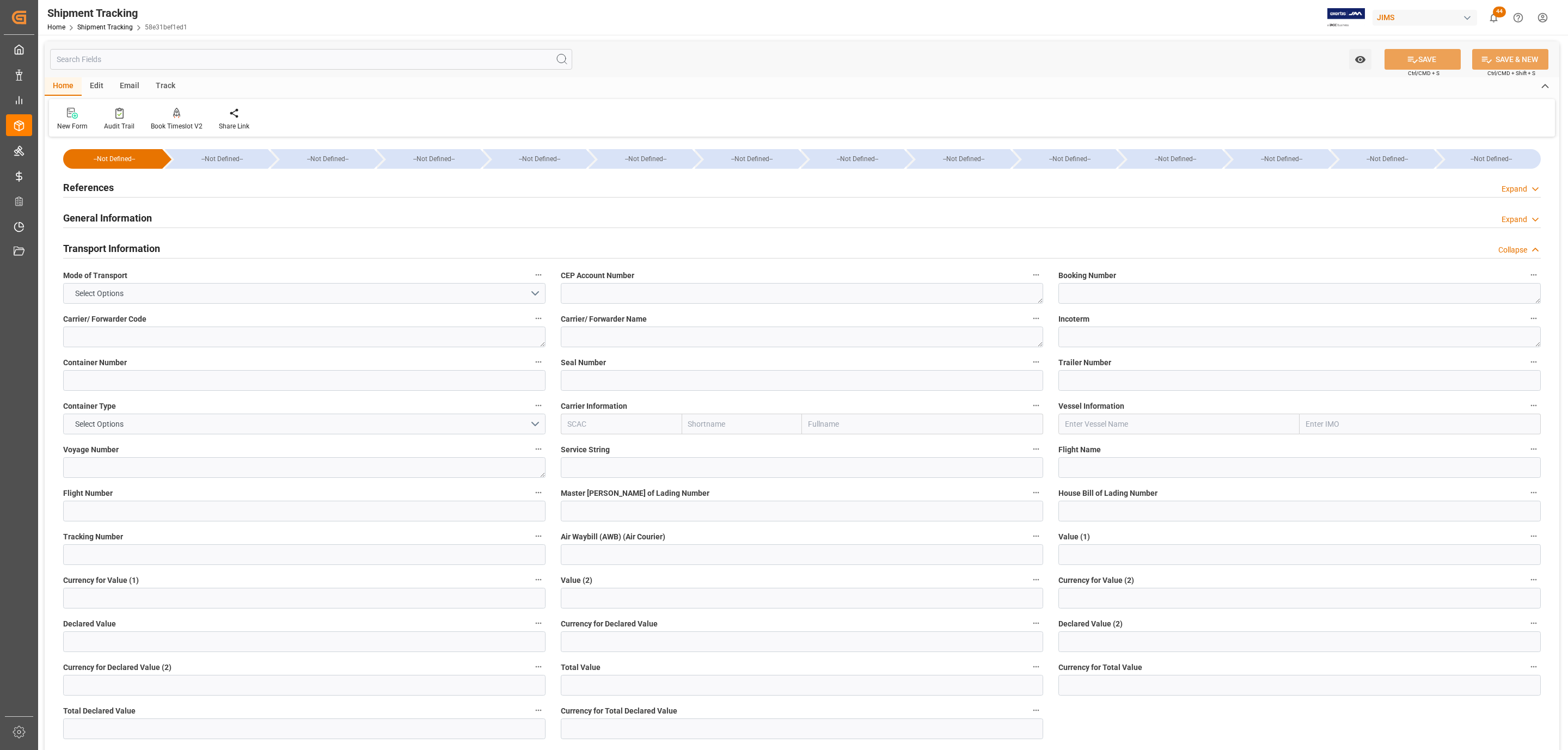
click at [106, 250] on h2 "Transport Information" at bounding box center [112, 248] width 97 height 14
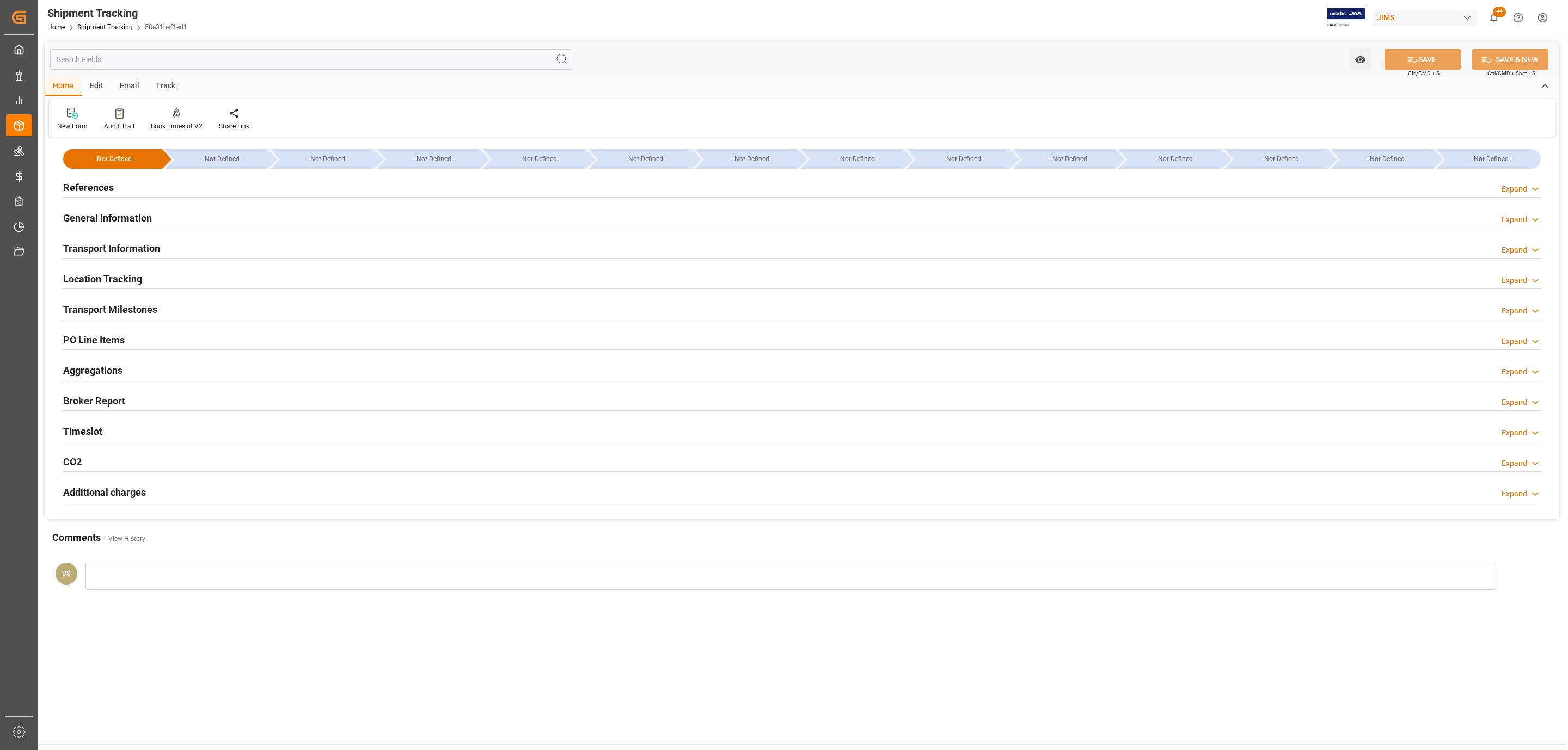
click at [111, 211] on h2 "General Information" at bounding box center [108, 218] width 89 height 14
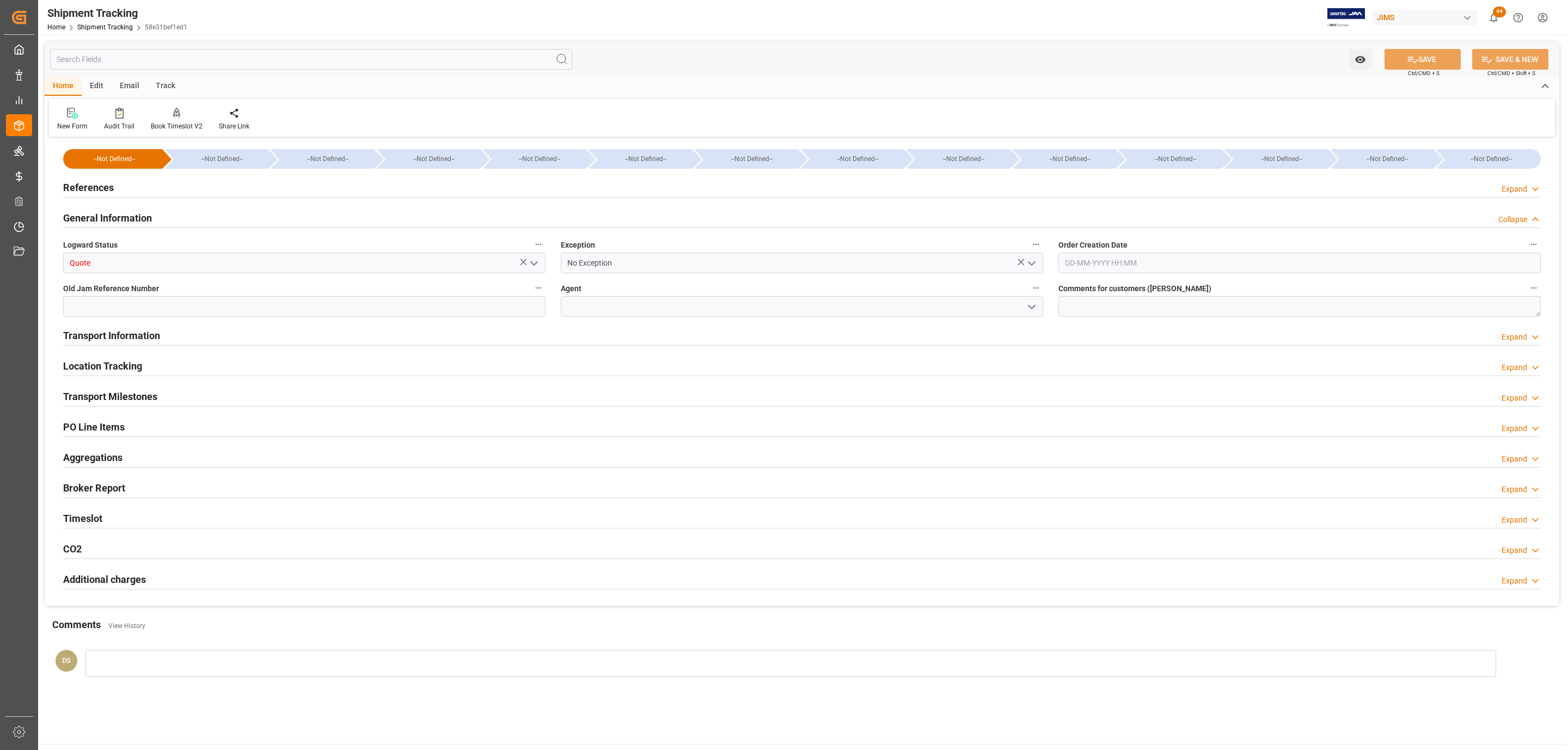
click at [1032, 265] on polyline "open menu" at bounding box center [1031, 263] width 6 height 4
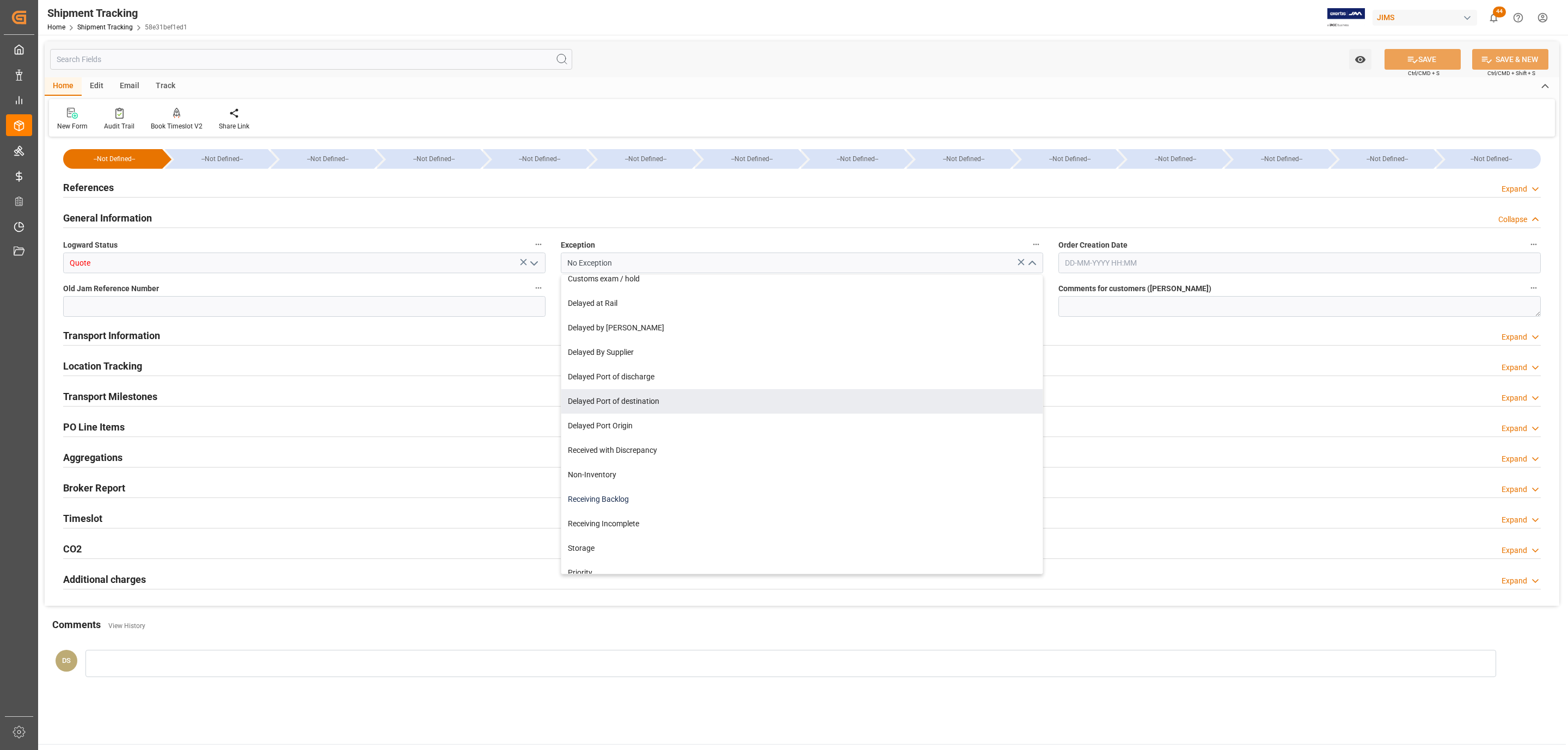
scroll to position [81, 0]
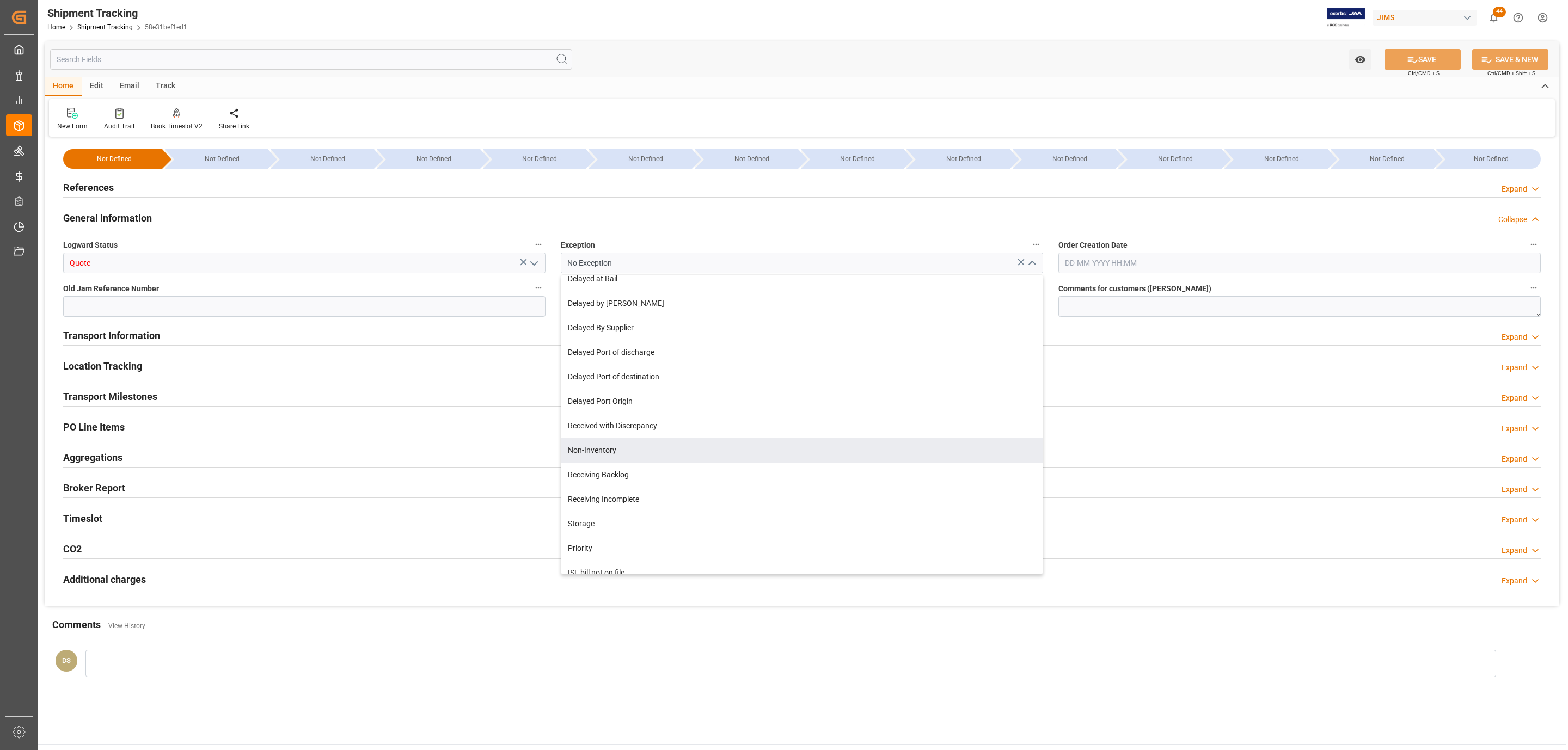
drag, startPoint x: 637, startPoint y: 455, endPoint x: 649, endPoint y: 434, distance: 24.2
click at [637, 454] on div "Non-Inventory" at bounding box center [802, 450] width 481 height 25
type input "Non-Inventory"
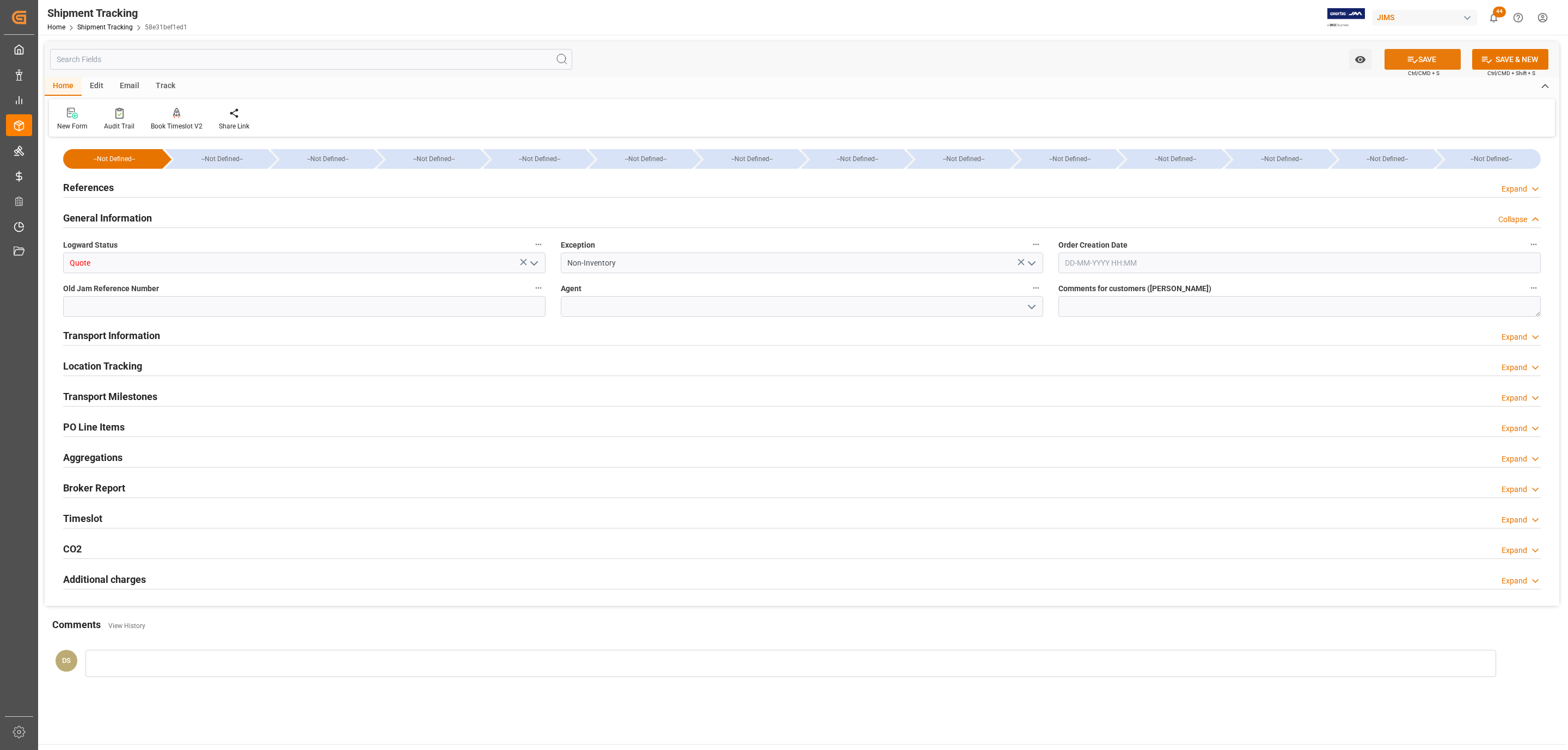
click at [1416, 57] on button "SAVE" at bounding box center [1423, 59] width 76 height 21
